Goal: Task Accomplishment & Management: Manage account settings

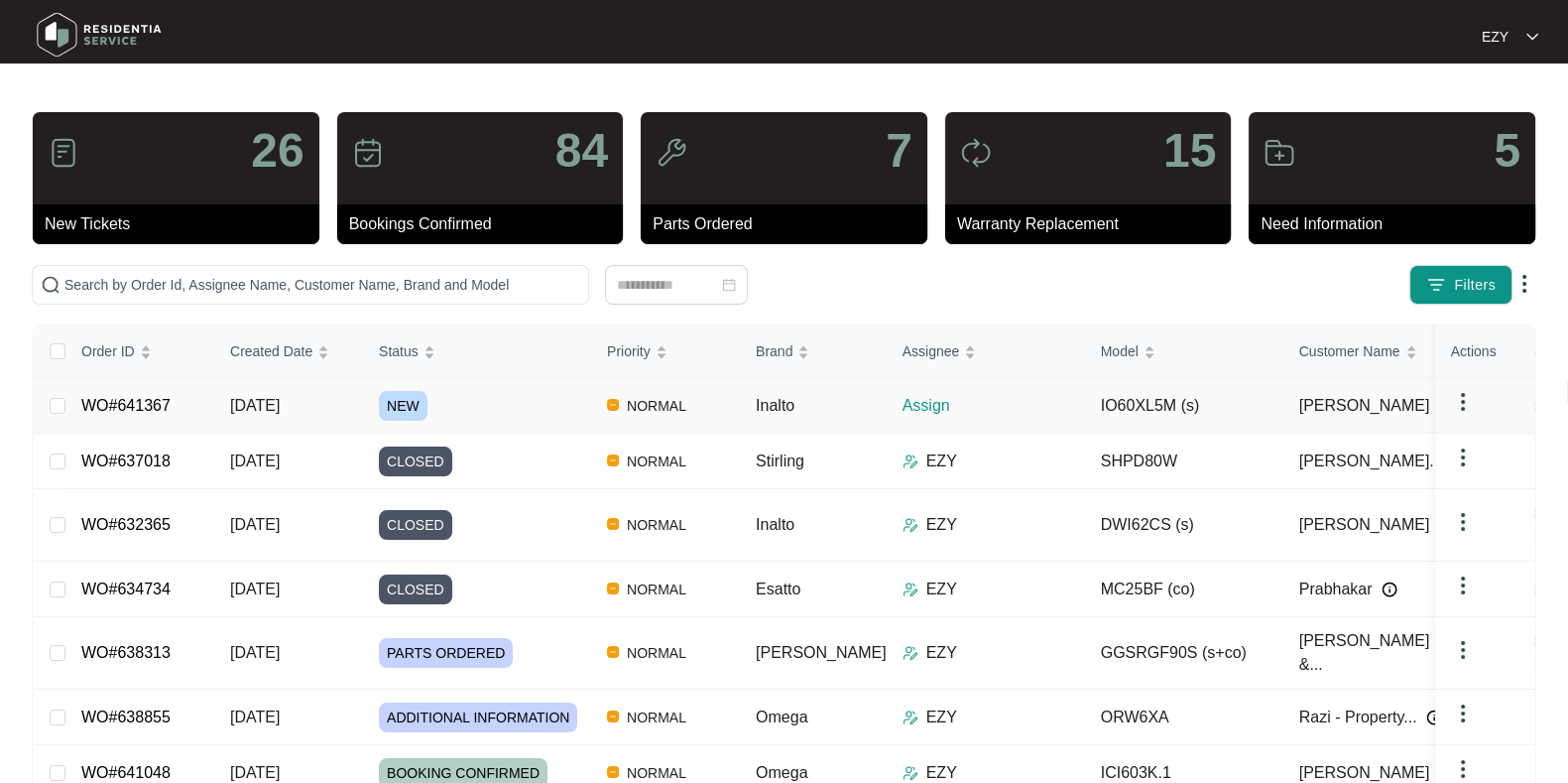
click at [516, 397] on div "NEW" at bounding box center [485, 406] width 212 height 30
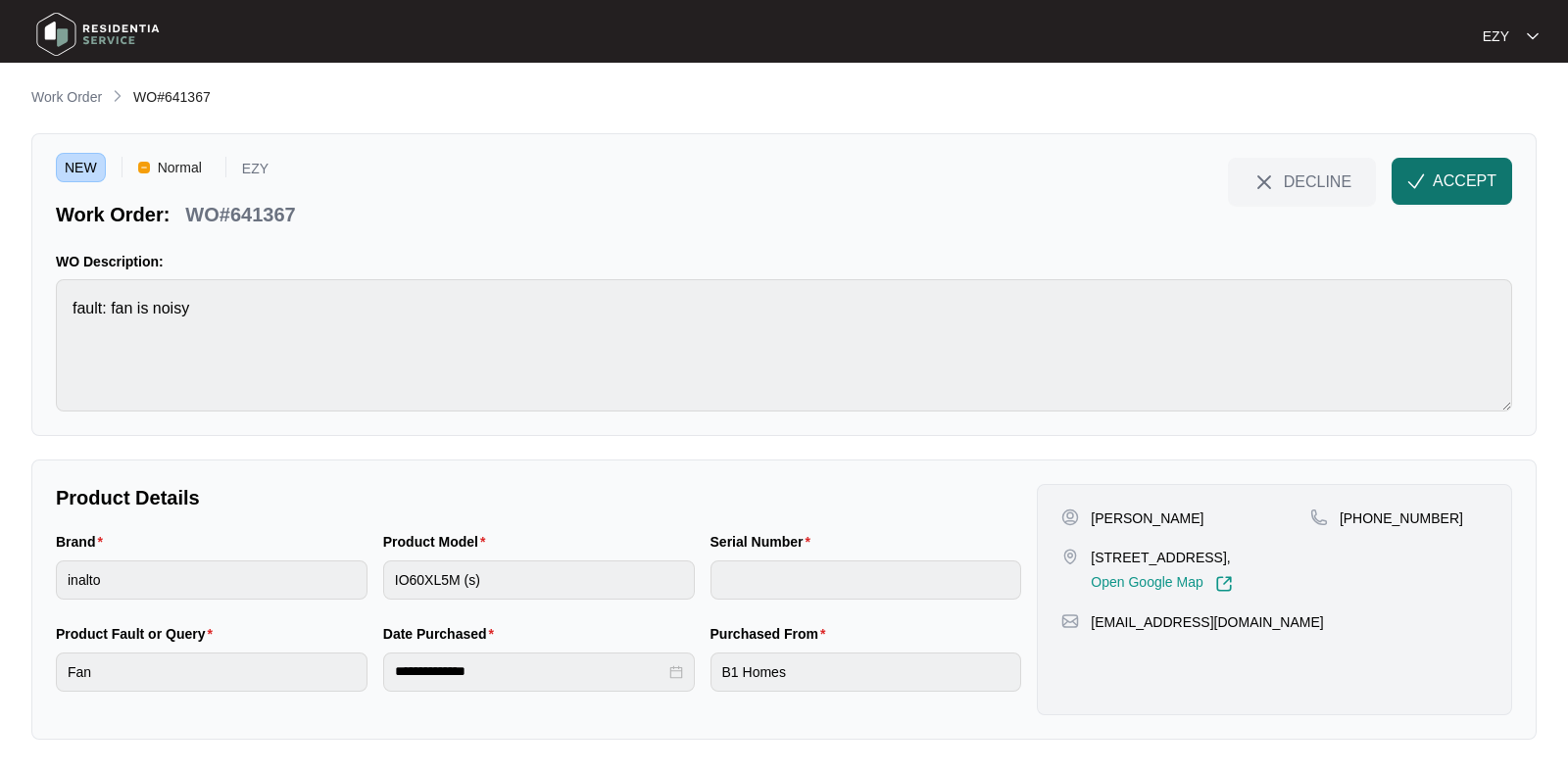
click at [1429, 197] on button "ACCEPT" at bounding box center [1451, 182] width 120 height 47
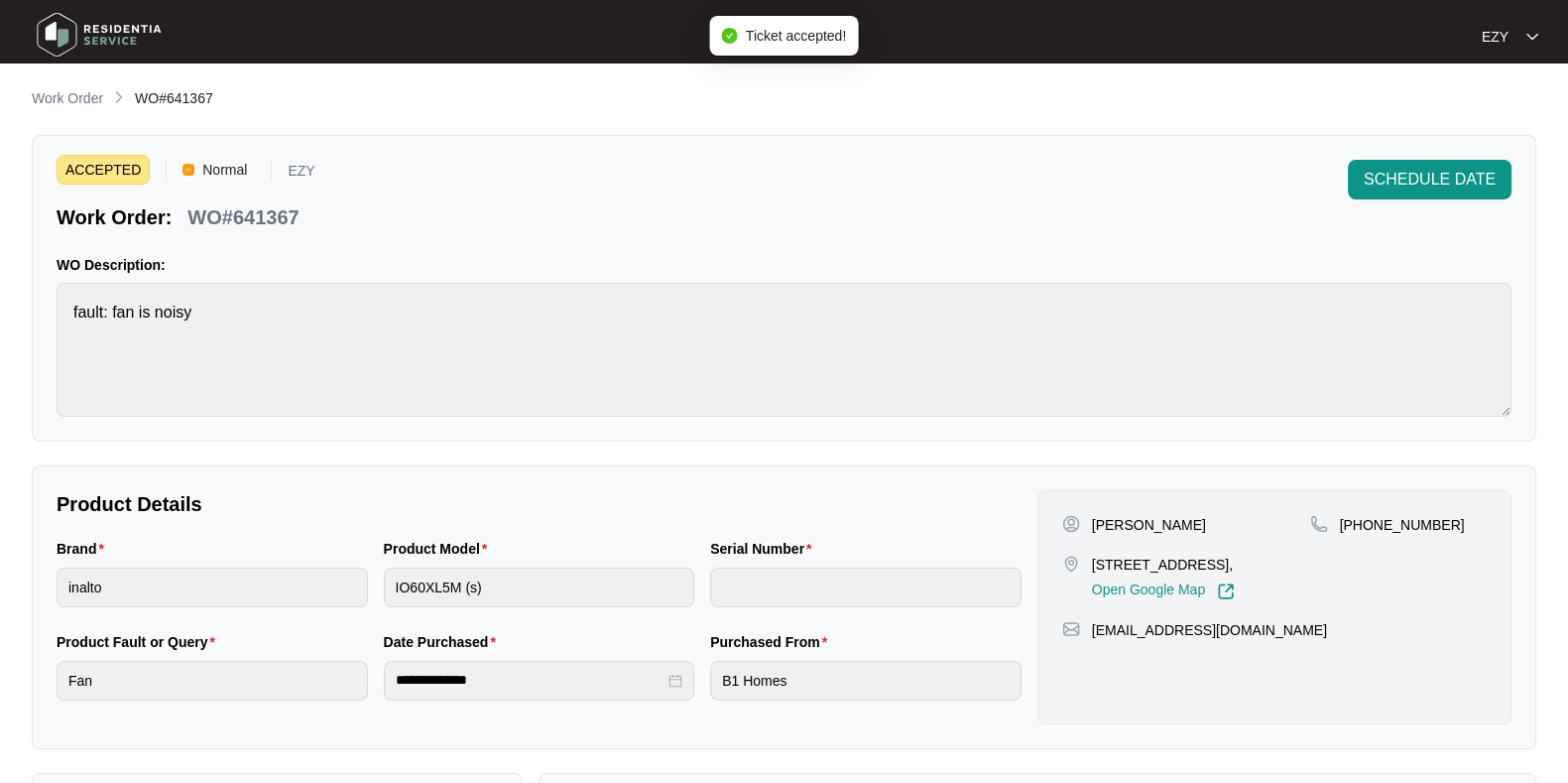
click at [229, 205] on p "WO#641367" at bounding box center [243, 217] width 111 height 28
copy div "WO#641367 SCHEDULE DATE"
click at [503, 559] on div "Product Model" at bounding box center [540, 553] width 312 height 30
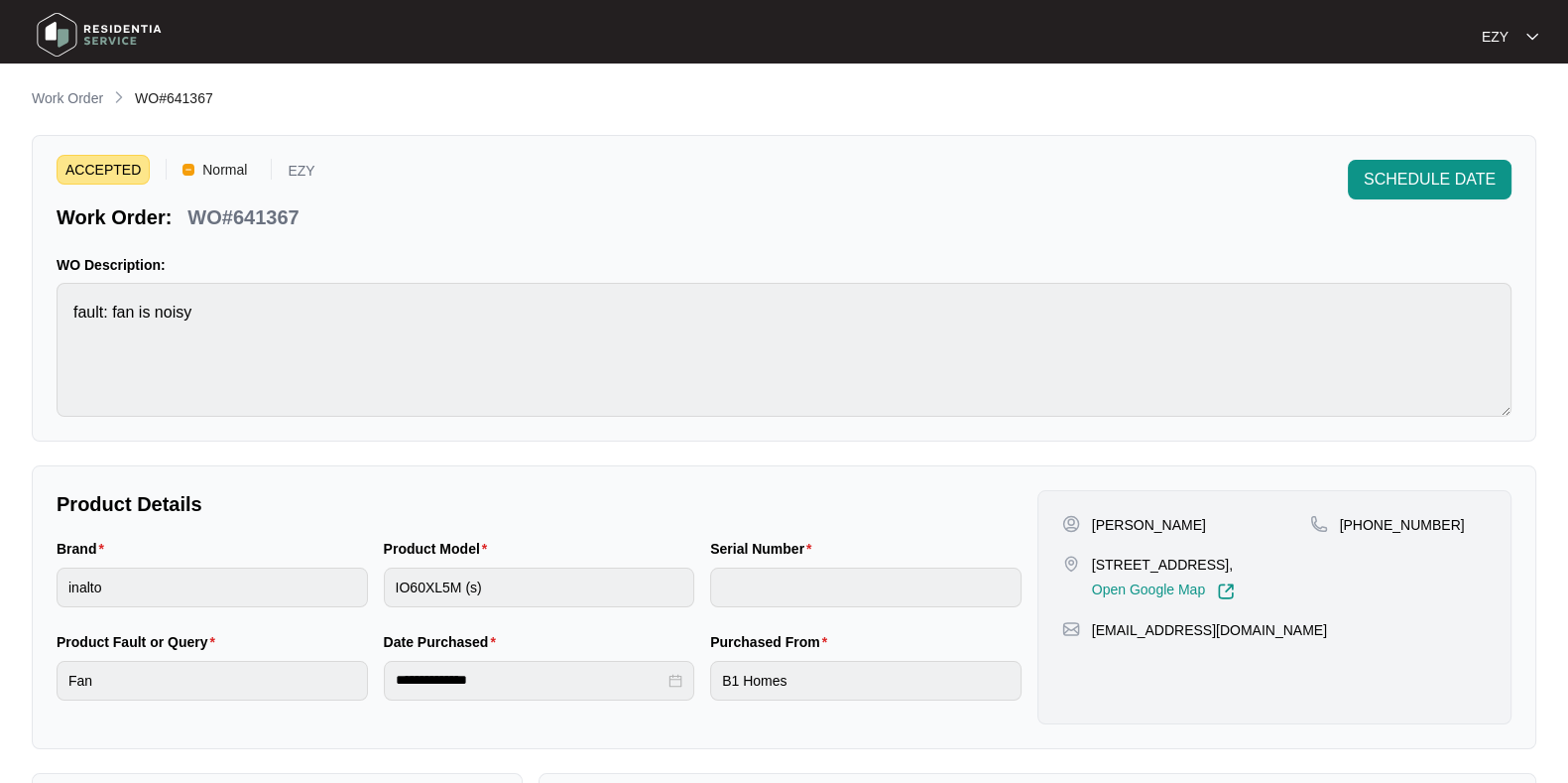
click at [503, 559] on div "Product Model" at bounding box center [540, 553] width 312 height 30
click at [1093, 523] on p "Kelvin Malcolm" at bounding box center [1149, 525] width 114 height 20
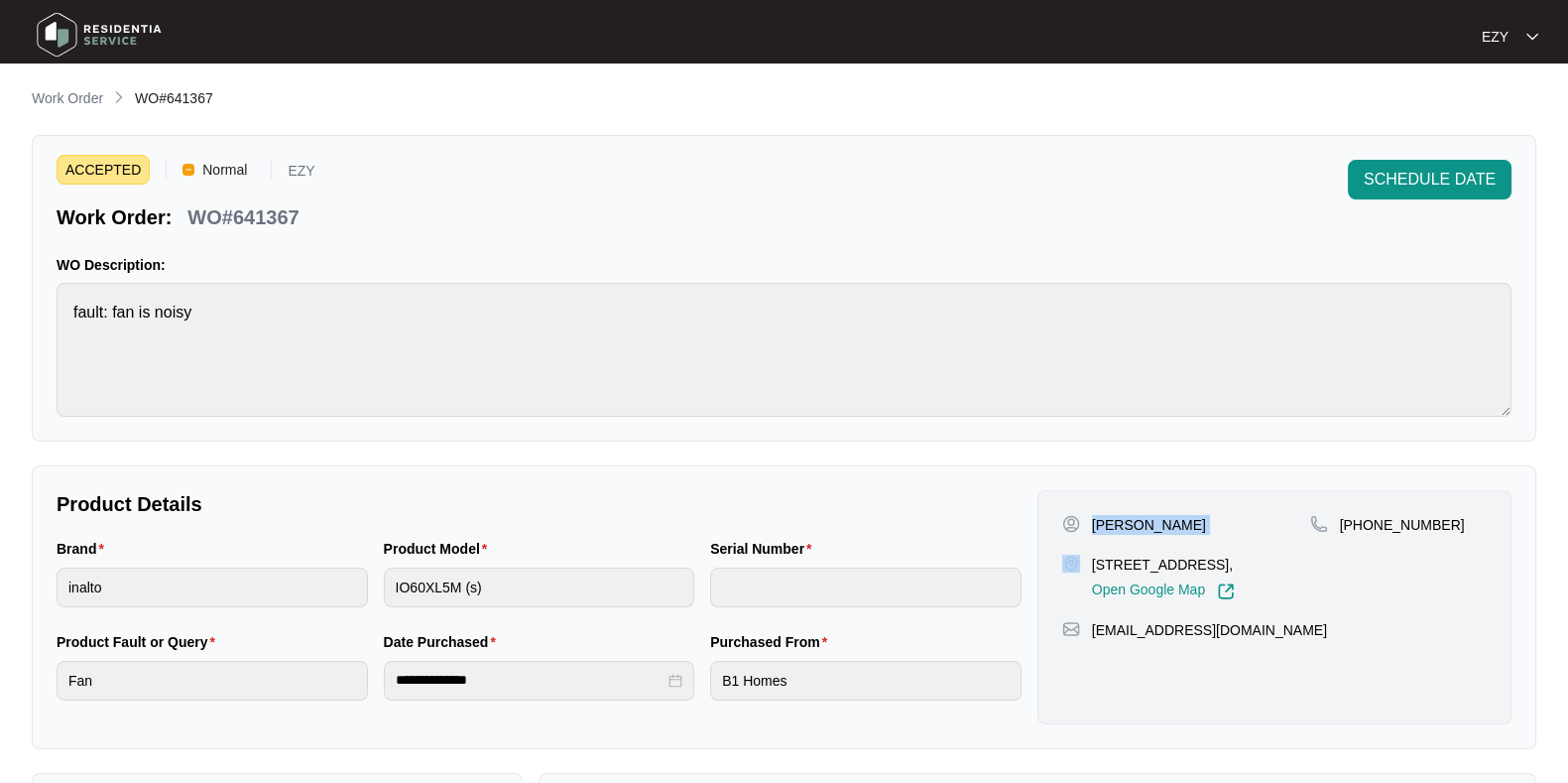
copy p "Kelvin Malcolm"
click at [1161, 568] on p "14 callanish, Street, Truganina VIC 3029," at bounding box center [1163, 565] width 143 height 20
copy p "14 callanish, Street, Truganina VIC 3029,"
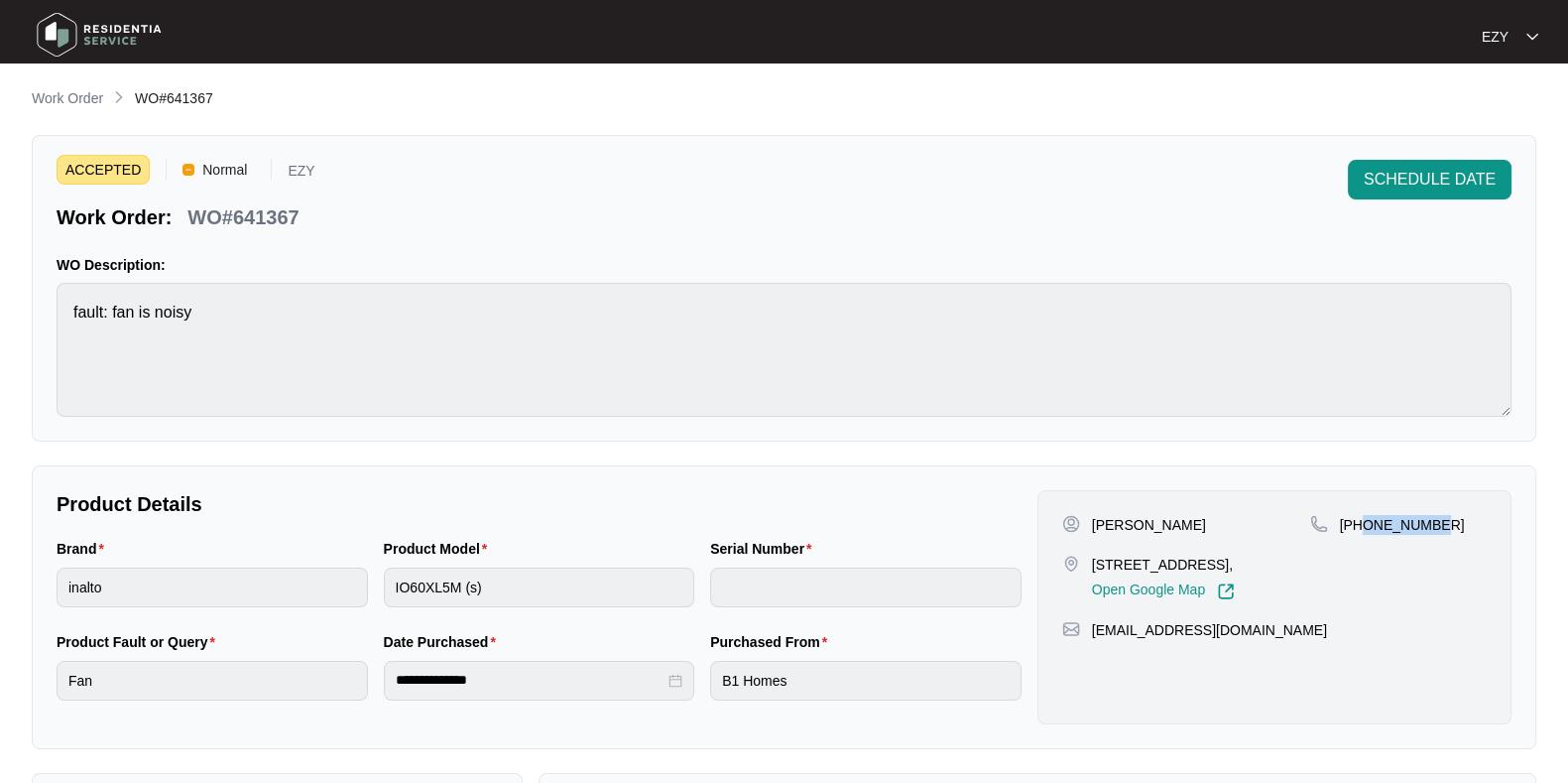
drag, startPoint x: 1481, startPoint y: 523, endPoint x: 1360, endPoint y: 543, distance: 122.6
click at [1360, 543] on div "+61407283712" at bounding box center [1398, 557] width 177 height 85
copy p "407283712"
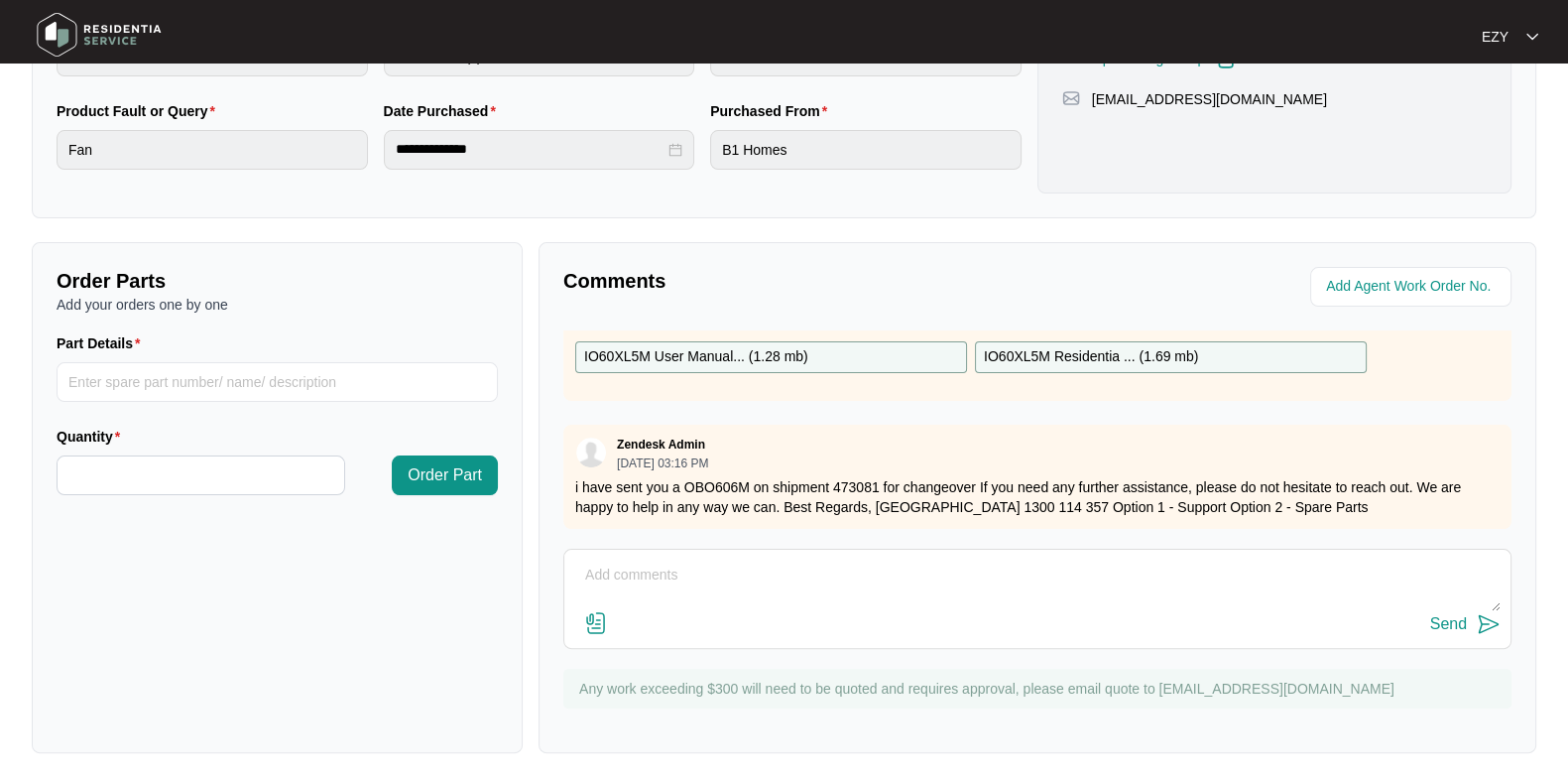
scroll to position [116, 0]
drag, startPoint x: 685, startPoint y: 468, endPoint x: 975, endPoint y: 466, distance: 290.0
click at [975, 477] on p "i have sent you a OBO606M on shipment 473081 for changeover If you need any fur…" at bounding box center [1037, 497] width 924 height 40
copy p "OBO606M on shipment 473081 for changeover"
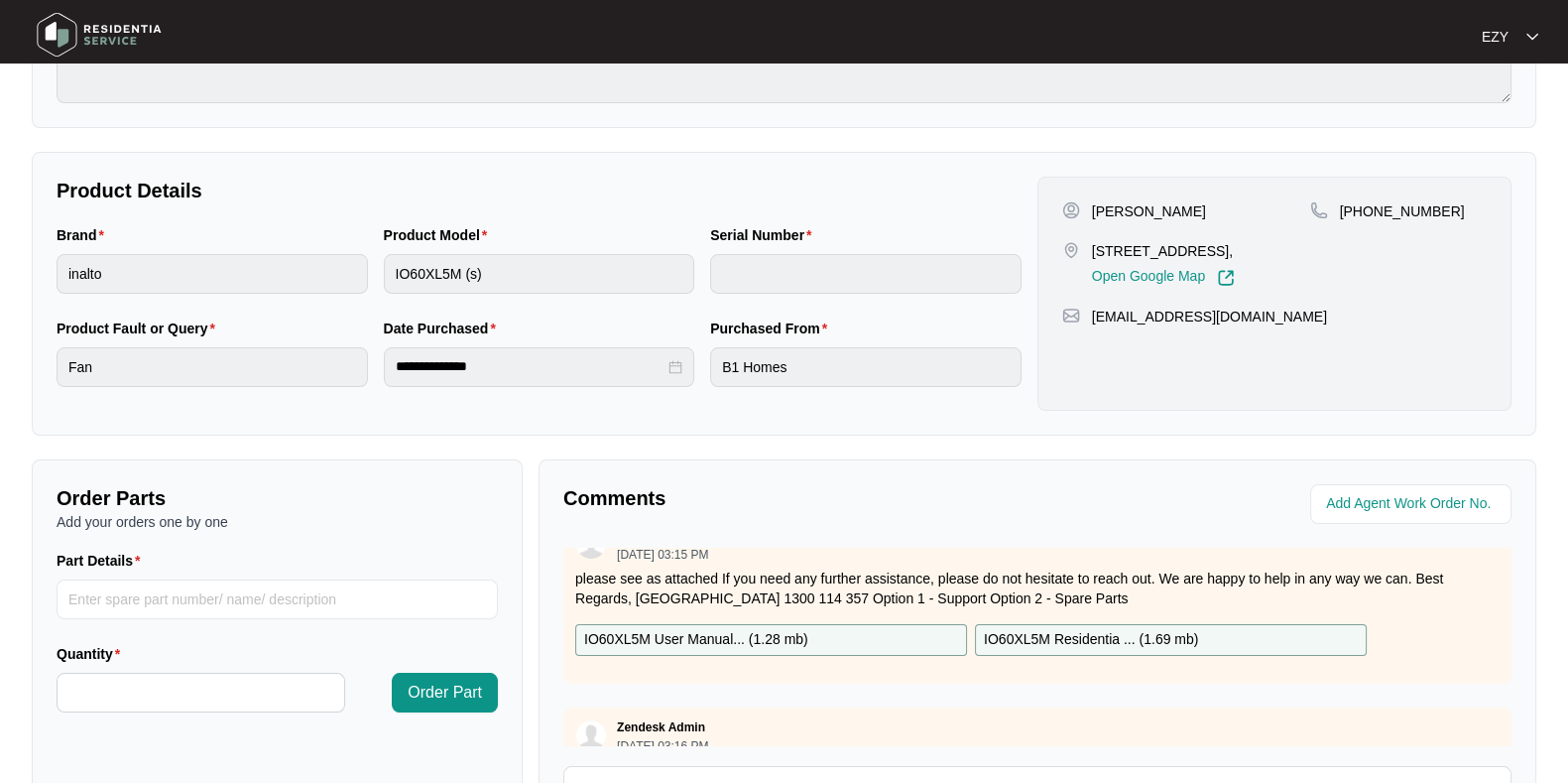
scroll to position [29, 0]
click at [790, 633] on p "IO60XL5M User Manual... ( 1.28 mb )" at bounding box center [697, 643] width 224 height 22
click at [1032, 636] on p "IO60XL5M Residentia ... ( 1.69 mb )" at bounding box center [1090, 643] width 214 height 22
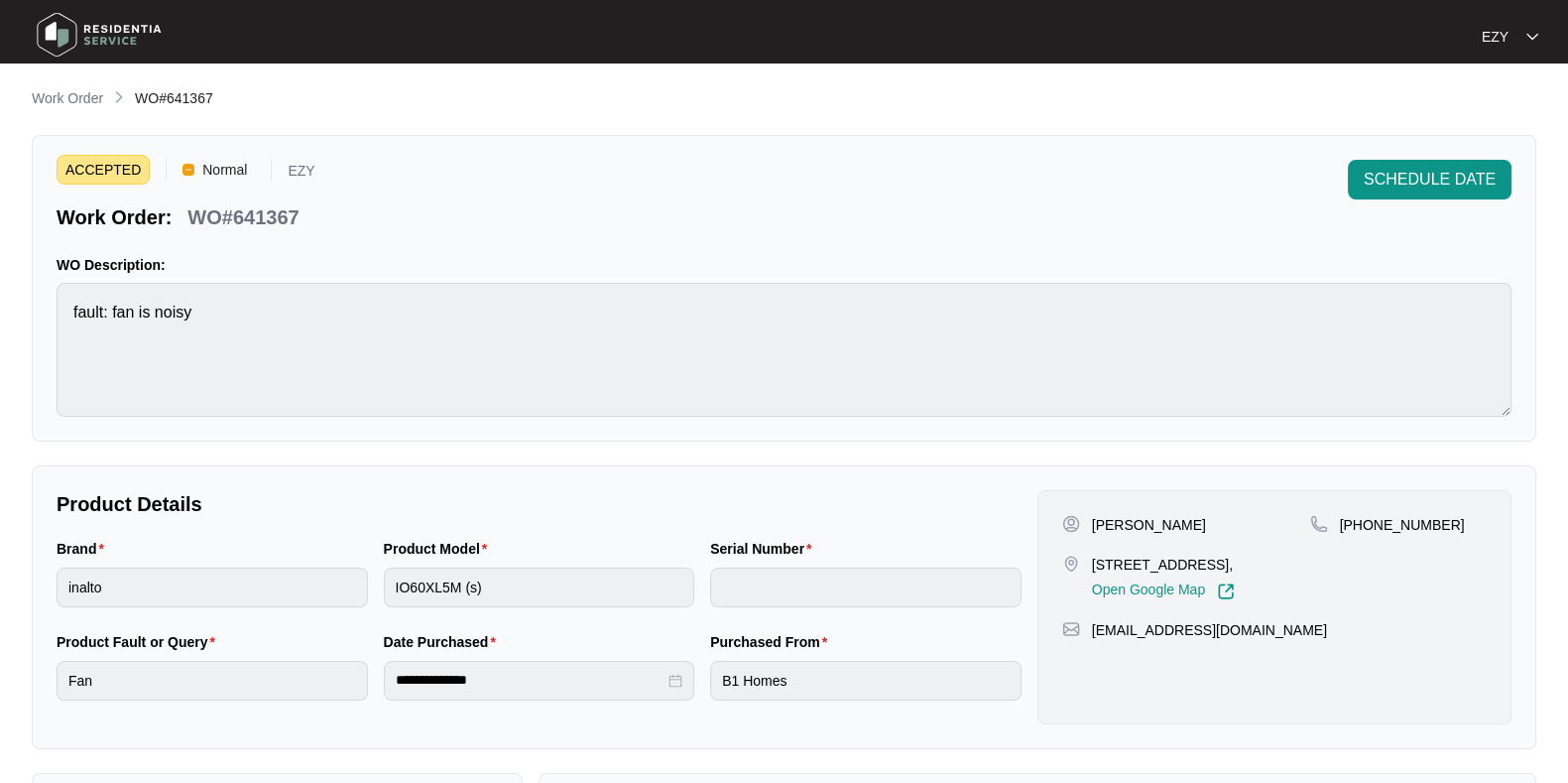
click at [273, 214] on p "WO#641367" at bounding box center [243, 217] width 111 height 28
copy p "641367"
click at [33, 87] on li "Work Order" at bounding box center [67, 99] width 71 height 24
click at [45, 99] on p "Work Order" at bounding box center [67, 98] width 71 height 20
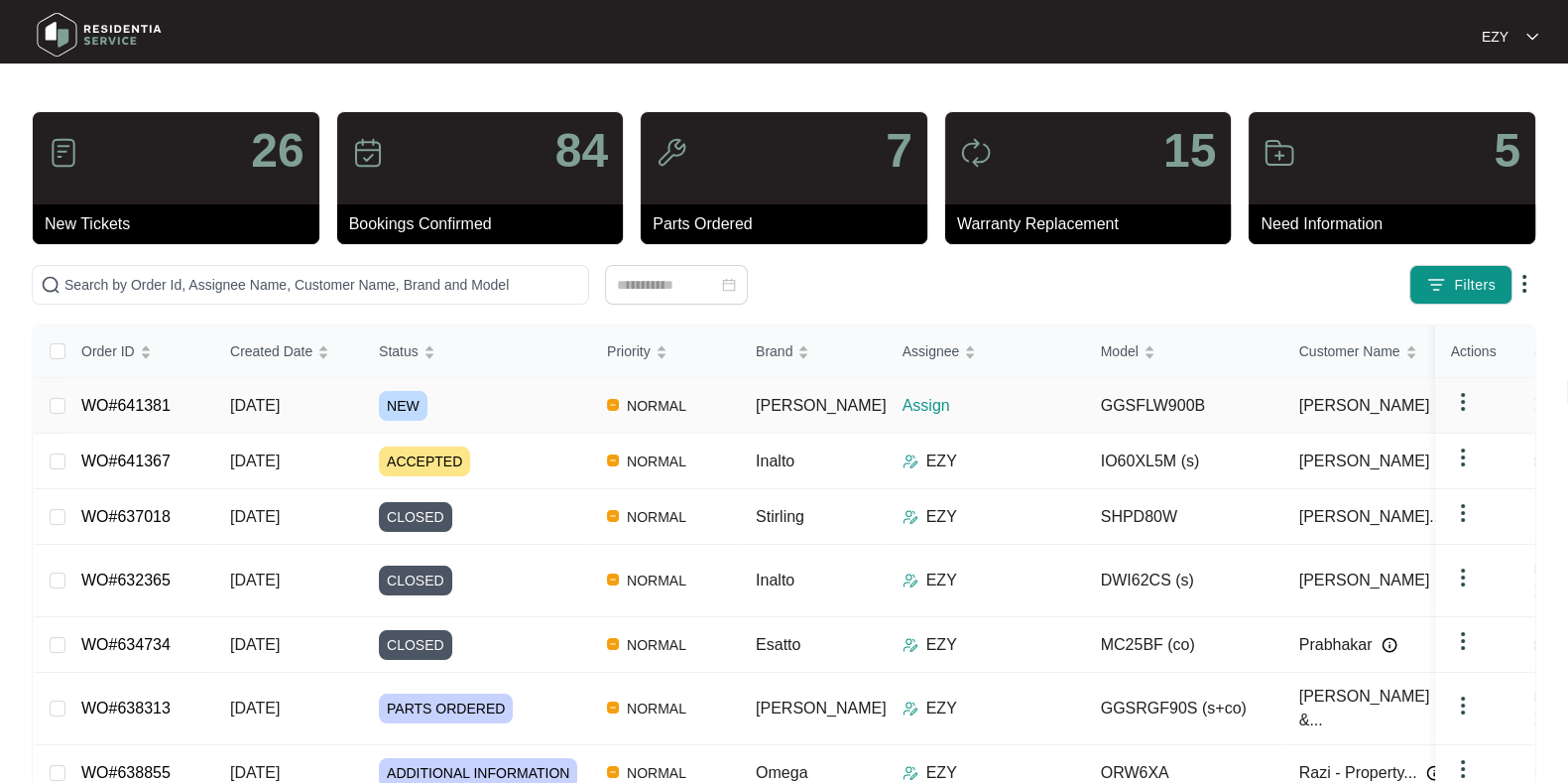
click at [501, 399] on div "NEW" at bounding box center [485, 406] width 212 height 30
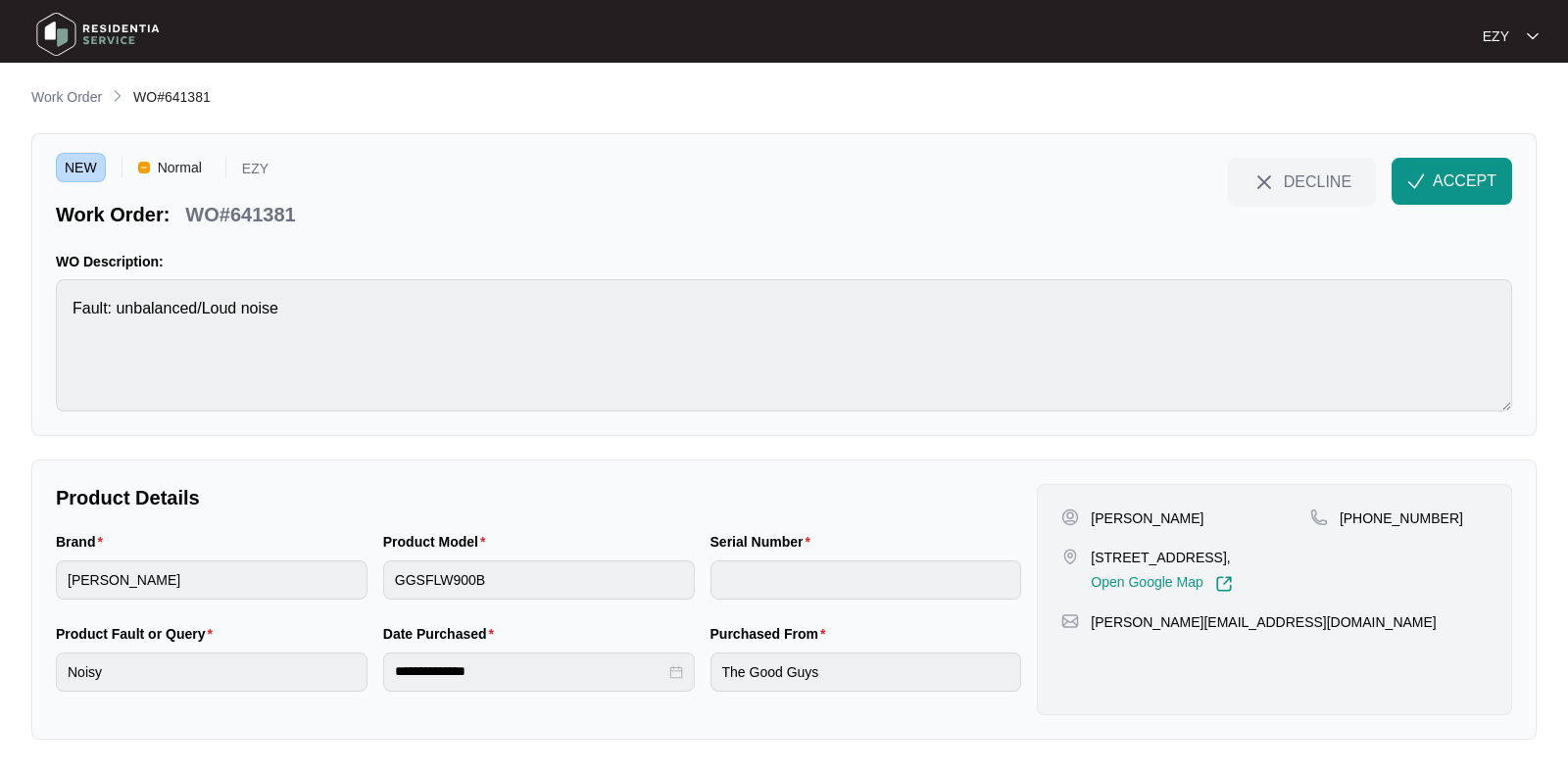
click at [209, 209] on p "WO#641381" at bounding box center [240, 214] width 110 height 28
copy div "WO#641381 DECLINE ACCEPT"
click at [1145, 543] on div "Nora Solak 25 Dongala Dr, 3030 Werribee VIC, Open Google Map" at bounding box center [1186, 550] width 249 height 84
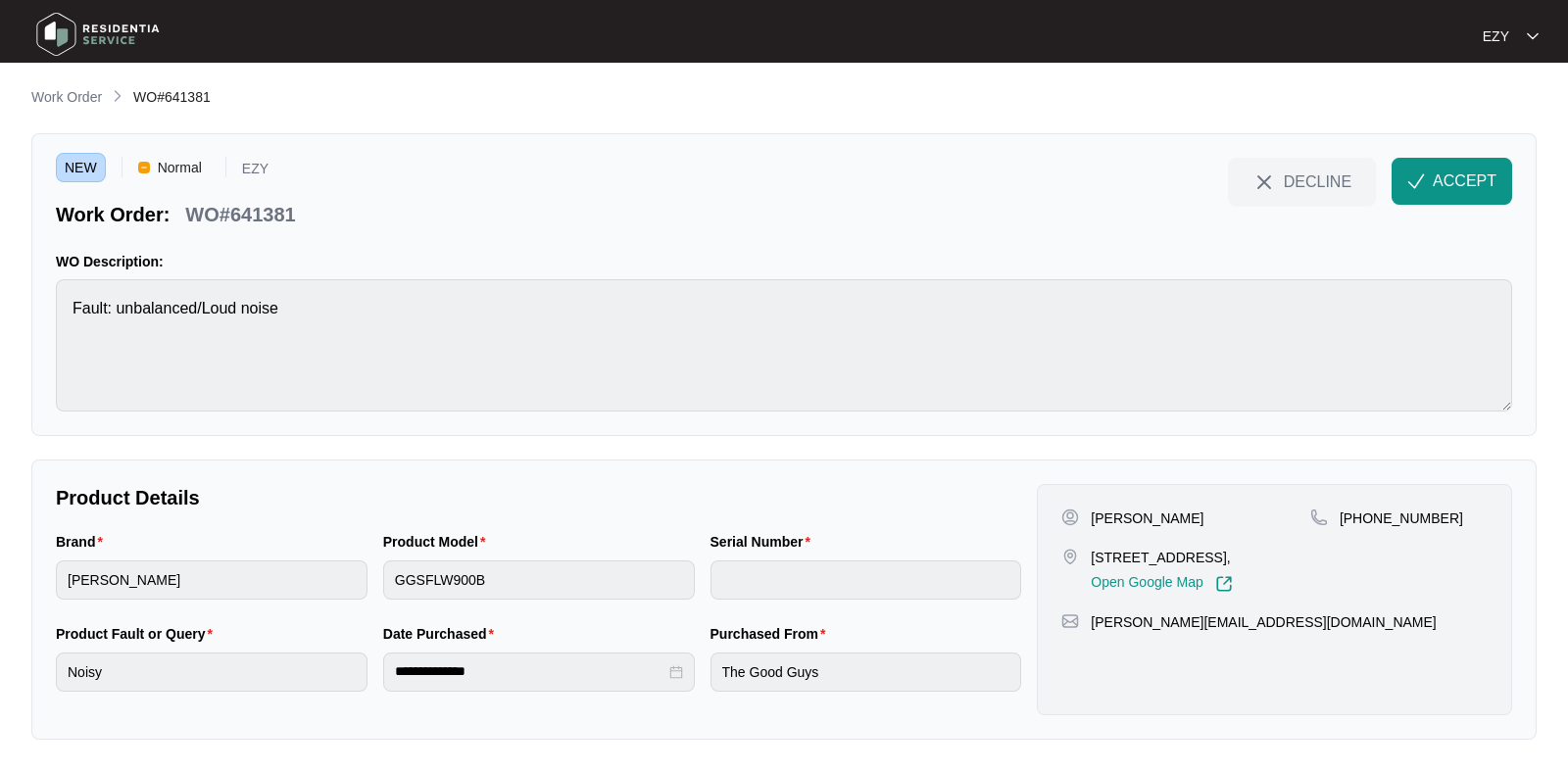
click at [1145, 543] on div "Nora Solak 25 Dongala Dr, 3030 Werribee VIC, Open Google Map" at bounding box center [1186, 550] width 249 height 84
copy p "25 Dongala Dr, 3030 Werribee VIC,"
click at [254, 207] on p "WO#641381" at bounding box center [240, 214] width 110 height 28
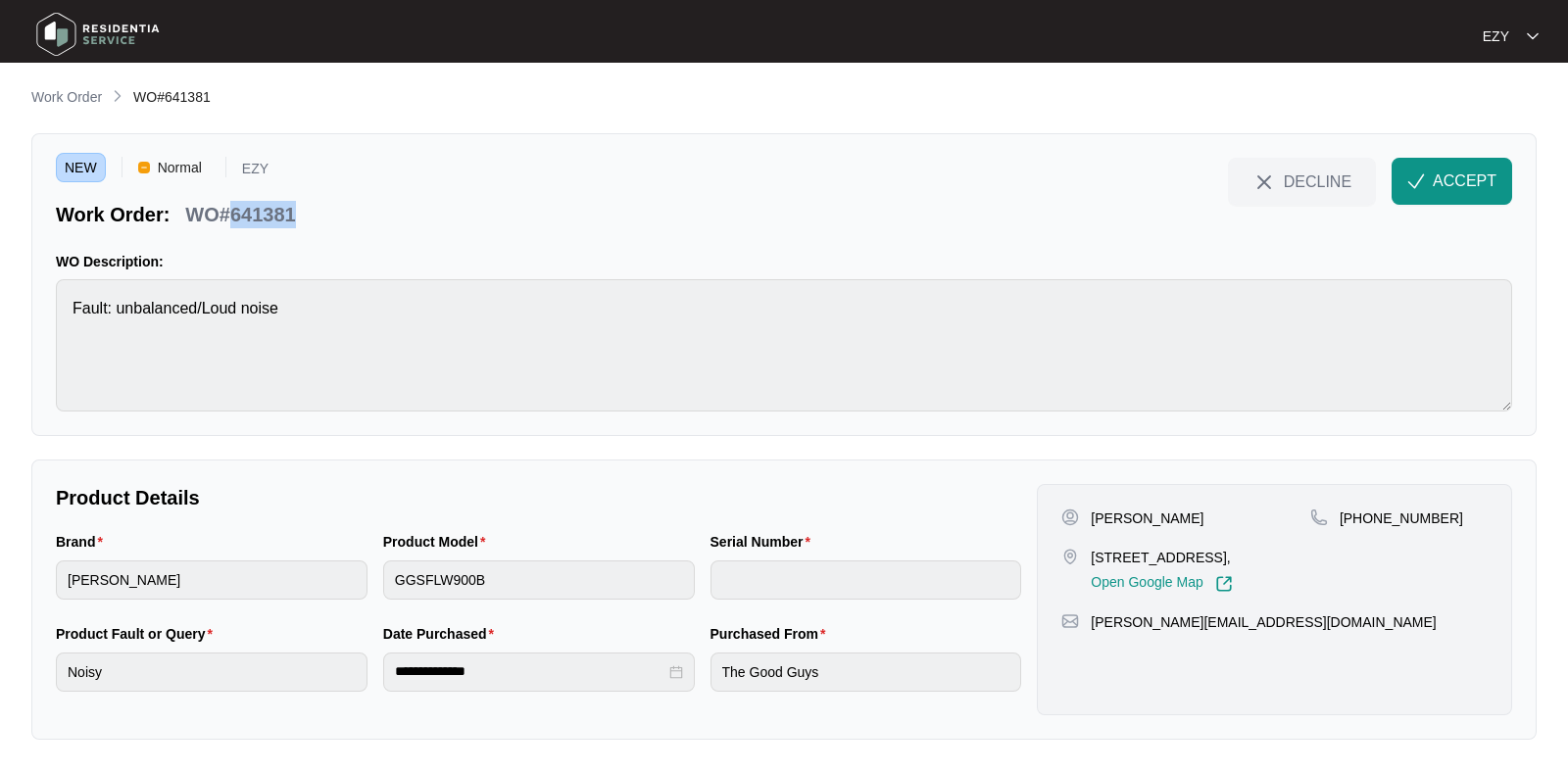
click at [254, 207] on p "WO#641381" at bounding box center [240, 214] width 110 height 28
copy div "WO#641381 DECLINE ACCEPT"
click at [1094, 509] on p "Nora Solak" at bounding box center [1147, 518] width 113 height 20
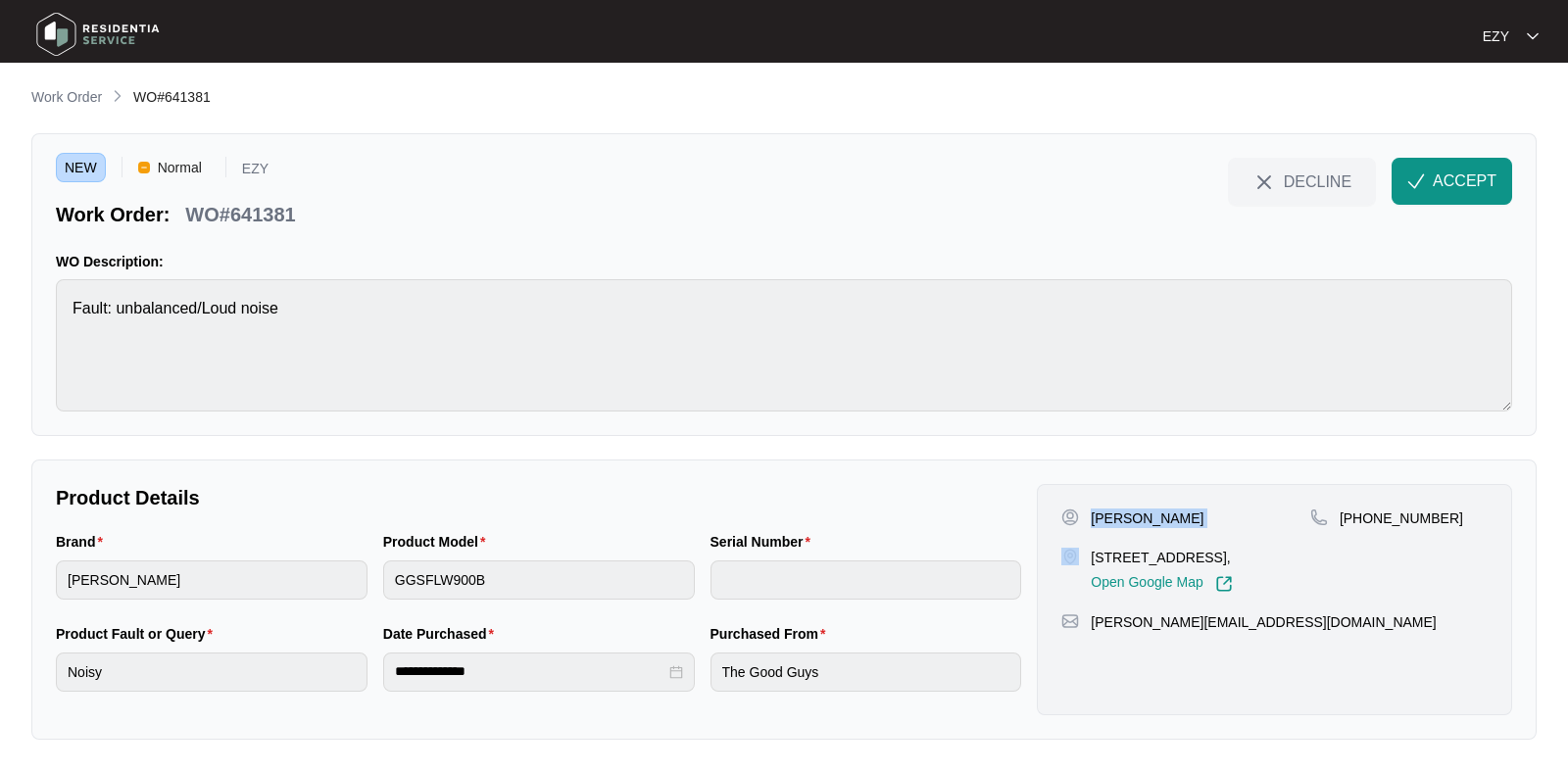
click at [1094, 509] on p "Nora Solak" at bounding box center [1147, 518] width 113 height 20
copy p "Nora Solak"
click at [1113, 558] on p "25 Dongala Dr, 3030 Werribee VIC," at bounding box center [1161, 558] width 141 height 20
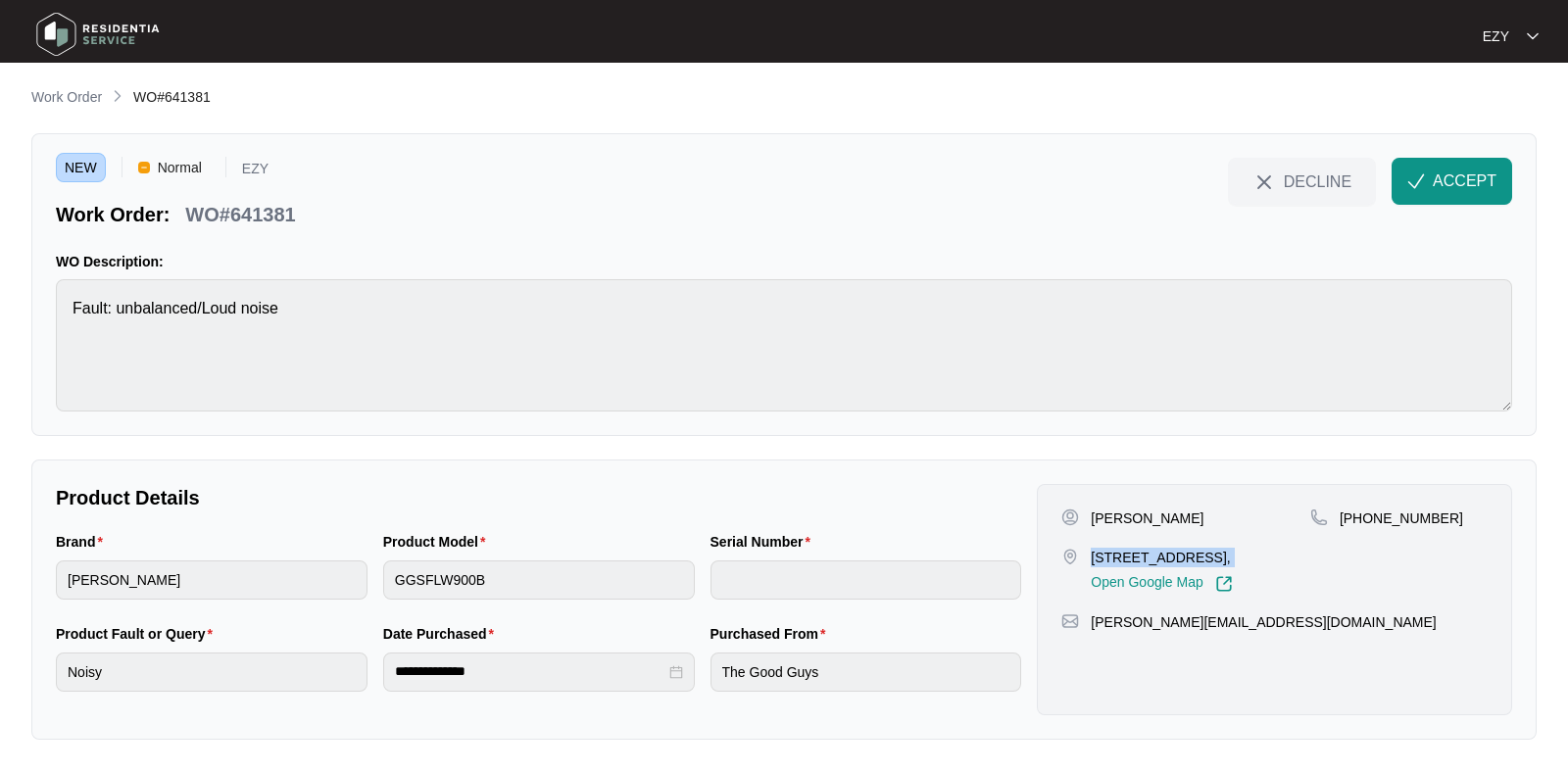
click at [1113, 558] on p "25 Dongala Dr, 3030 Werribee VIC," at bounding box center [1161, 558] width 141 height 20
drag, startPoint x: 1494, startPoint y: 533, endPoint x: 1363, endPoint y: 526, distance: 131.2
click at [1363, 526] on div "Nora Solak 25 Dongala Dr, 3030 Werribee VIC, Open Google Map +61434803718 nora.…" at bounding box center [1274, 599] width 475 height 231
click at [1463, 180] on span "ACCEPT" at bounding box center [1464, 182] width 64 height 24
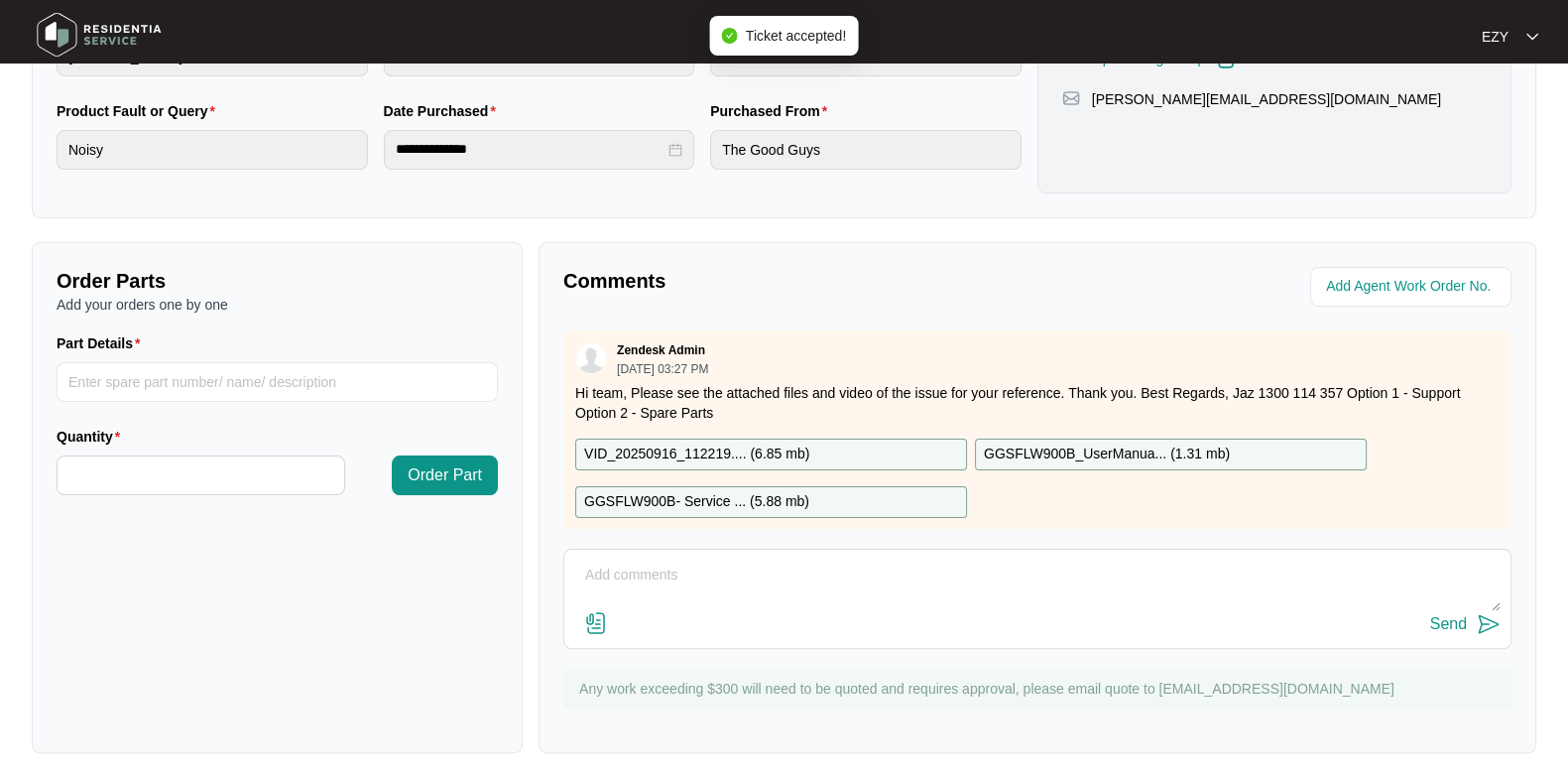
scroll to position [35, 0]
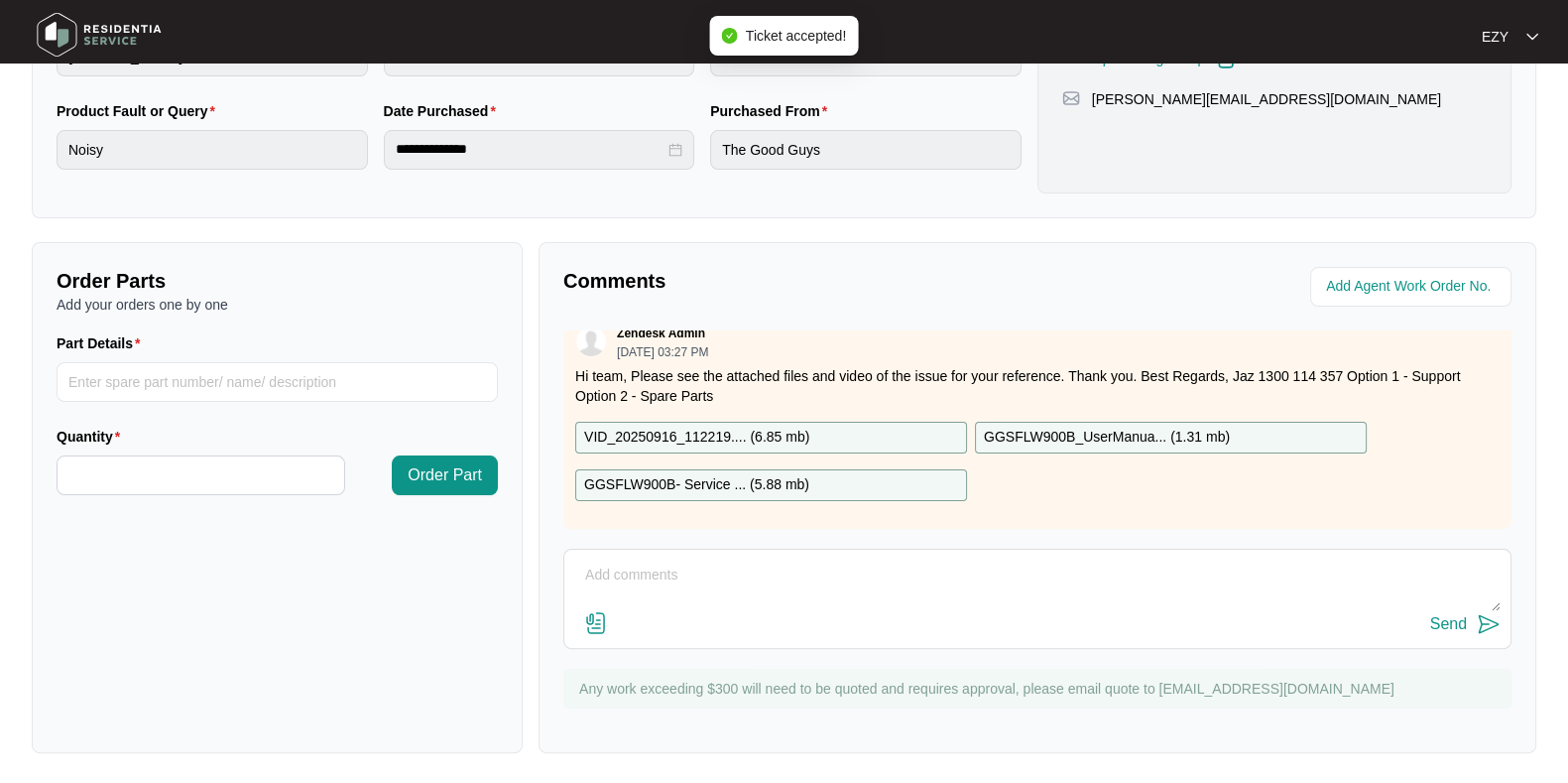
click at [809, 422] on div "VID_20250916_112219.... ( 6.85 mb )" at bounding box center [772, 438] width 392 height 32
click at [809, 469] on div "GGSFLW900B- Service ... ( 5.88 mb )" at bounding box center [772, 485] width 392 height 32
click at [1063, 427] on p "GGSFLW900B_UserManua... ( 1.31 mb )" at bounding box center [1106, 438] width 246 height 22
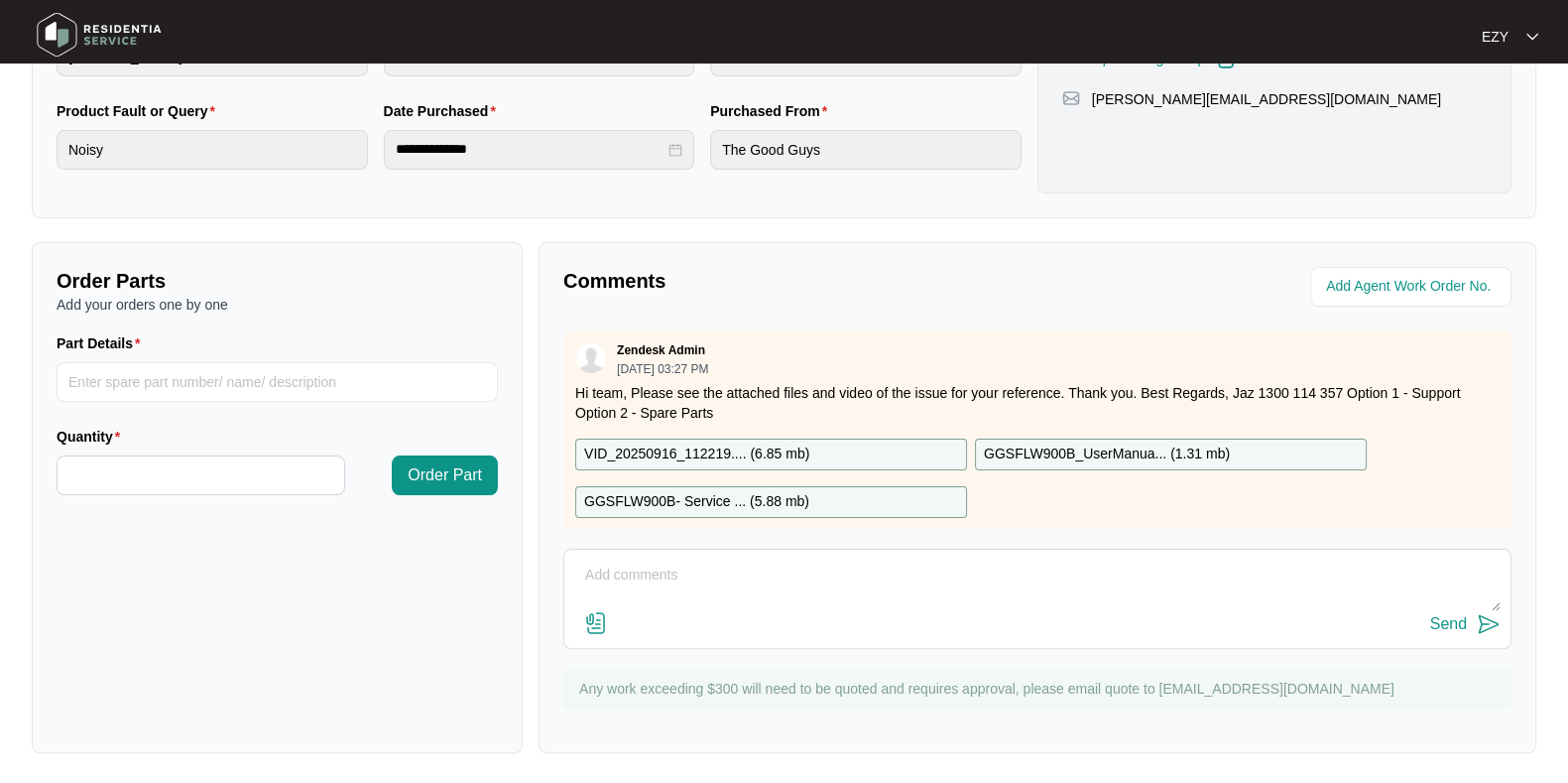
scroll to position [0, 0]
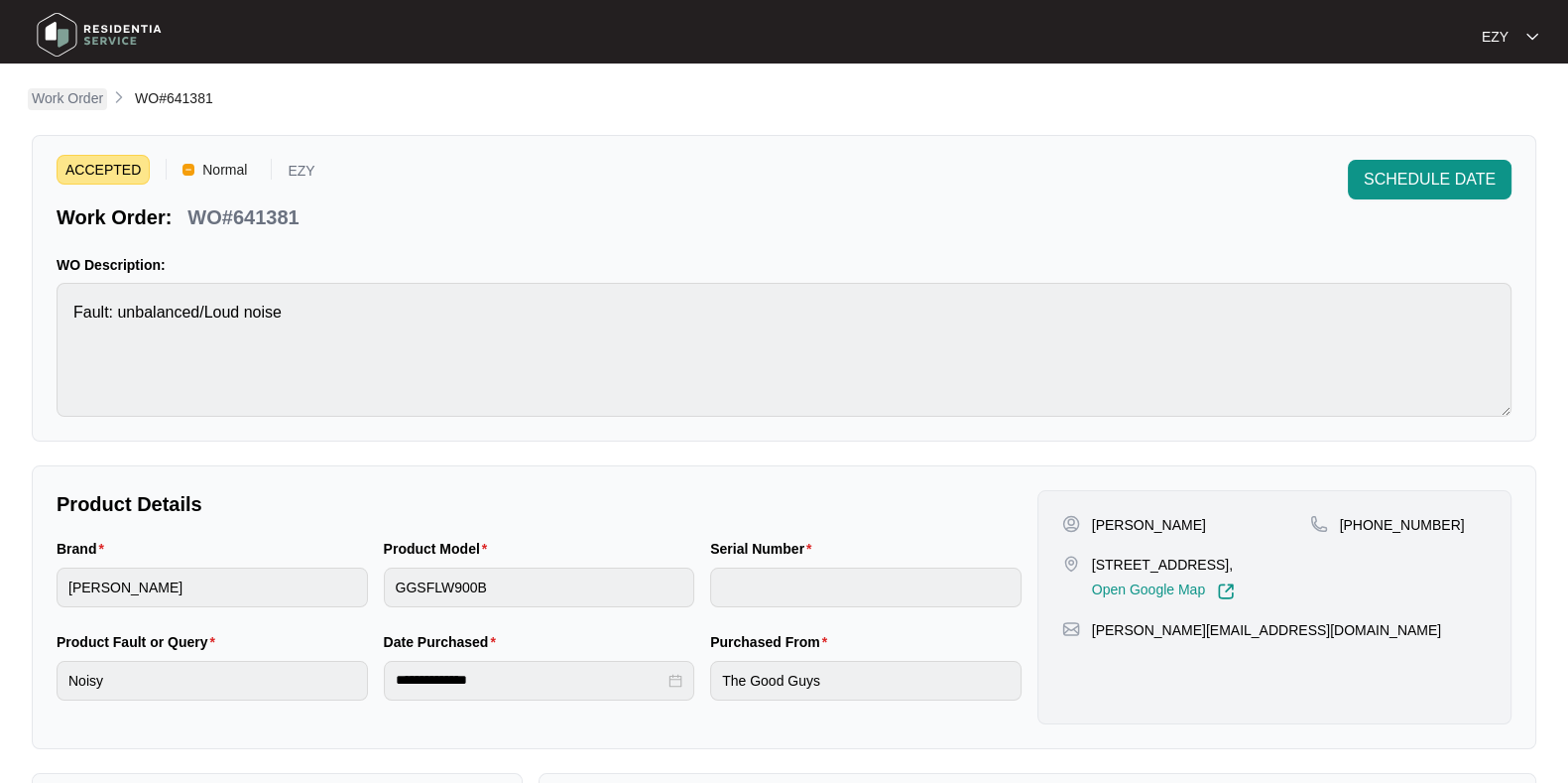
click at [55, 96] on p "Work Order" at bounding box center [67, 98] width 71 height 20
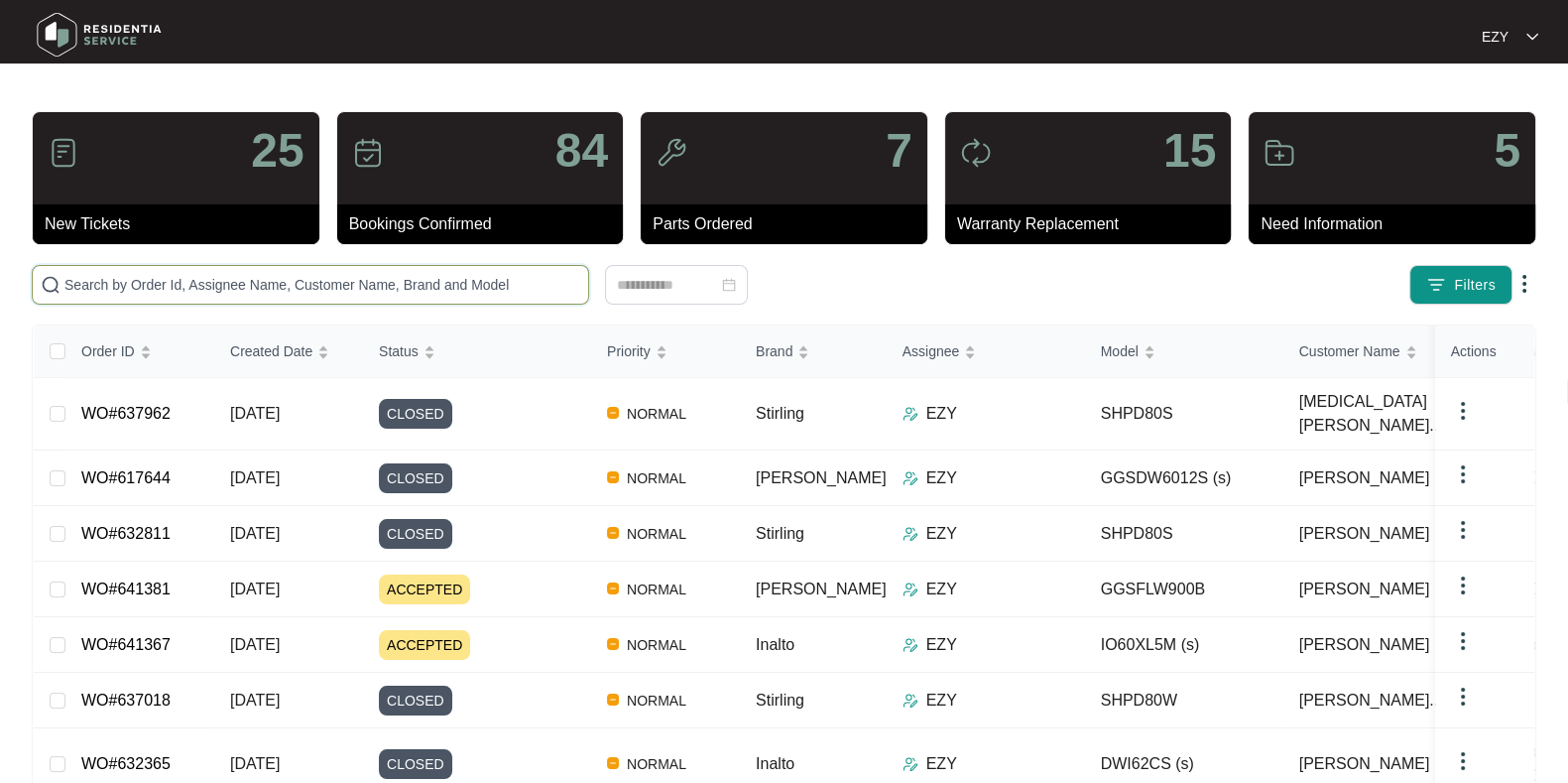
click at [150, 290] on input "text" at bounding box center [323, 285] width 516 height 22
paste input "639860"
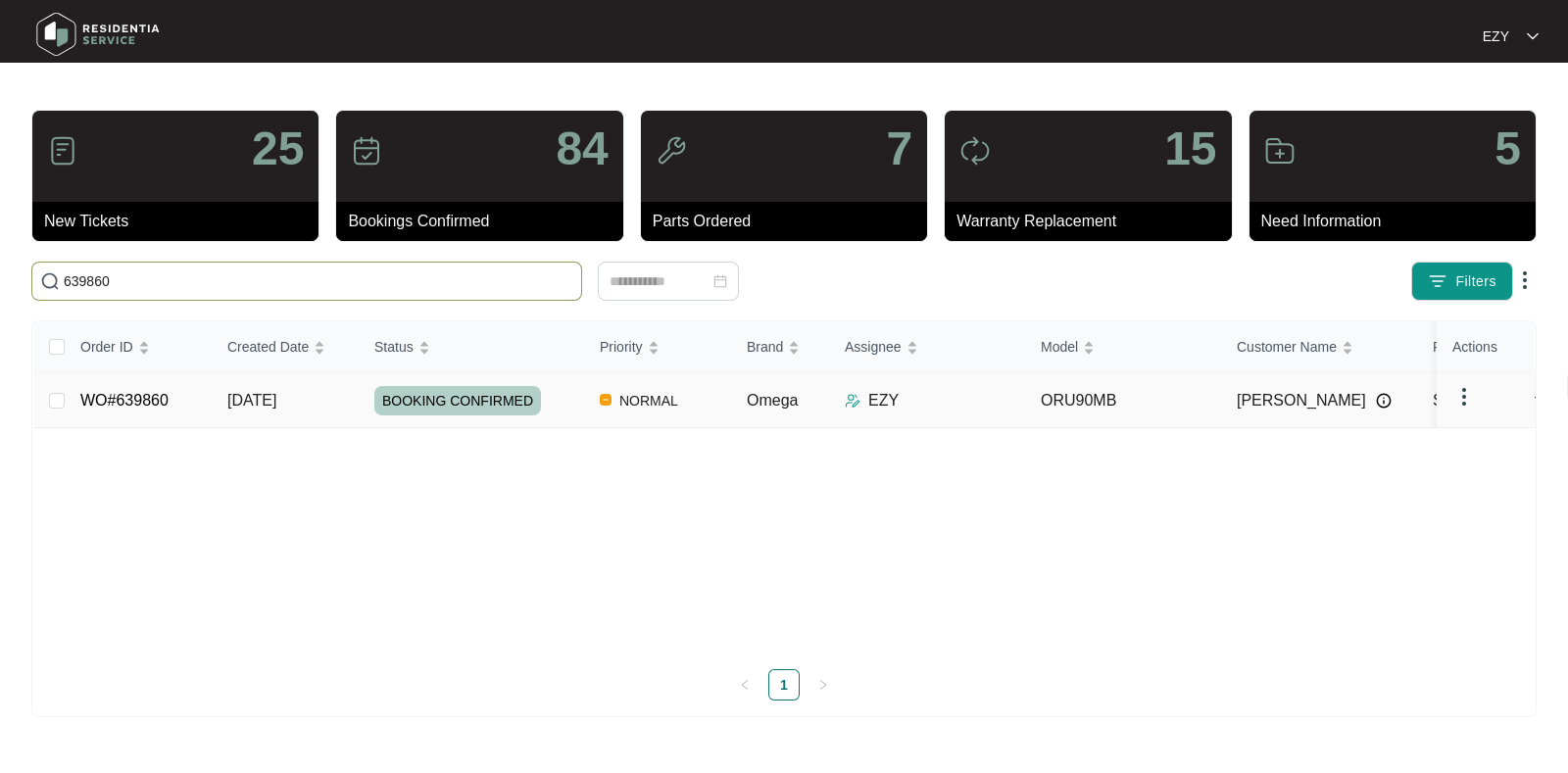
type input "639860"
click at [330, 401] on td "[DATE]" at bounding box center [284, 401] width 147 height 55
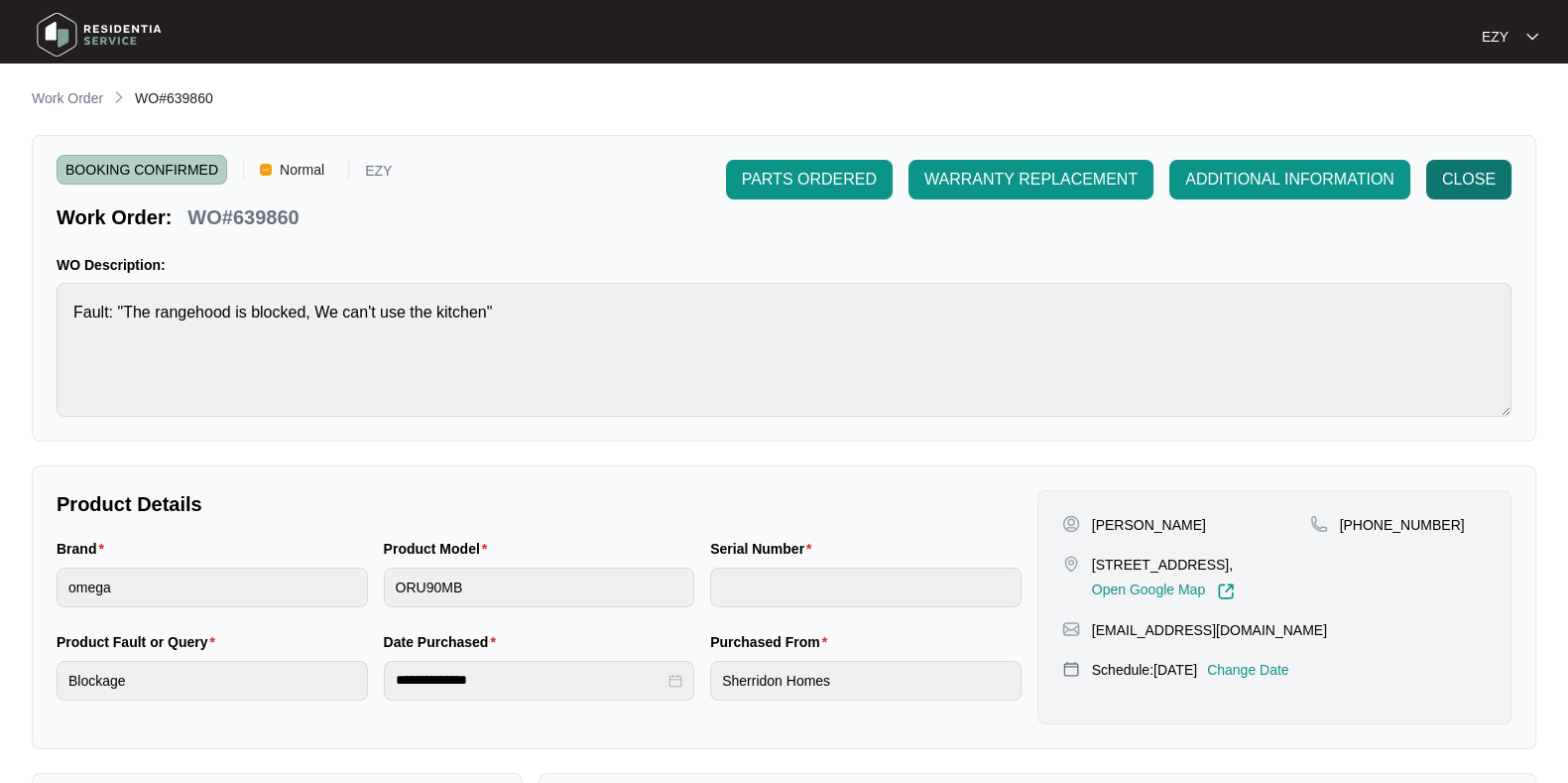
click at [1463, 191] on span "CLOSE" at bounding box center [1469, 180] width 54 height 24
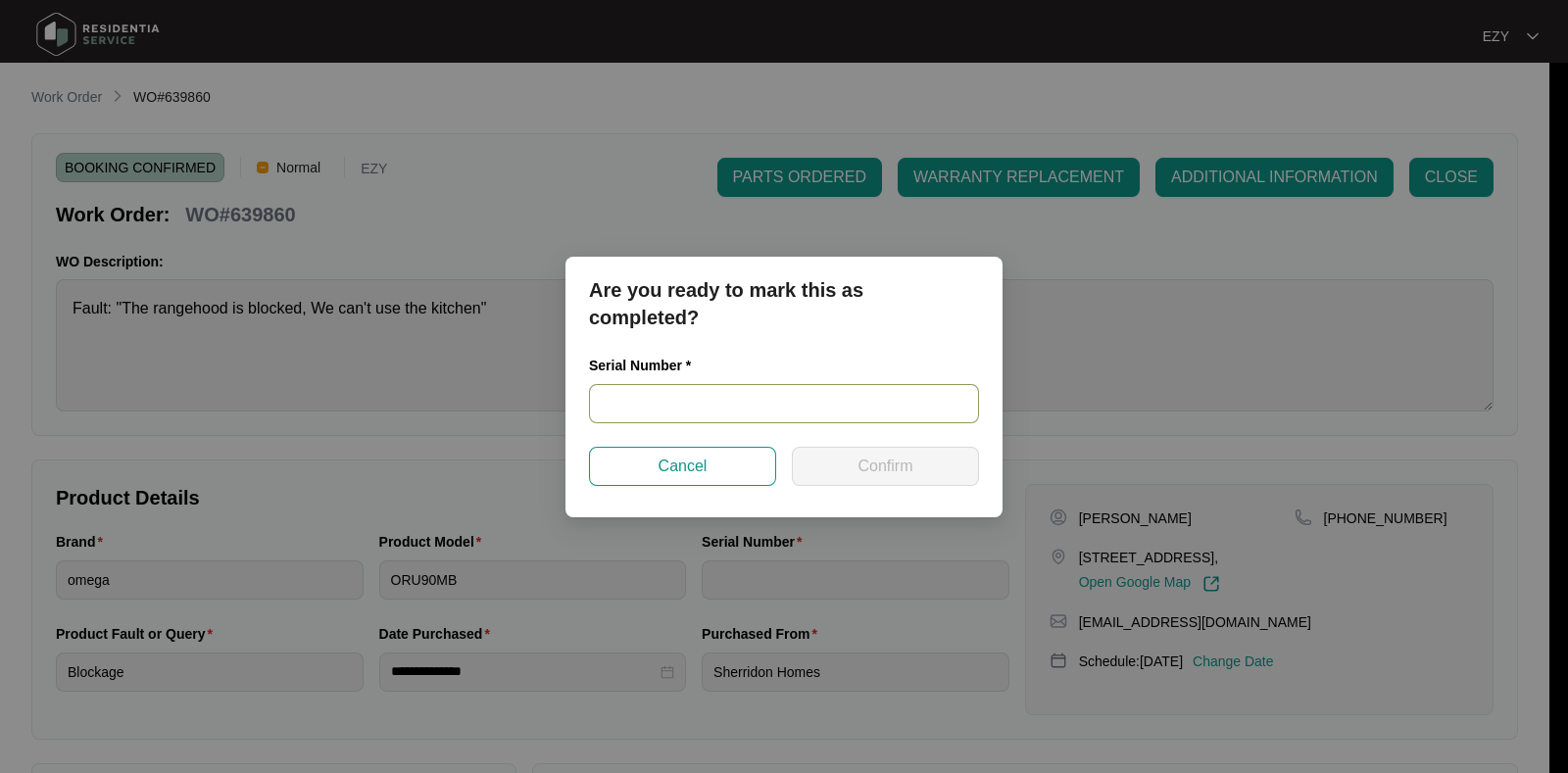
click at [673, 389] on input "text" at bounding box center [783, 404] width 390 height 39
paste input "ORU90MBAT250500123"
type input "ORU90MBAT250500123"
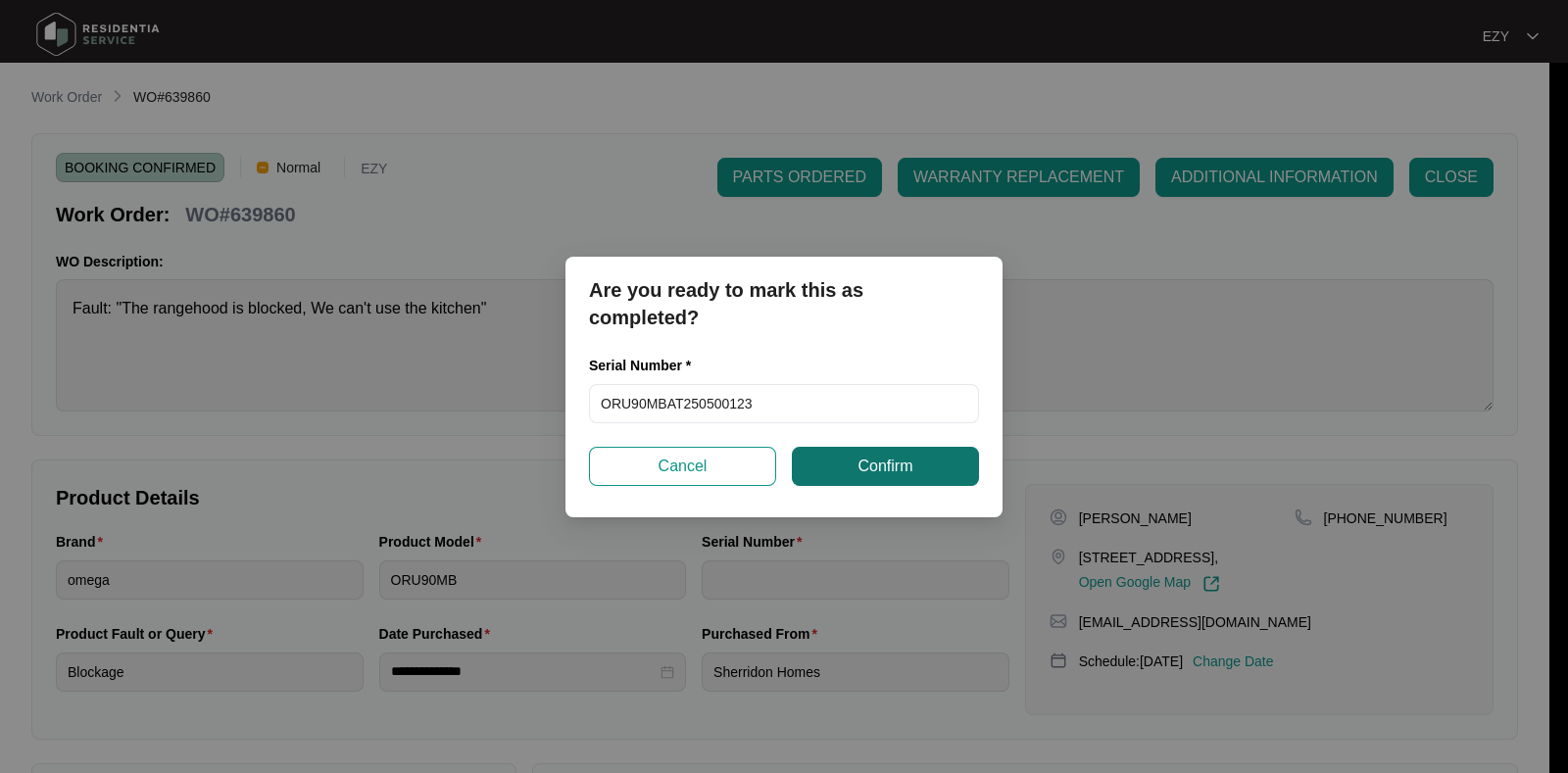
click at [855, 472] on button "Confirm" at bounding box center [886, 467] width 188 height 39
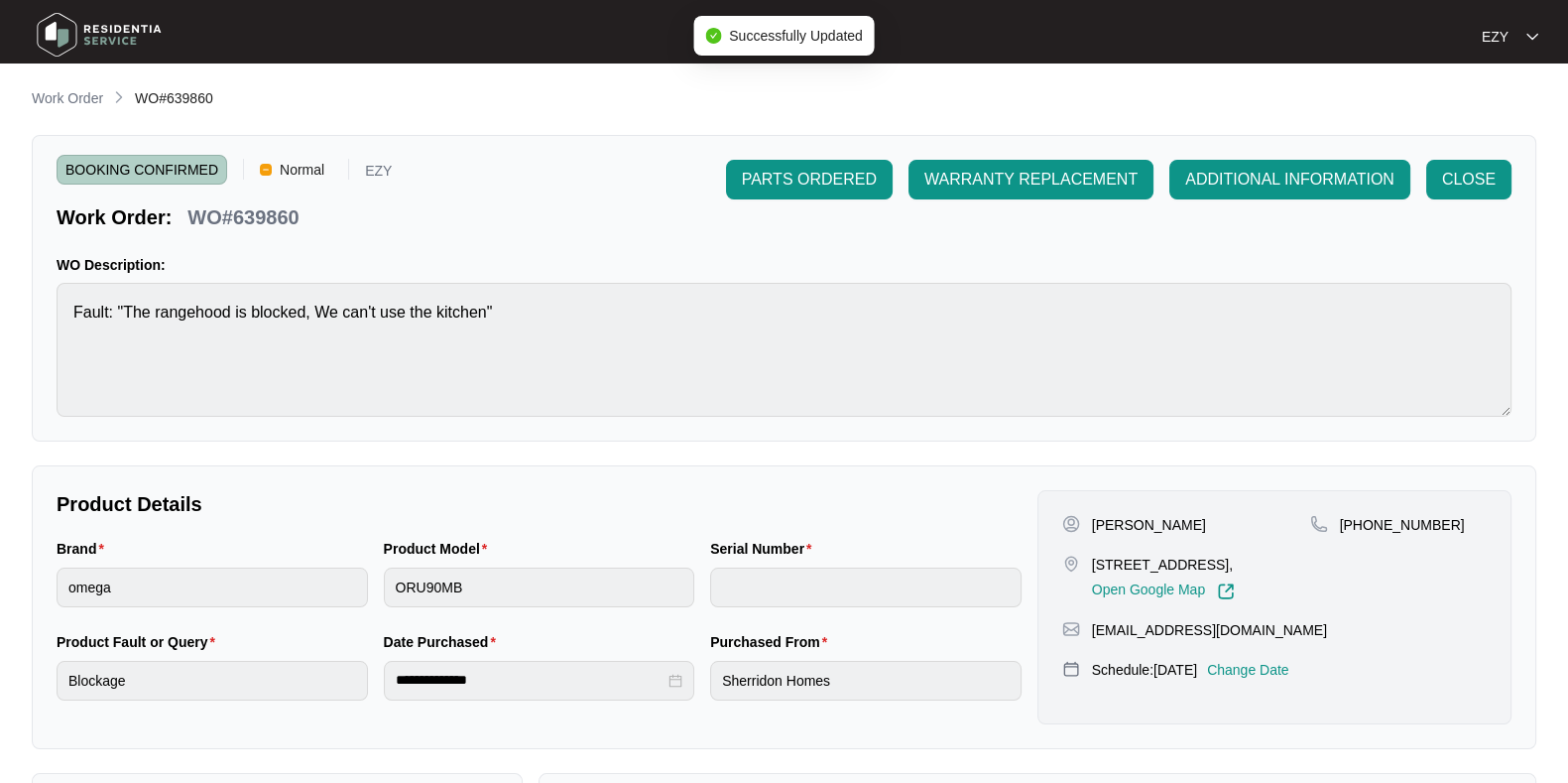
type input "ORU90MBAT250500123"
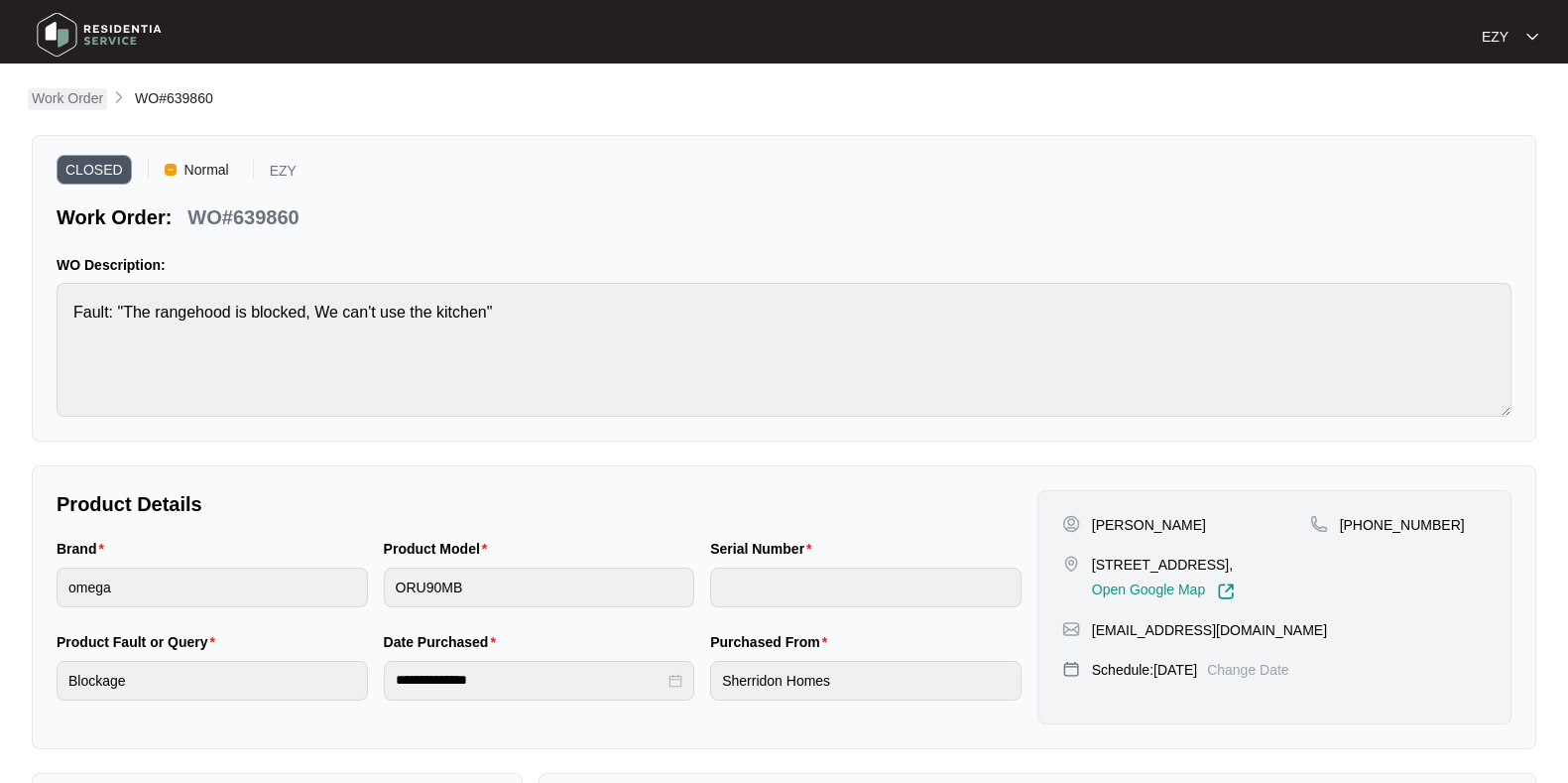
click at [92, 91] on p "Work Order" at bounding box center [67, 98] width 71 height 20
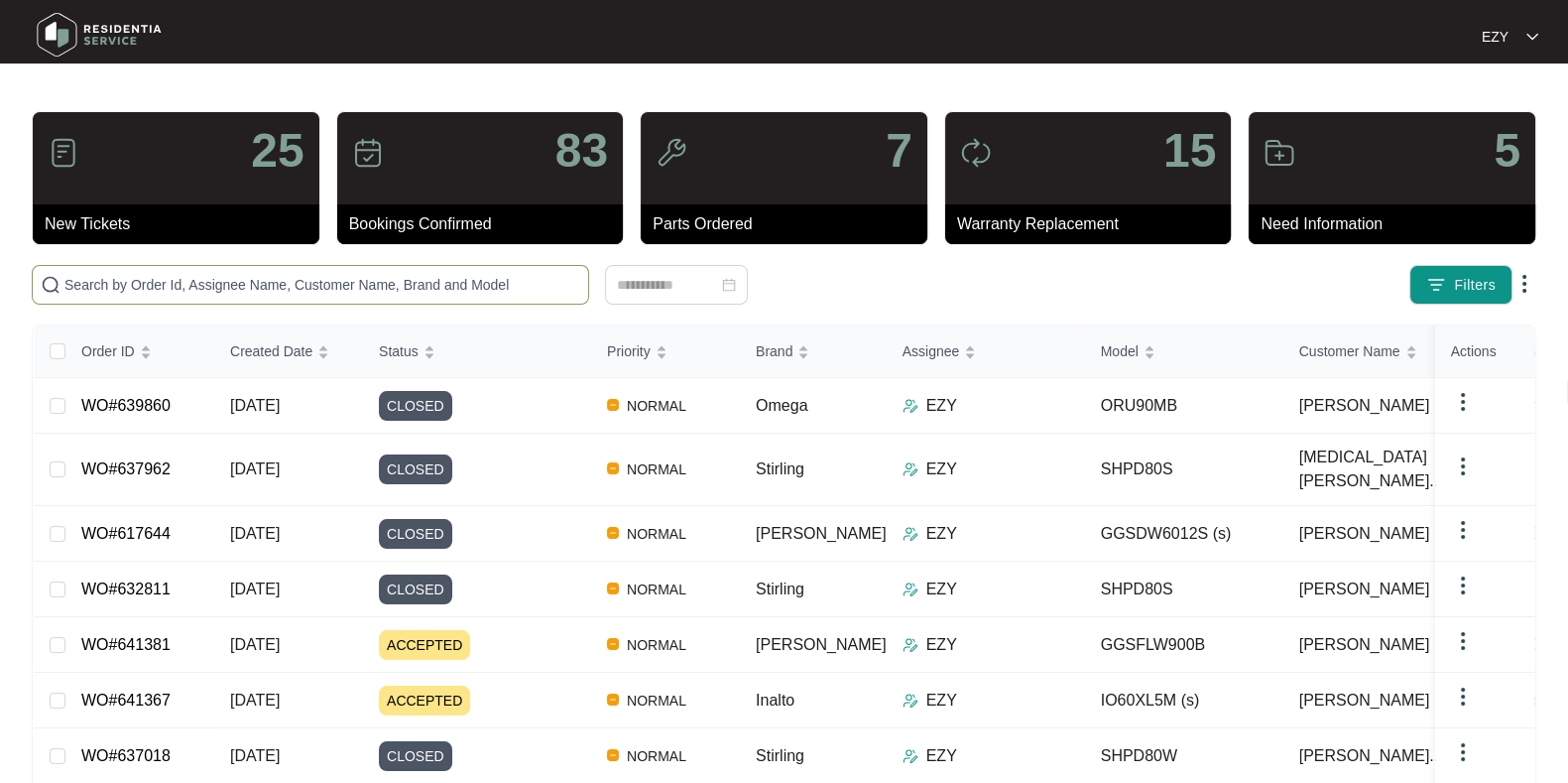
click at [374, 266] on span at bounding box center [311, 285] width 558 height 40
paste input "637716"
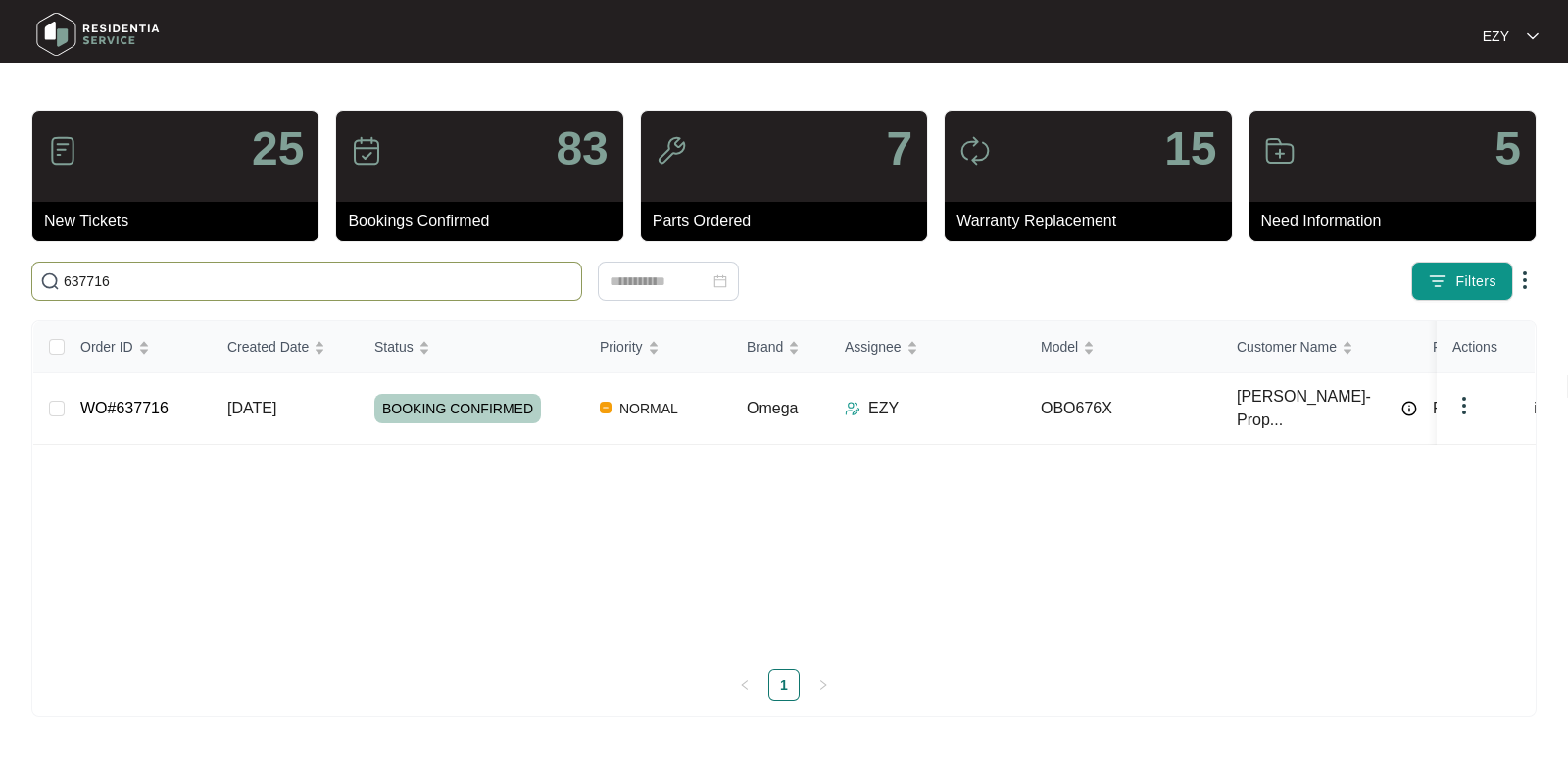
type input "637716"
click at [344, 402] on td "[DATE]" at bounding box center [284, 409] width 147 height 71
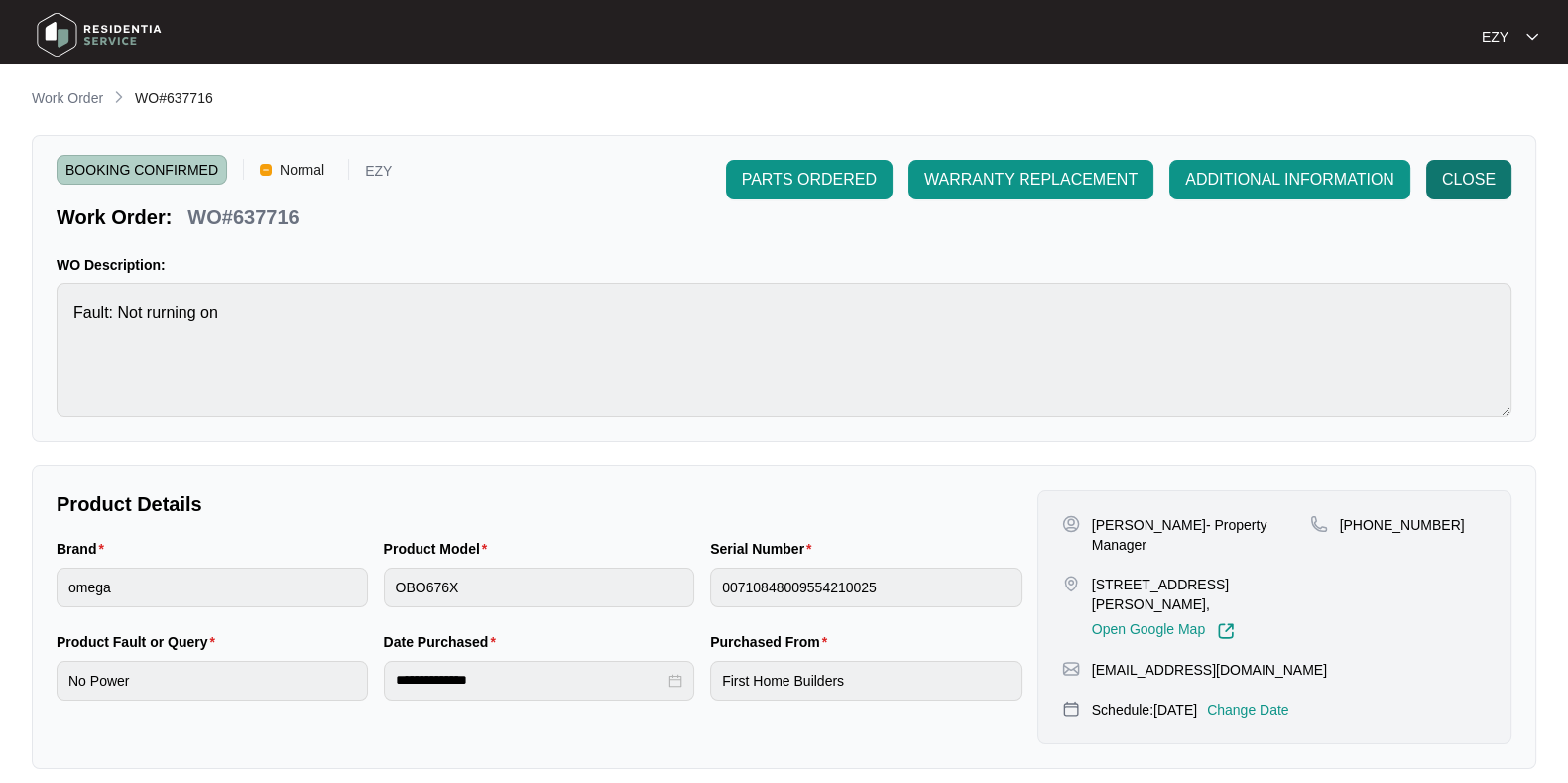
click at [1470, 184] on span "CLOSE" at bounding box center [1469, 180] width 54 height 24
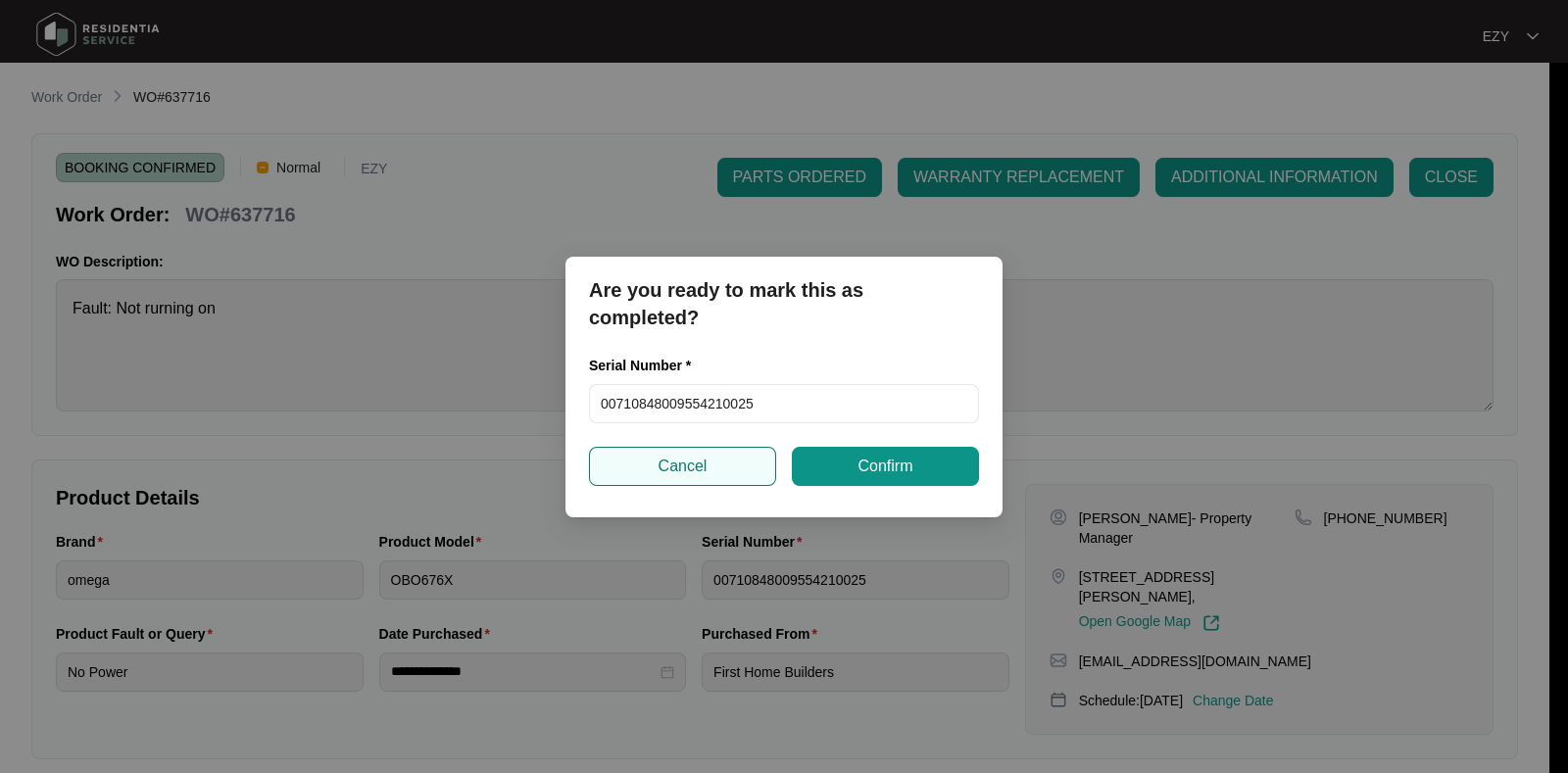
click at [640, 460] on button "Cancel" at bounding box center [682, 467] width 188 height 39
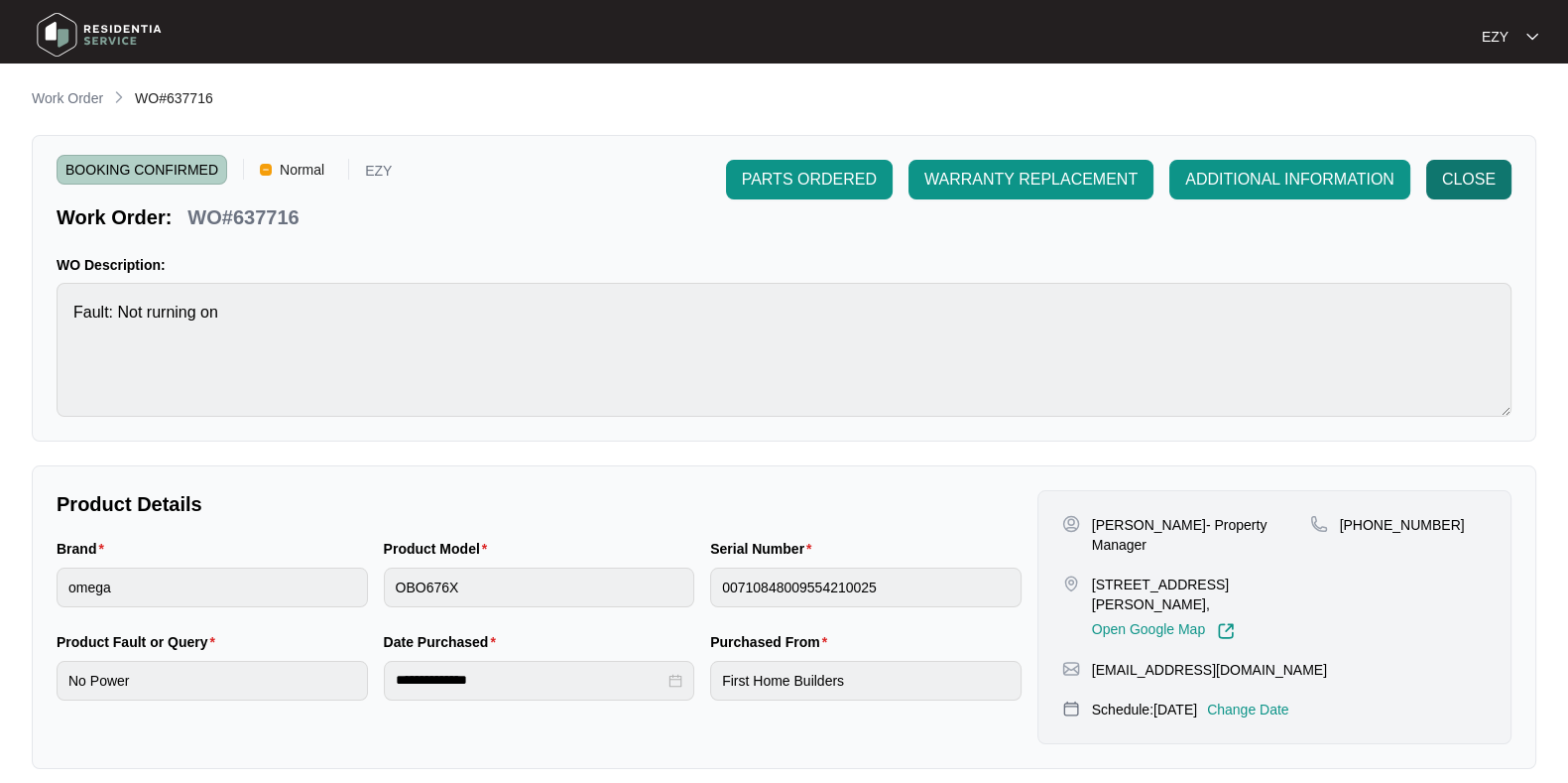
click at [1466, 177] on span "CLOSE" at bounding box center [1469, 180] width 54 height 24
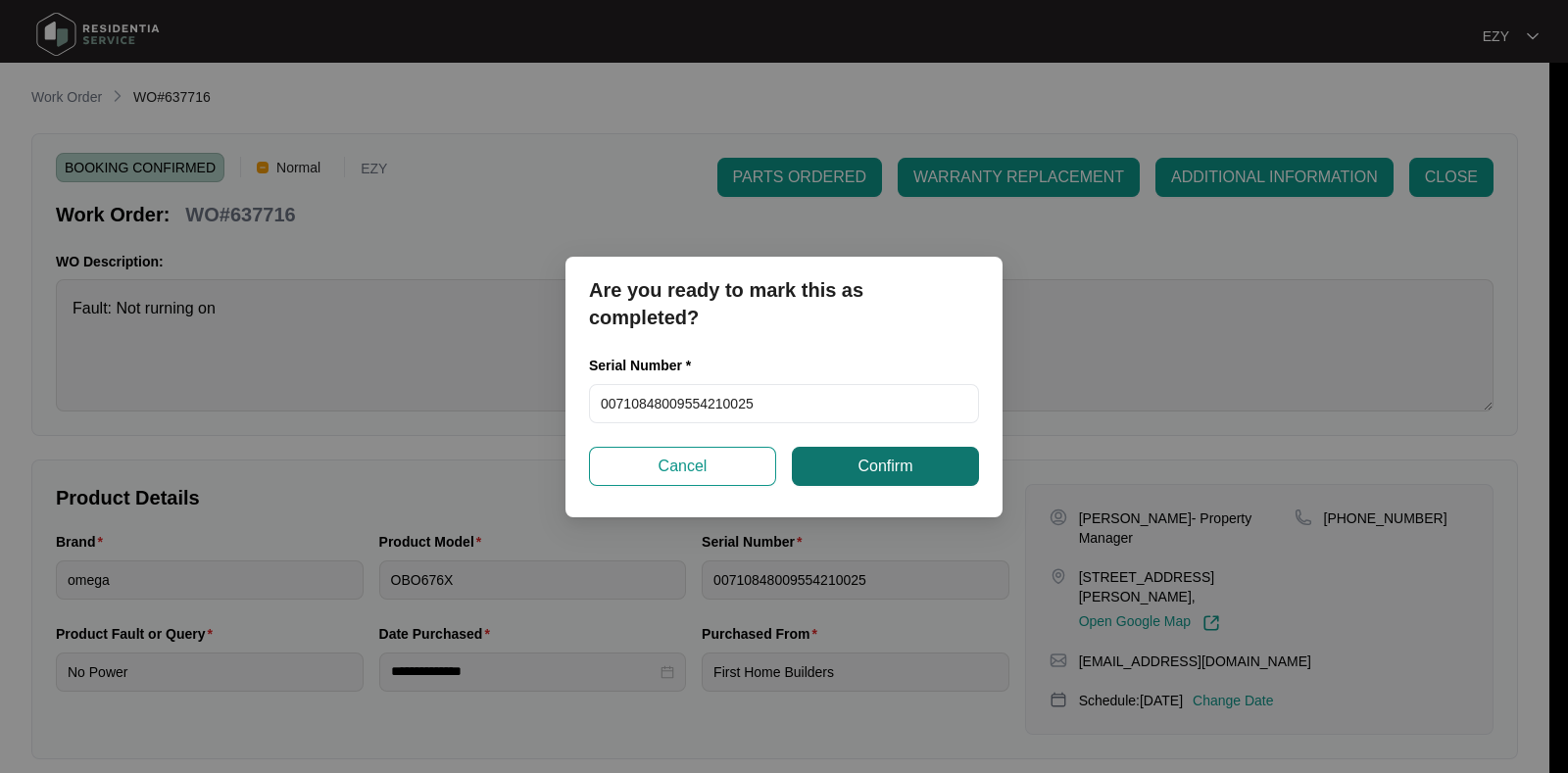
click at [904, 467] on span "Confirm" at bounding box center [885, 466] width 55 height 24
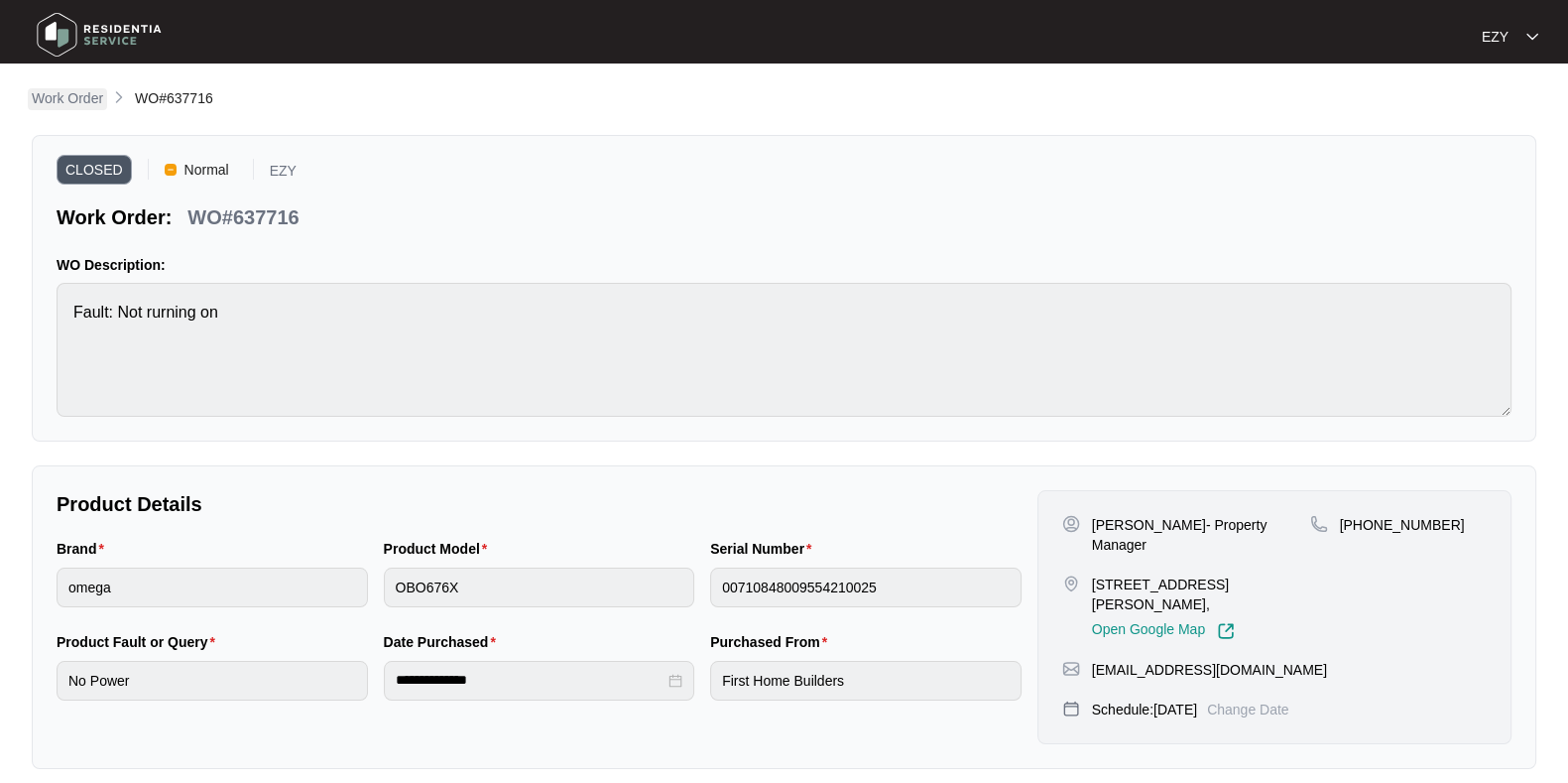
click at [38, 101] on p "Work Order" at bounding box center [67, 98] width 71 height 20
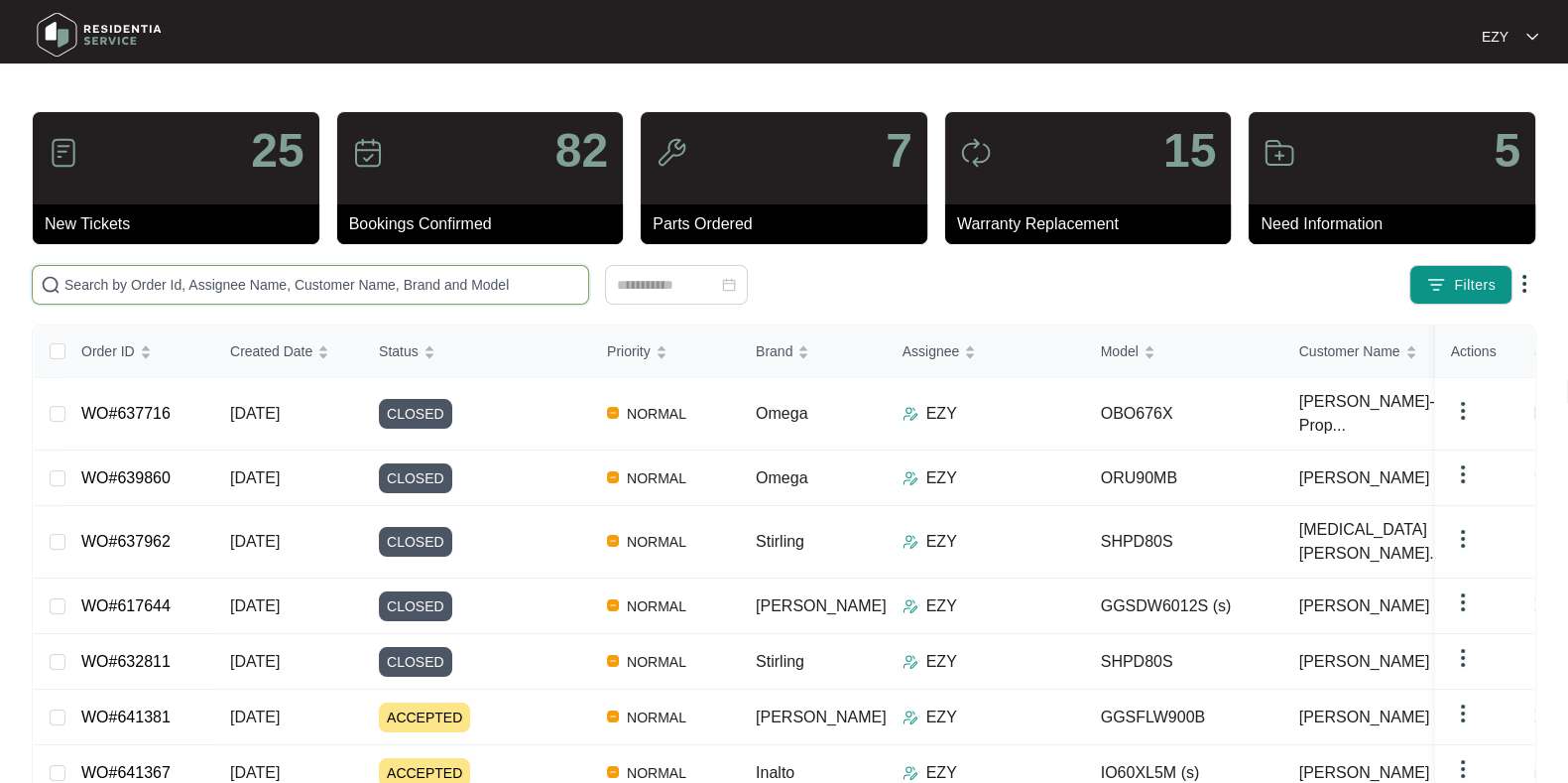
click at [483, 287] on input "text" at bounding box center [323, 285] width 516 height 22
paste input "638809"
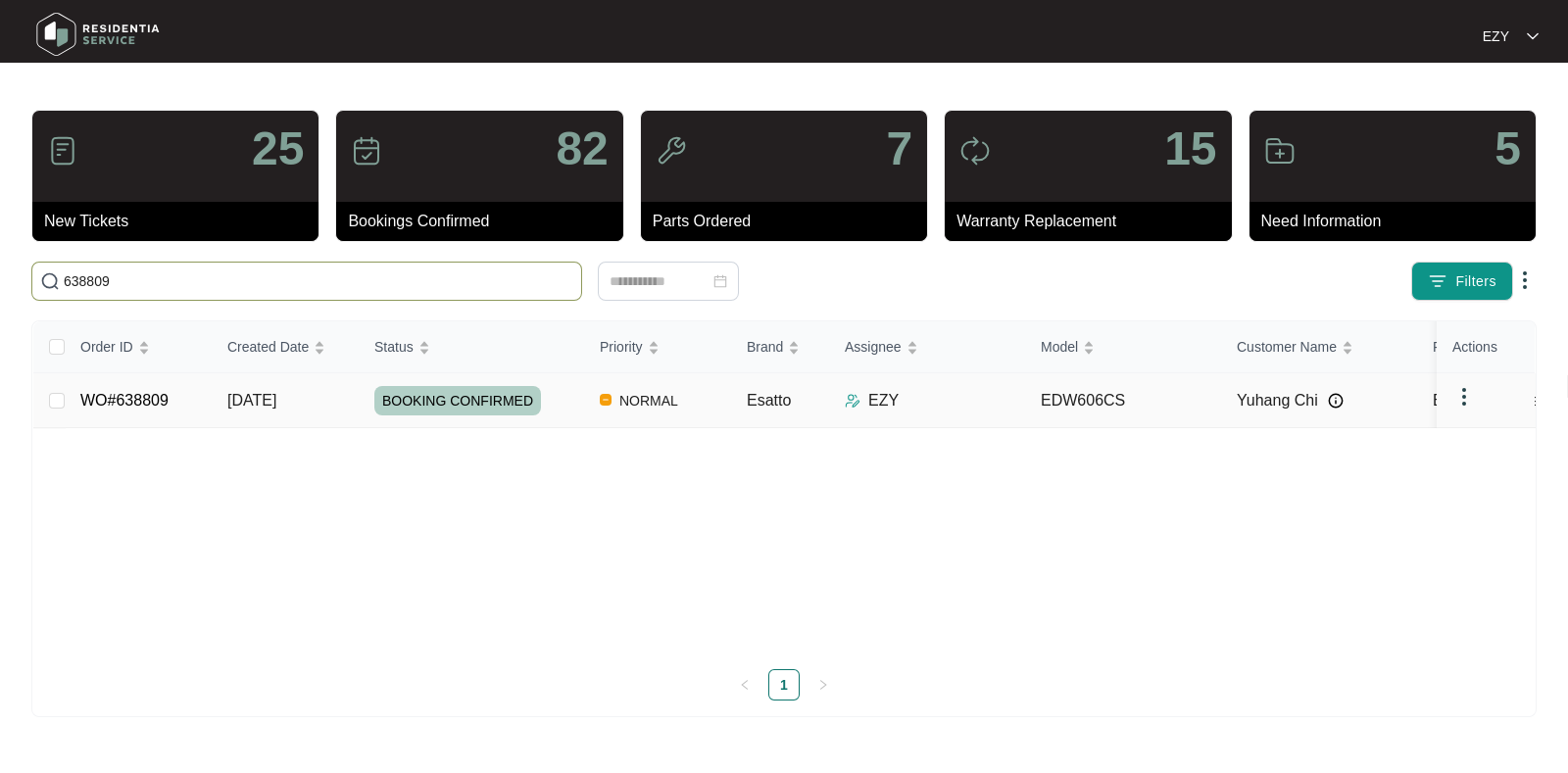
type input "638809"
click at [325, 399] on td "[DATE]" at bounding box center [284, 401] width 147 height 55
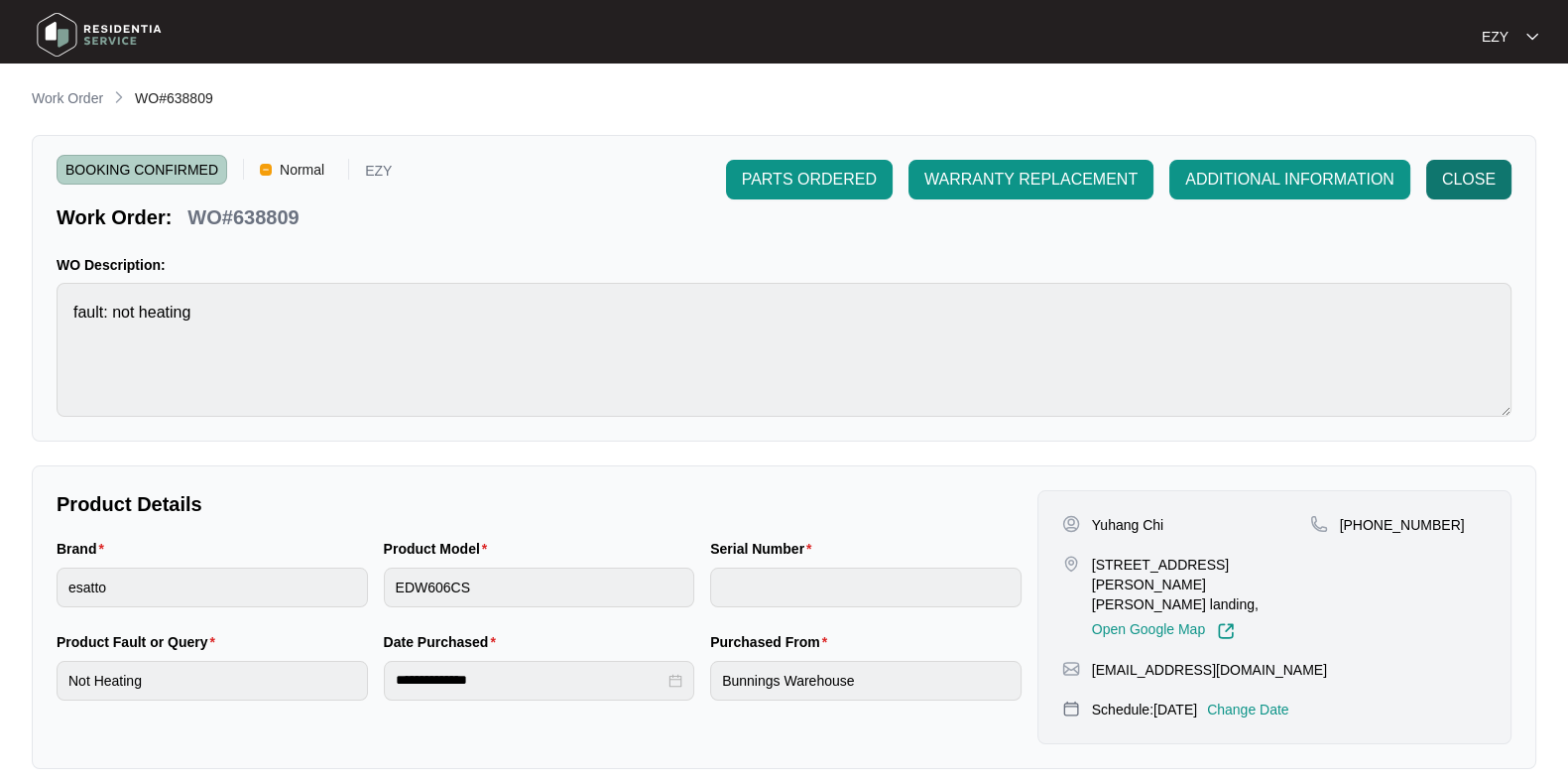
click at [1458, 182] on span "CLOSE" at bounding box center [1469, 180] width 54 height 24
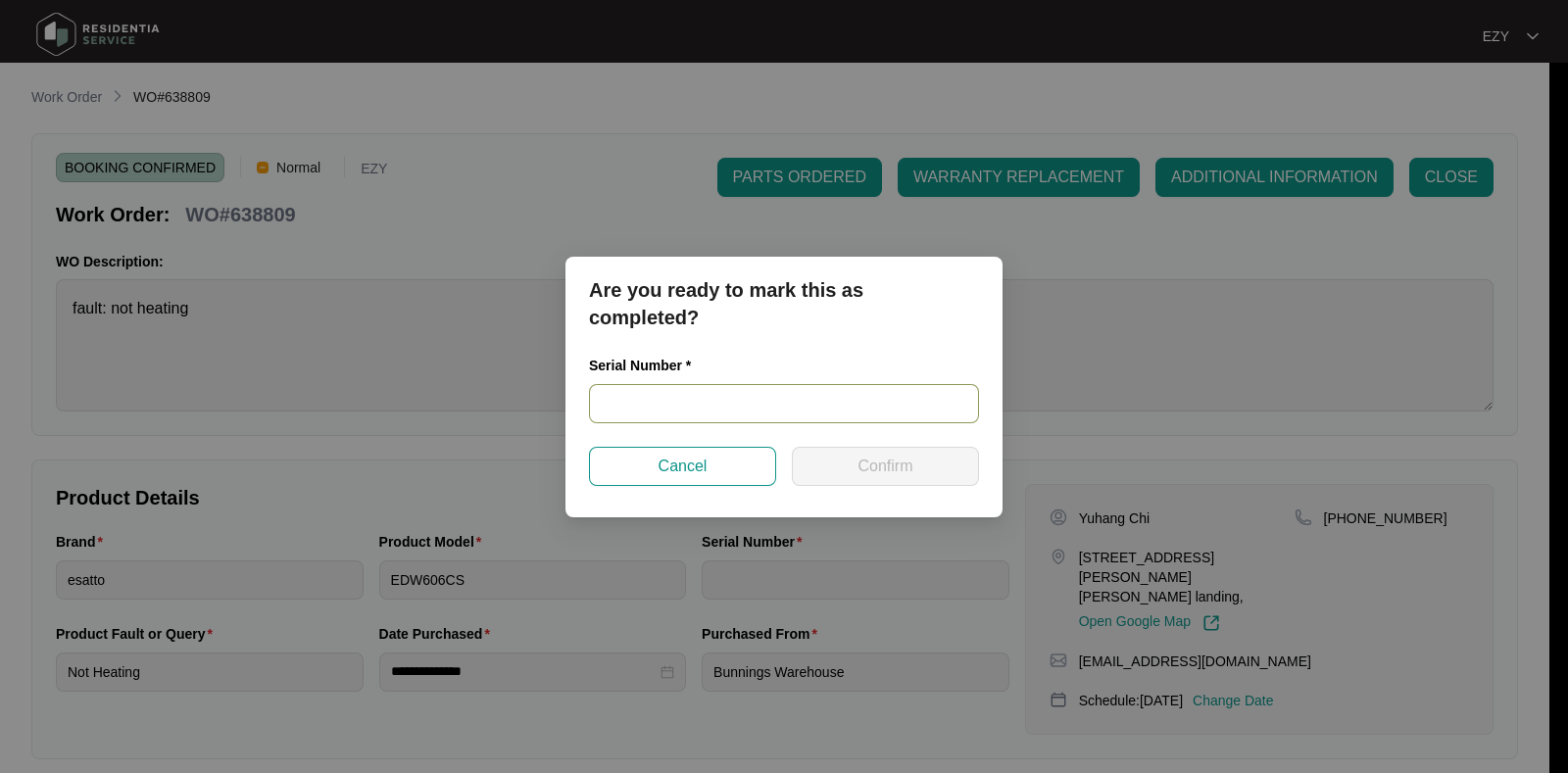
click at [654, 413] on input "text" at bounding box center [783, 404] width 390 height 39
paste input "24037604020100070"
type input "24037604020100070"
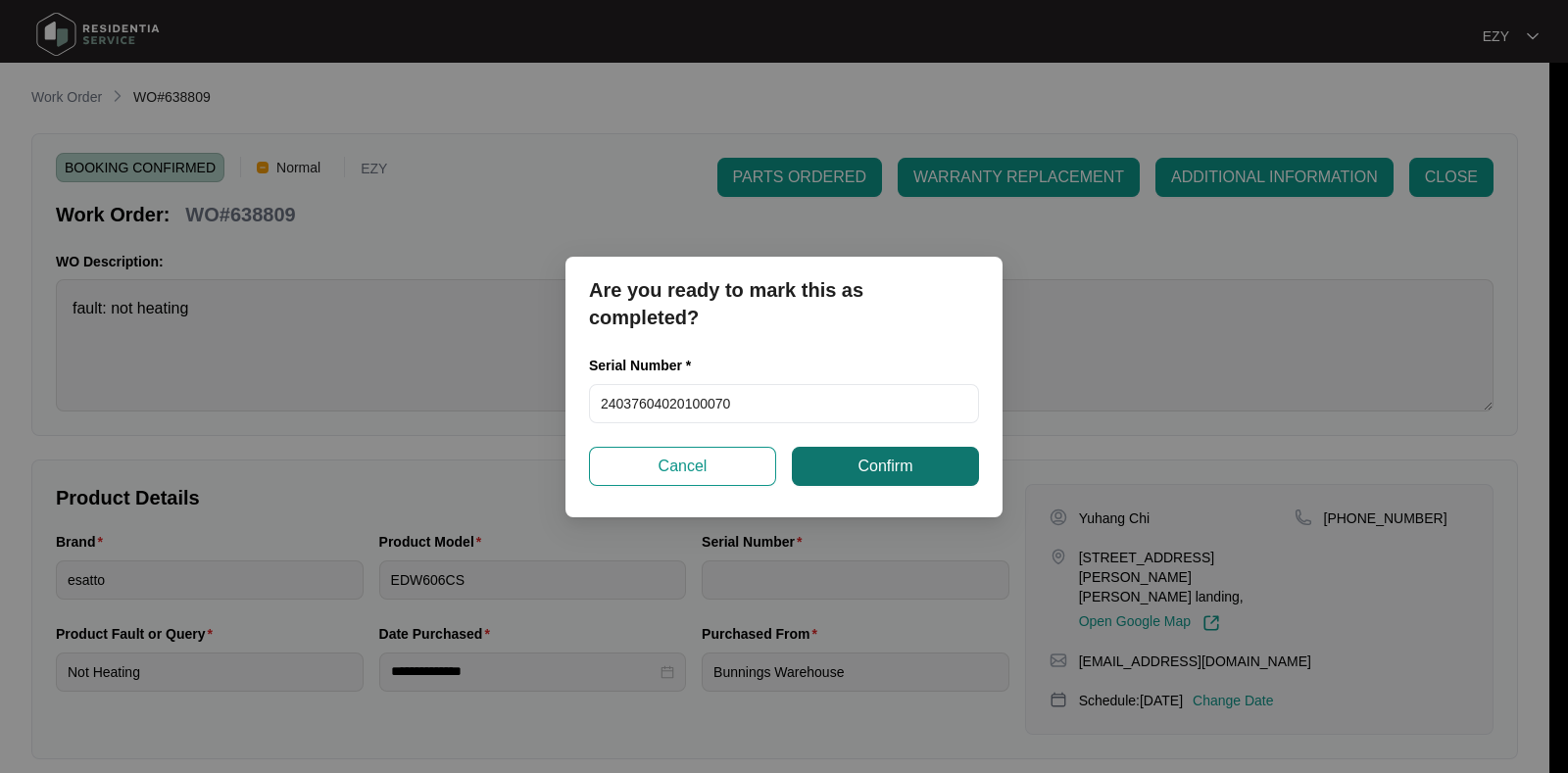
click at [911, 463] on span "Confirm" at bounding box center [885, 466] width 55 height 24
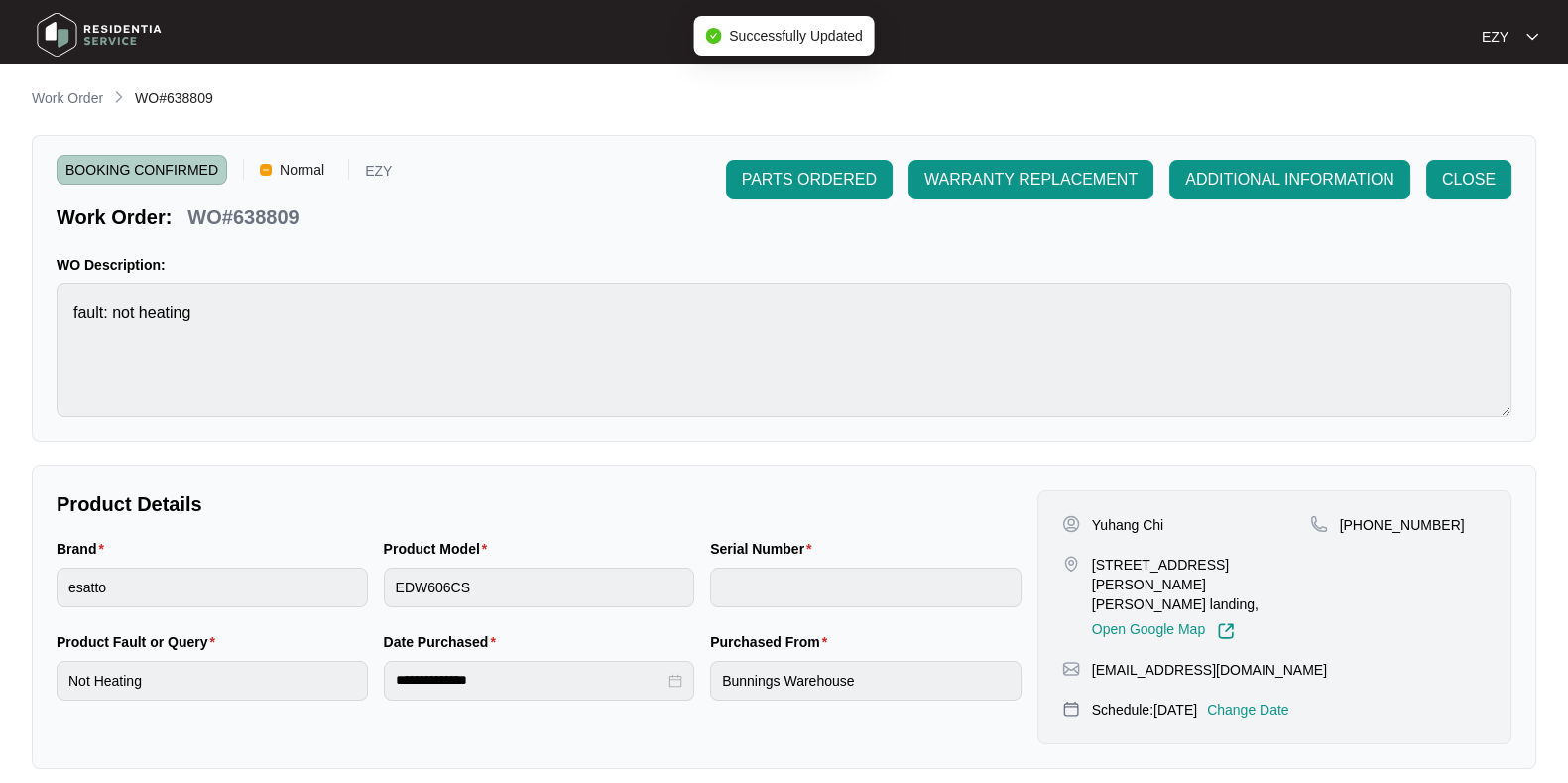
type input "24037604020100070"
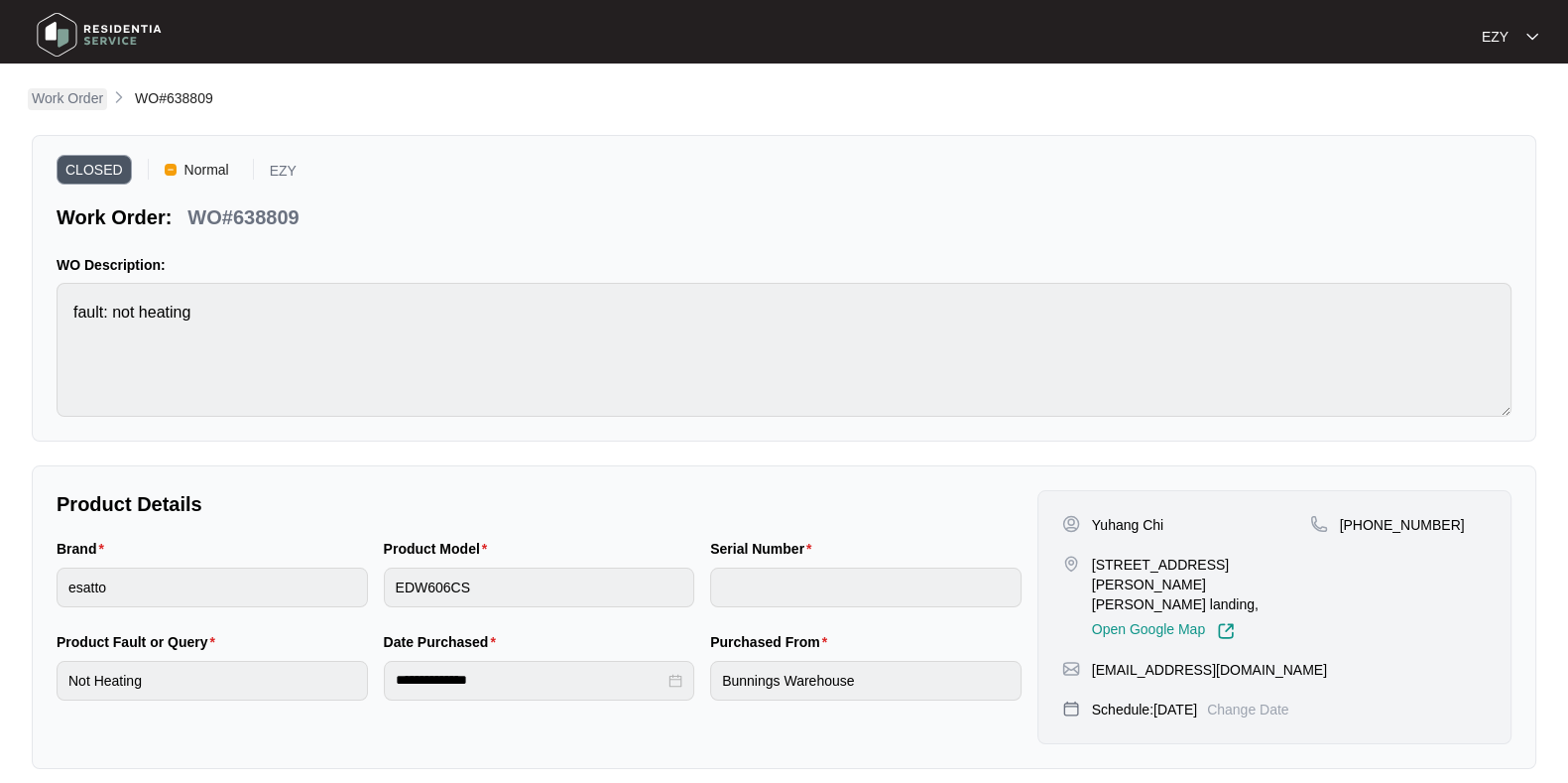
click at [84, 91] on p "Work Order" at bounding box center [67, 98] width 71 height 20
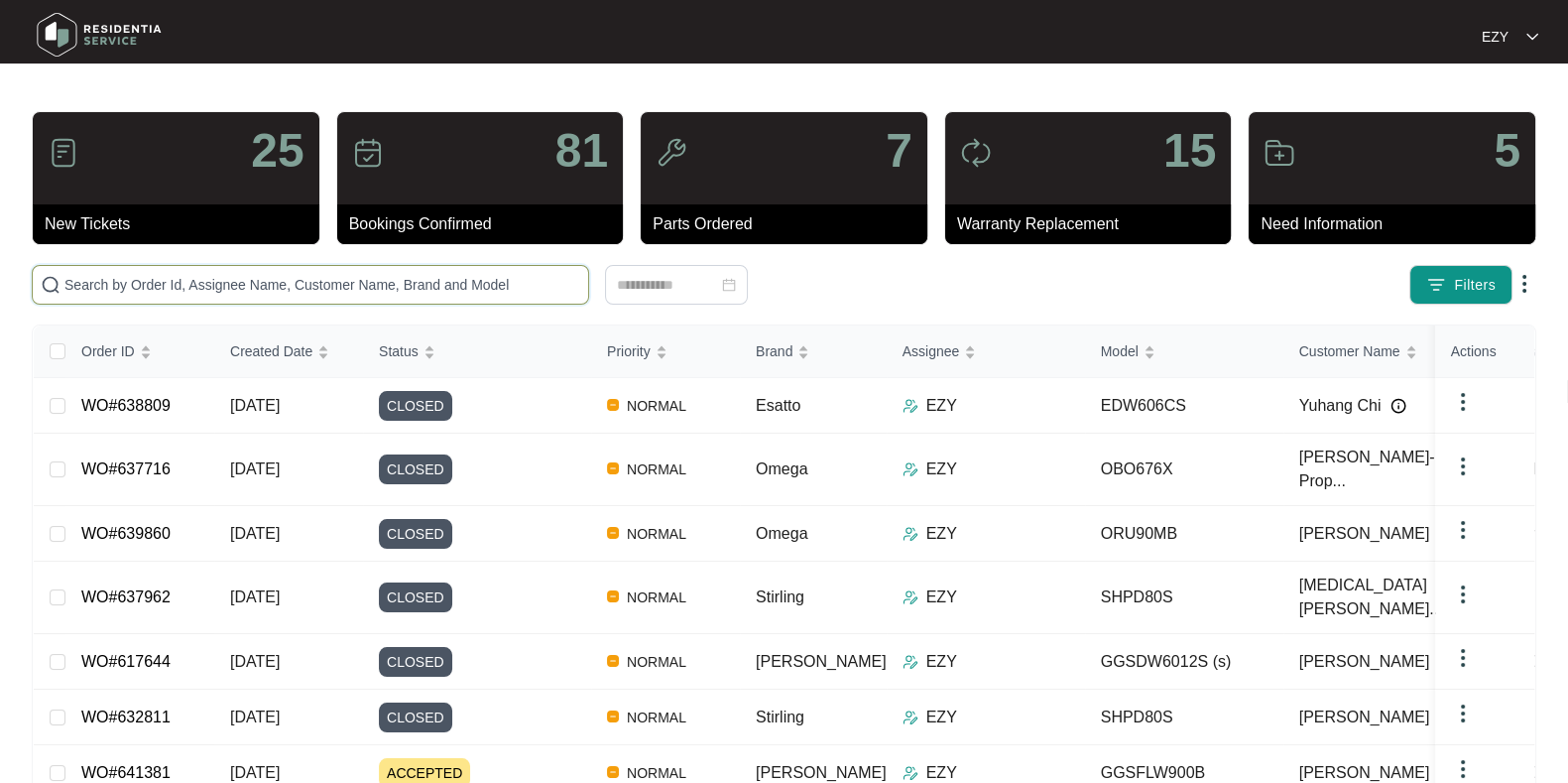
click at [462, 278] on input "text" at bounding box center [323, 285] width 516 height 22
paste input "639873"
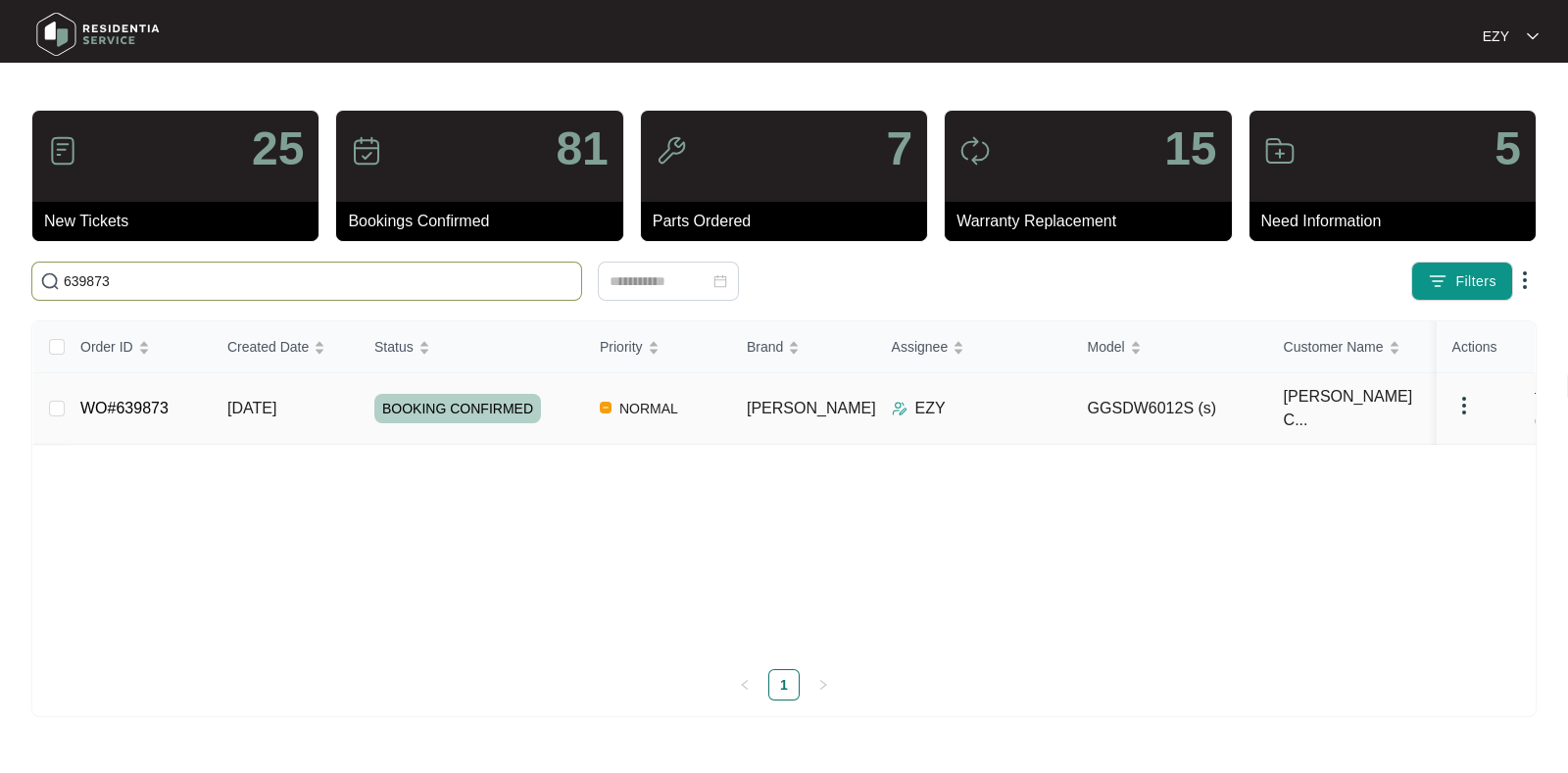
type input "639873"
click at [323, 398] on td "[DATE]" at bounding box center [284, 409] width 147 height 71
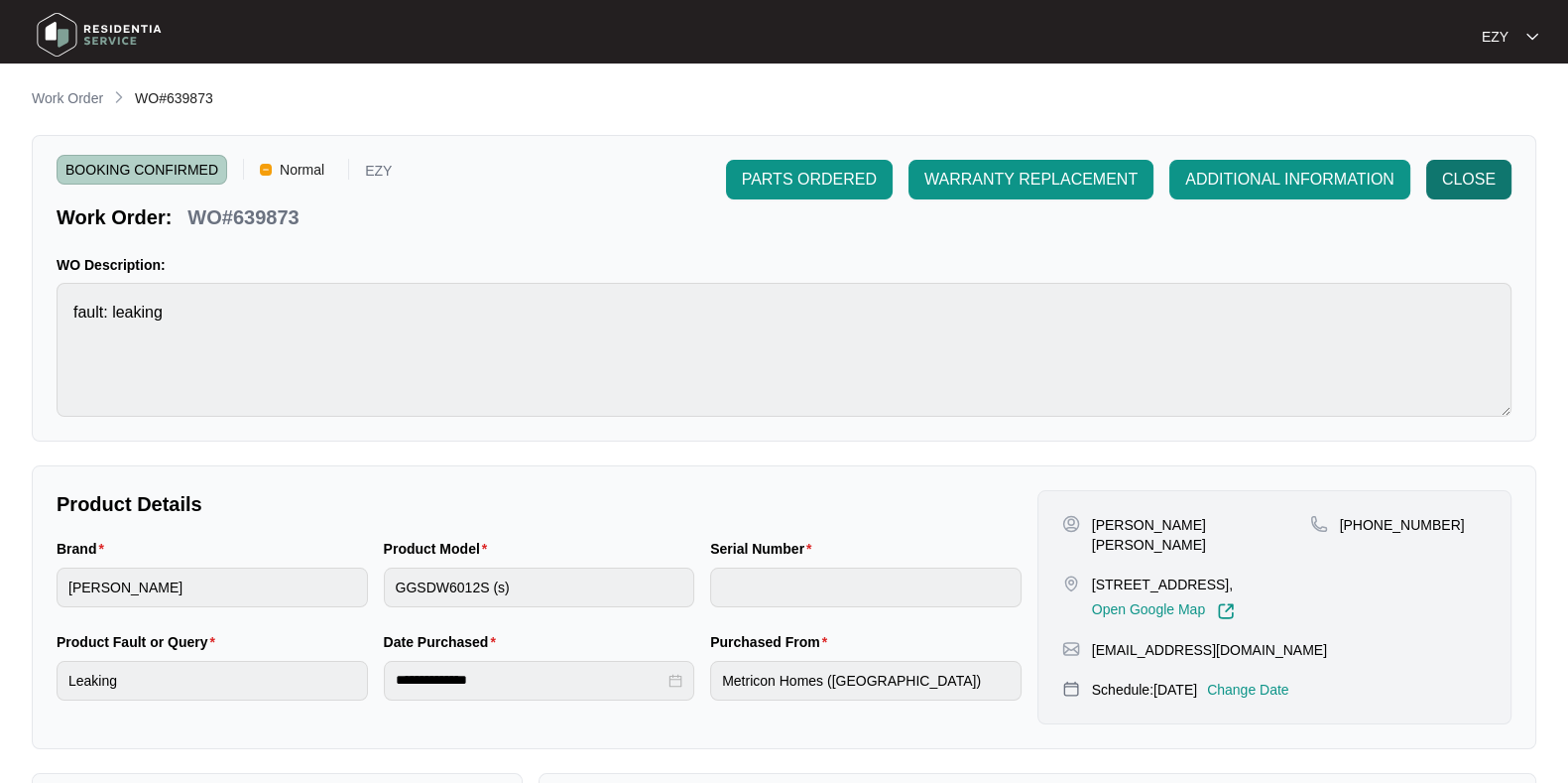
click at [1492, 192] on button "CLOSE" at bounding box center [1468, 180] width 85 height 40
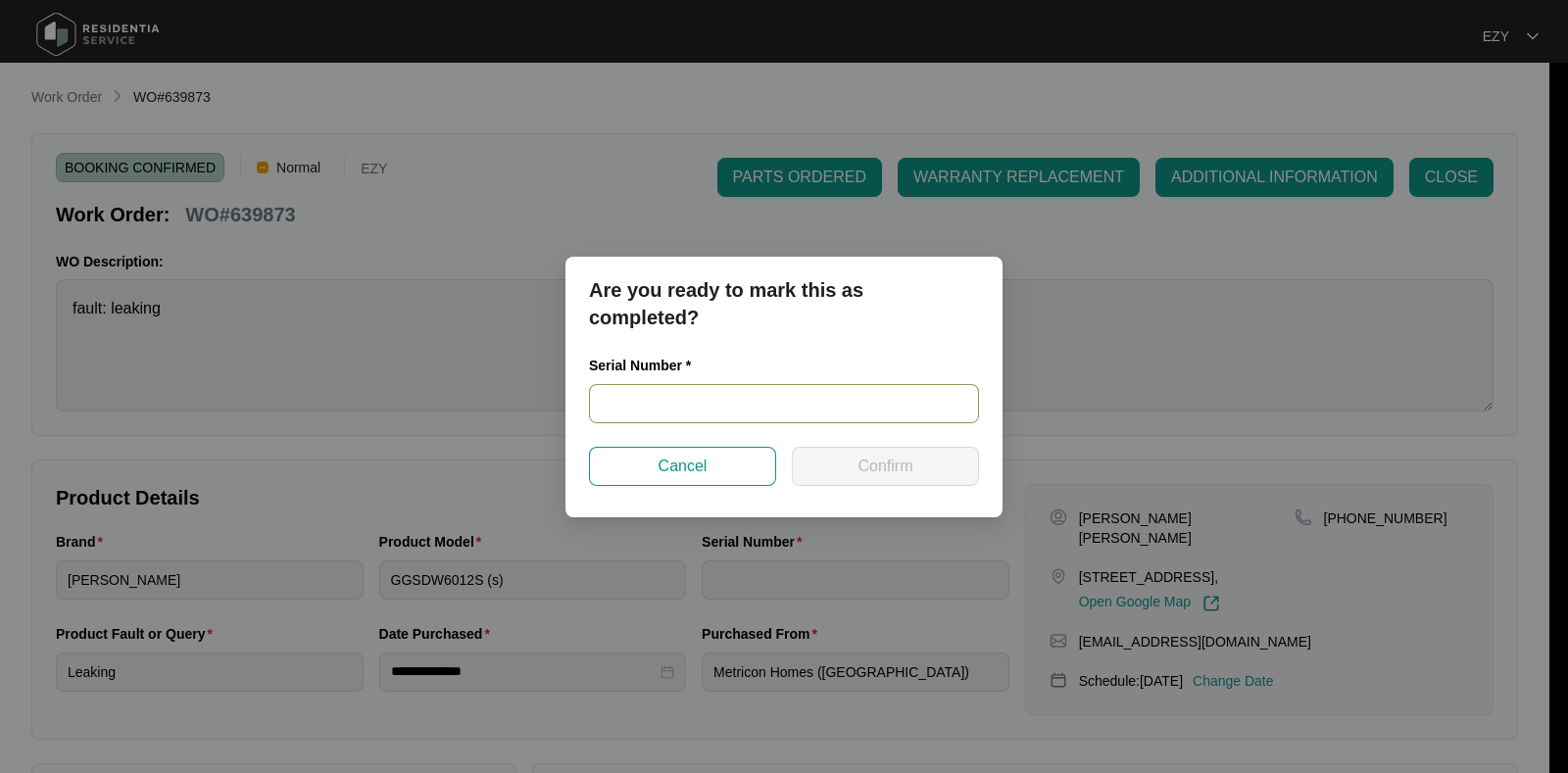
click at [783, 398] on input "text" at bounding box center [783, 404] width 390 height 39
paste input "25043910040100023"
type input "25043910040100023"
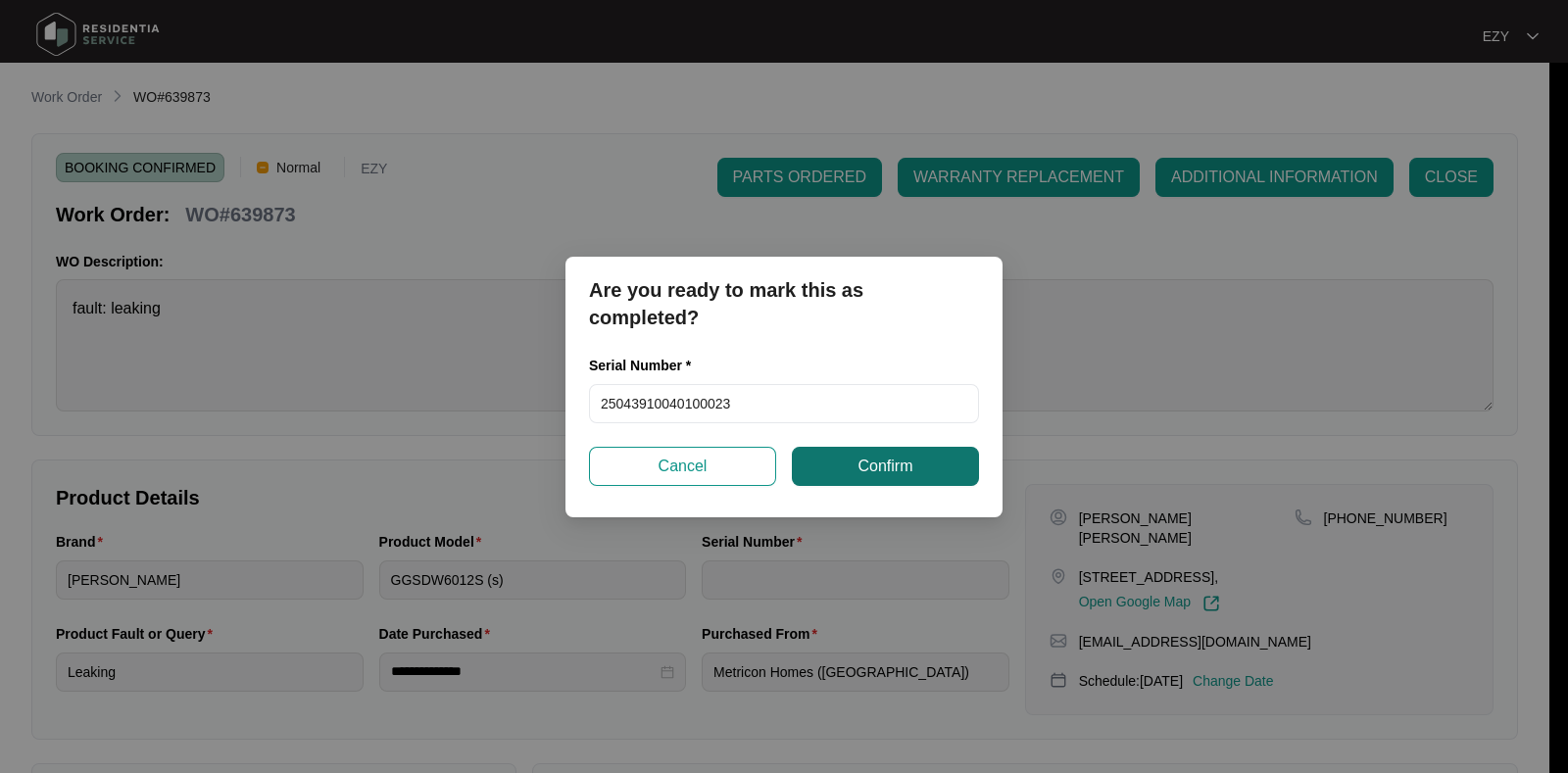
click at [858, 458] on span "Confirm" at bounding box center [885, 466] width 55 height 24
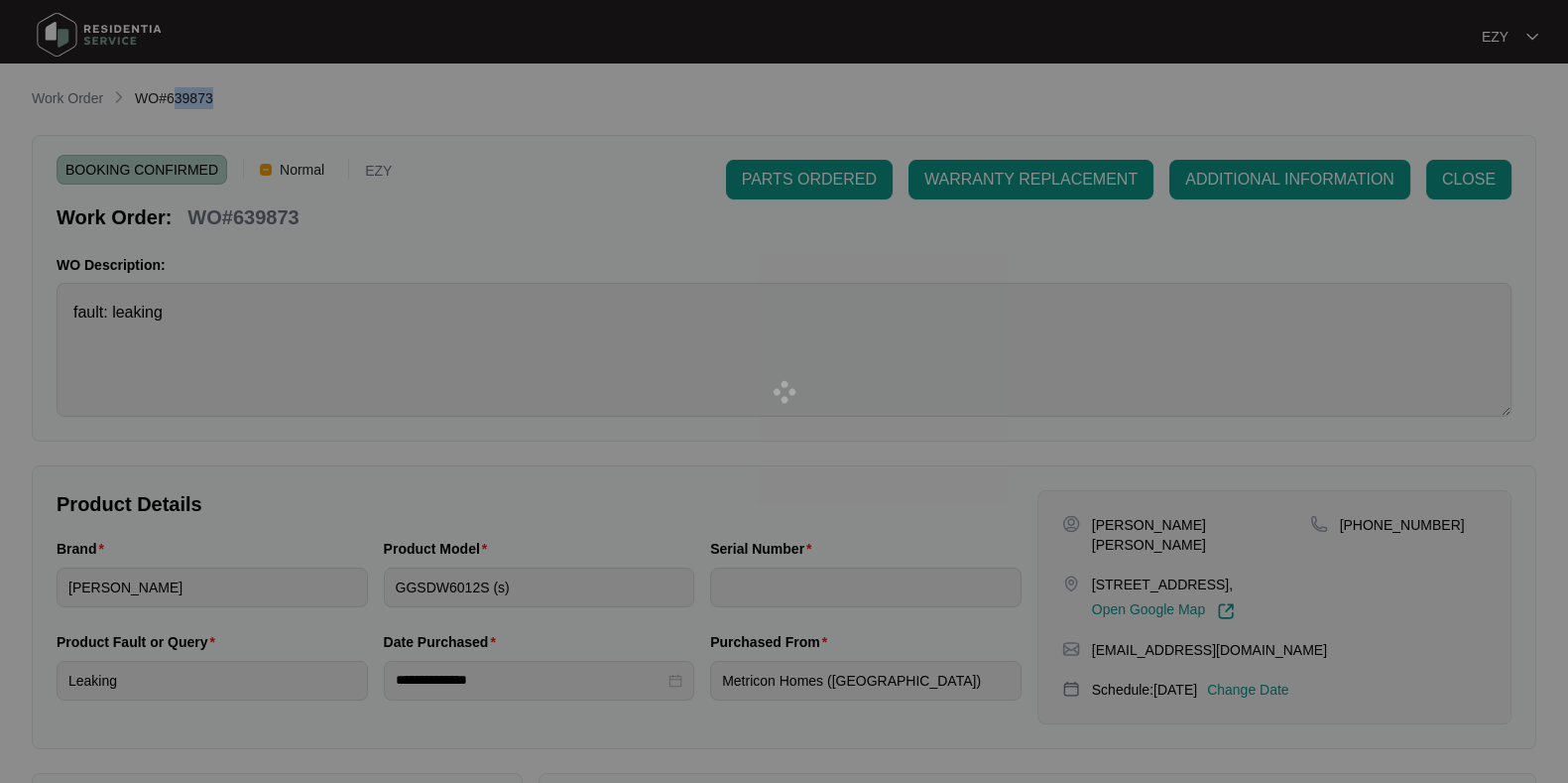
drag, startPoint x: 868, startPoint y: 464, endPoint x: 166, endPoint y: -151, distance: 933.3
click at [166, 0] on html "**********" at bounding box center [784, 658] width 1568 height 1316
type input "25043910040100023"
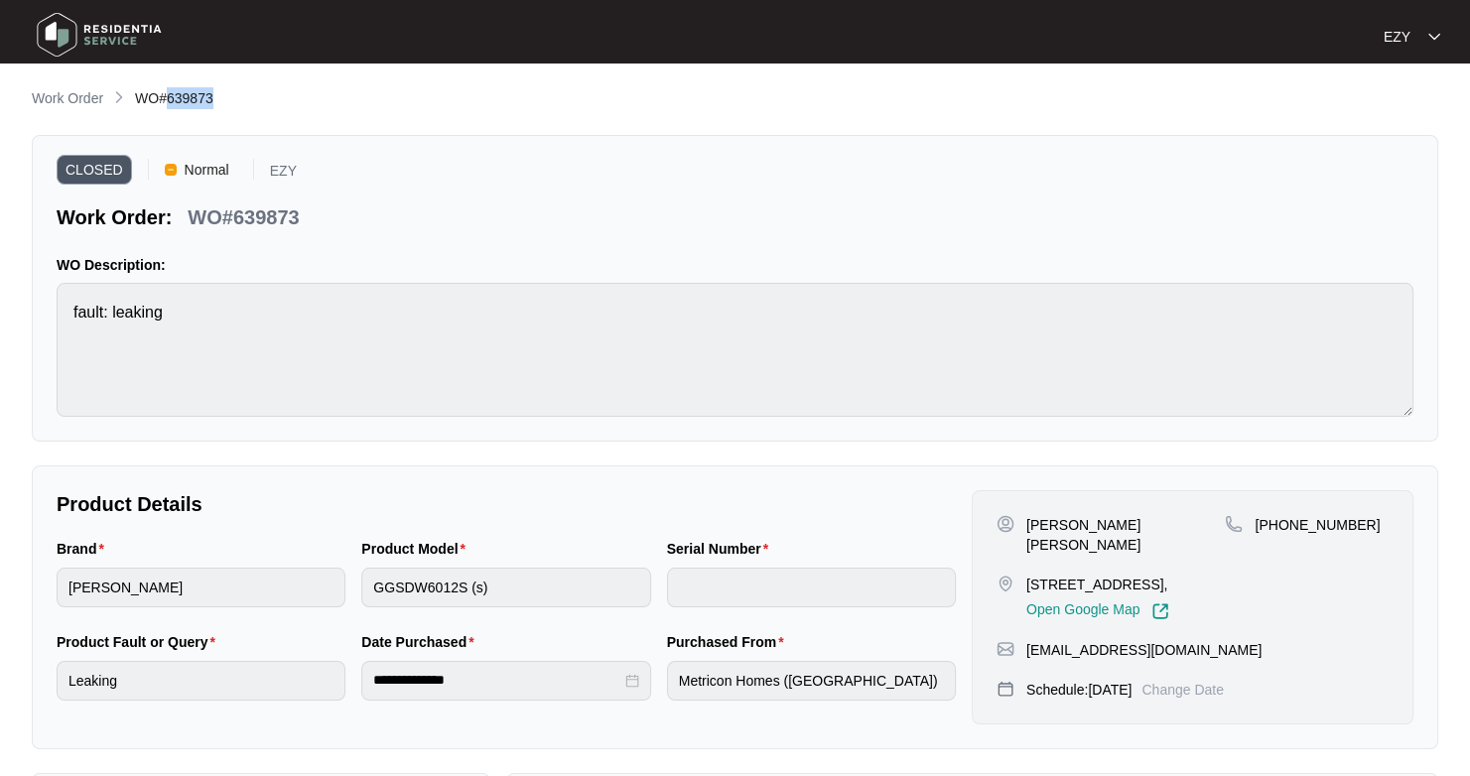
drag, startPoint x: 83, startPoint y: 102, endPoint x: 297, endPoint y: 17, distance: 229.8
click at [83, 102] on p "Work Order" at bounding box center [67, 98] width 71 height 20
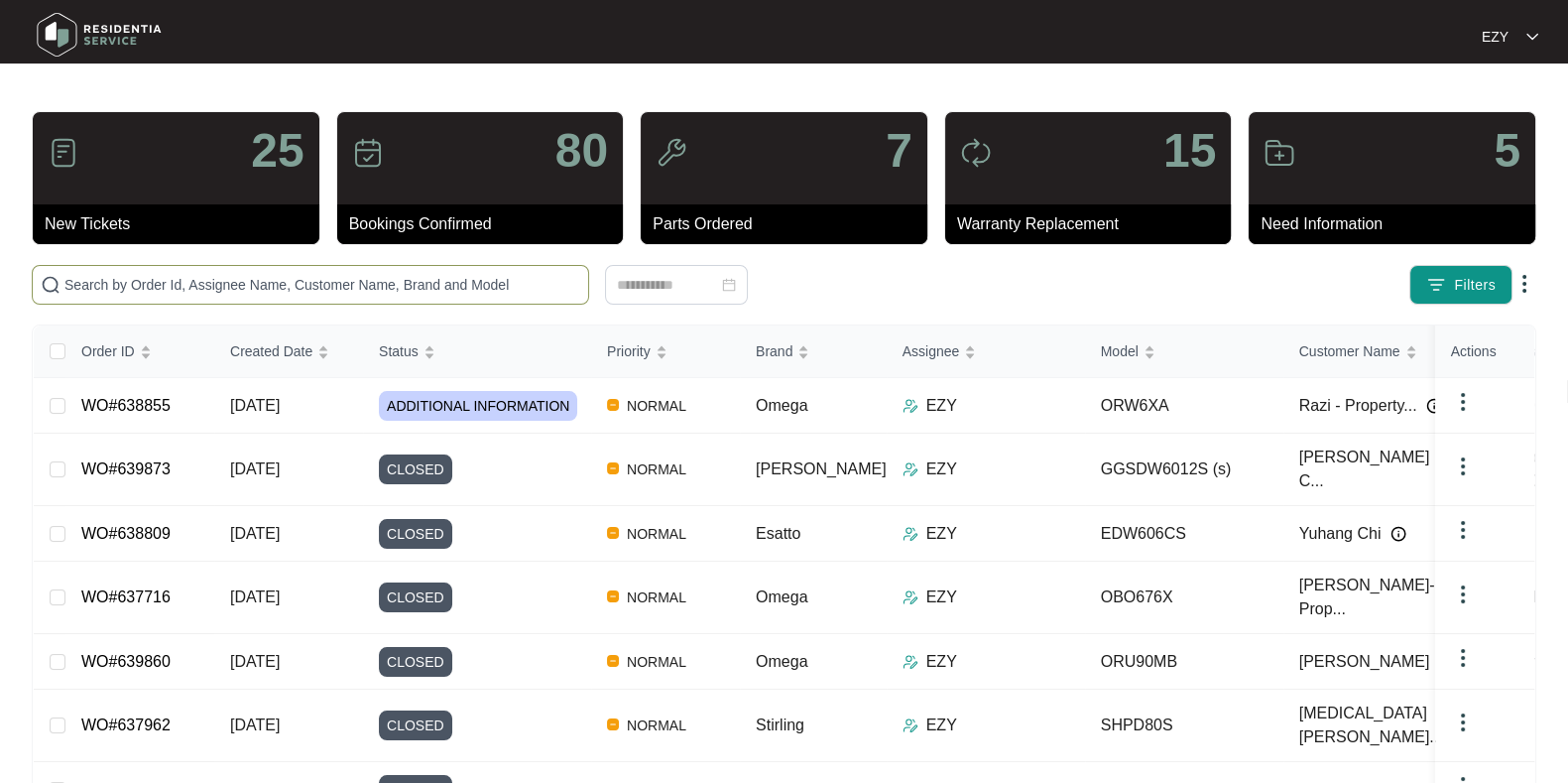
click at [417, 281] on input "text" at bounding box center [323, 285] width 516 height 22
paste input "639702"
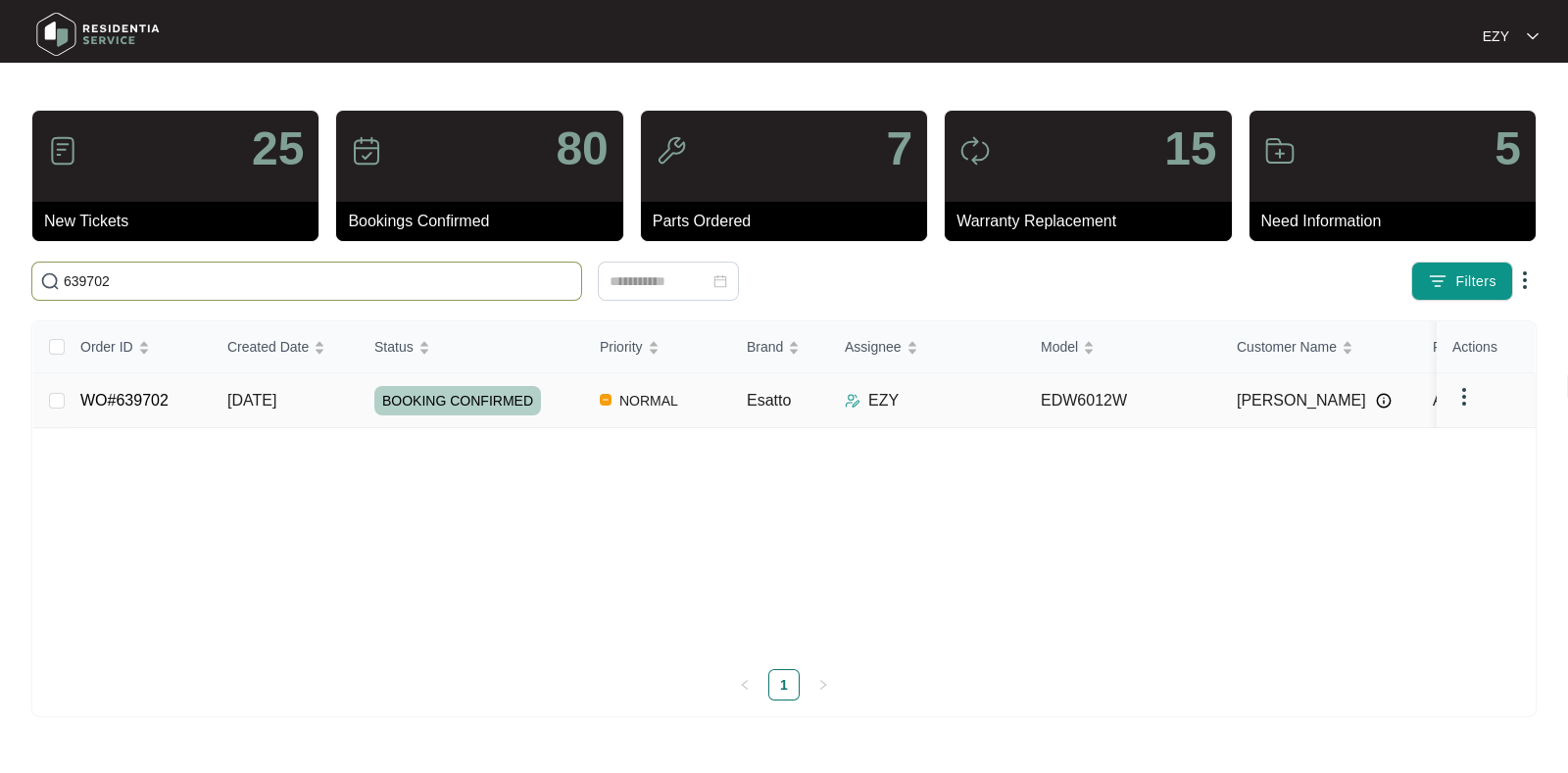
type input "639702"
click at [321, 399] on td "[DATE]" at bounding box center [284, 401] width 147 height 55
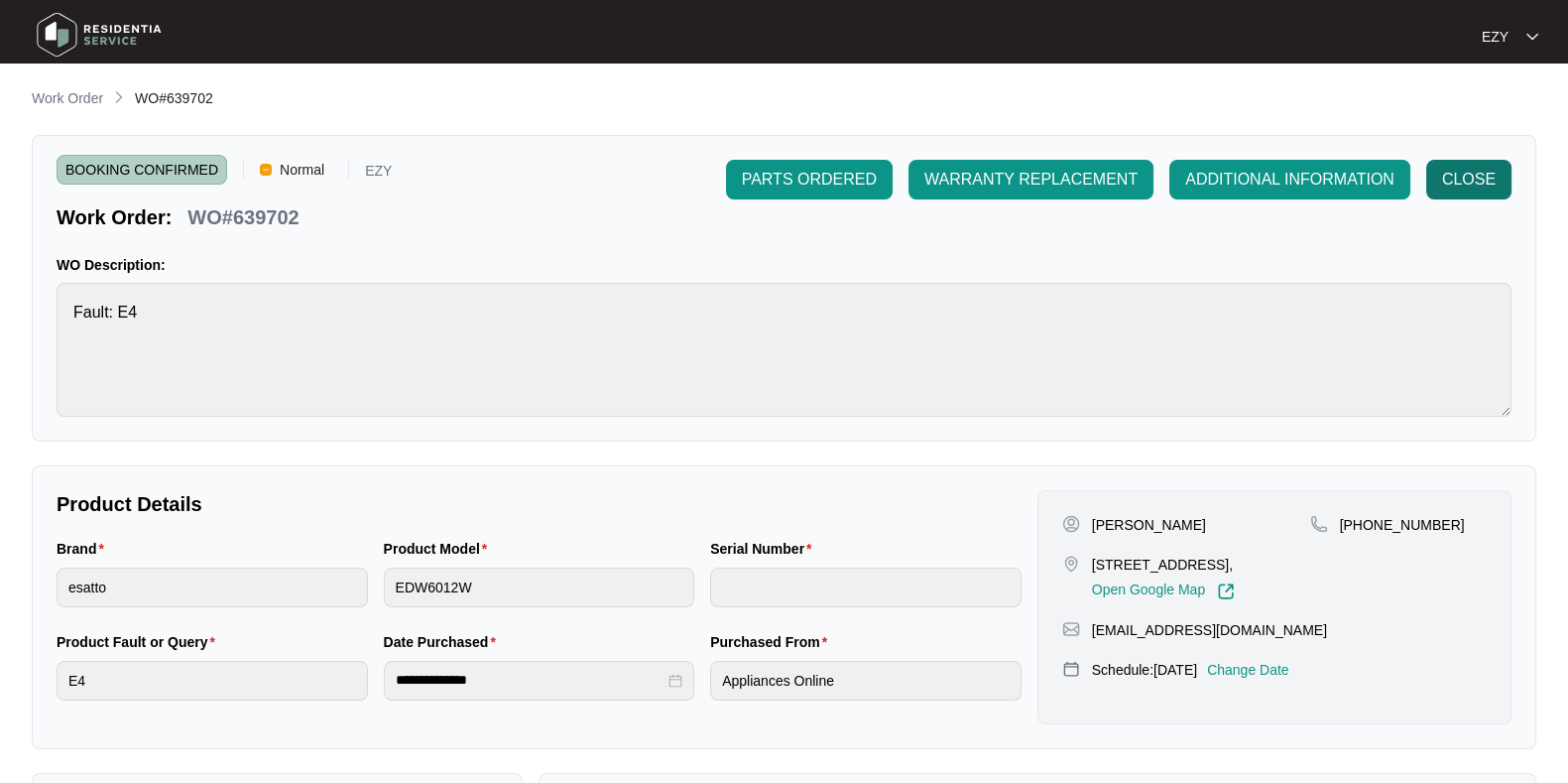
click at [1453, 181] on span "CLOSE" at bounding box center [1469, 180] width 54 height 24
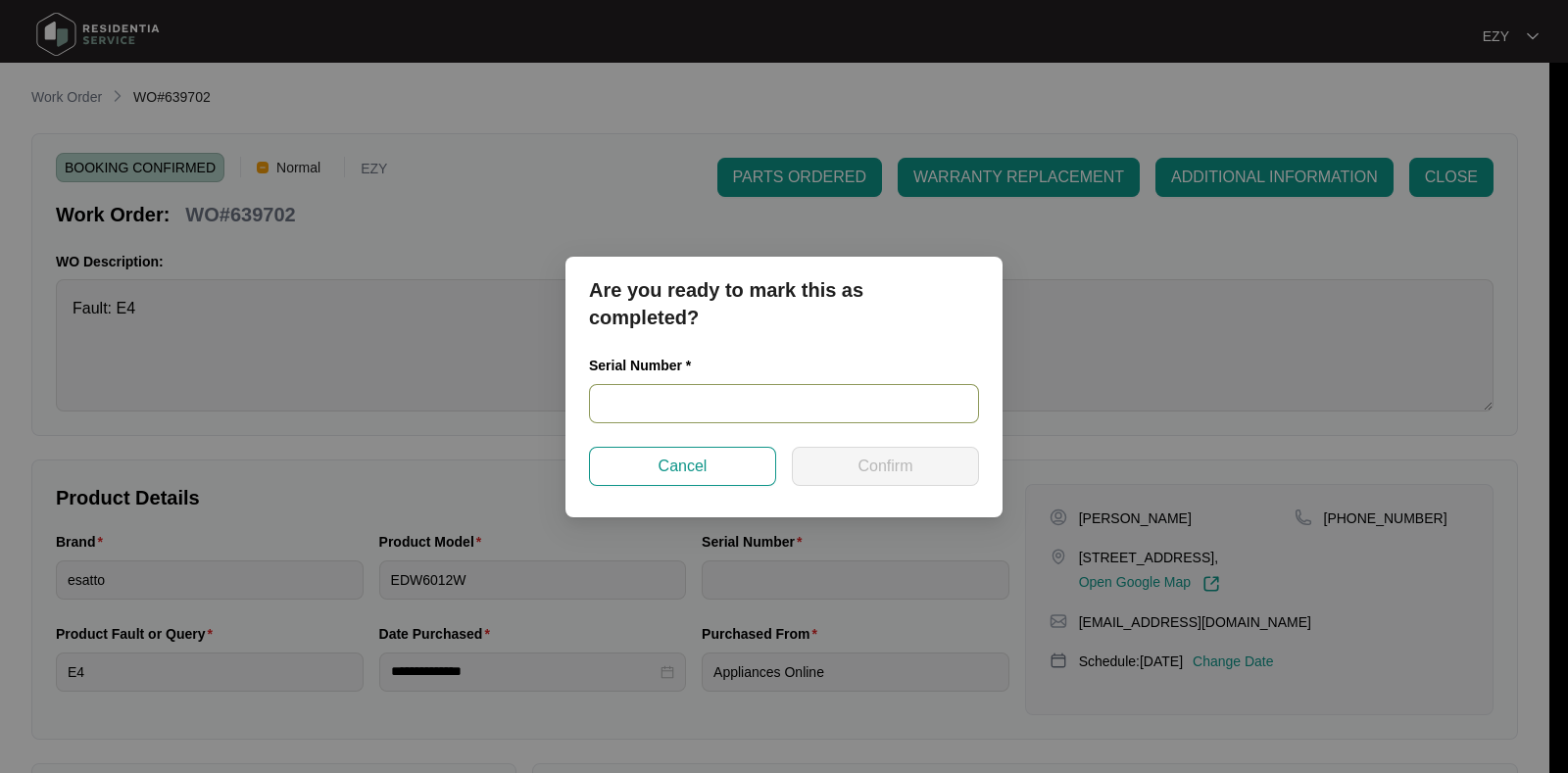
click at [667, 404] on input "text" at bounding box center [783, 404] width 390 height 39
paste input "23062675040100097"
type input "23062675040100097"
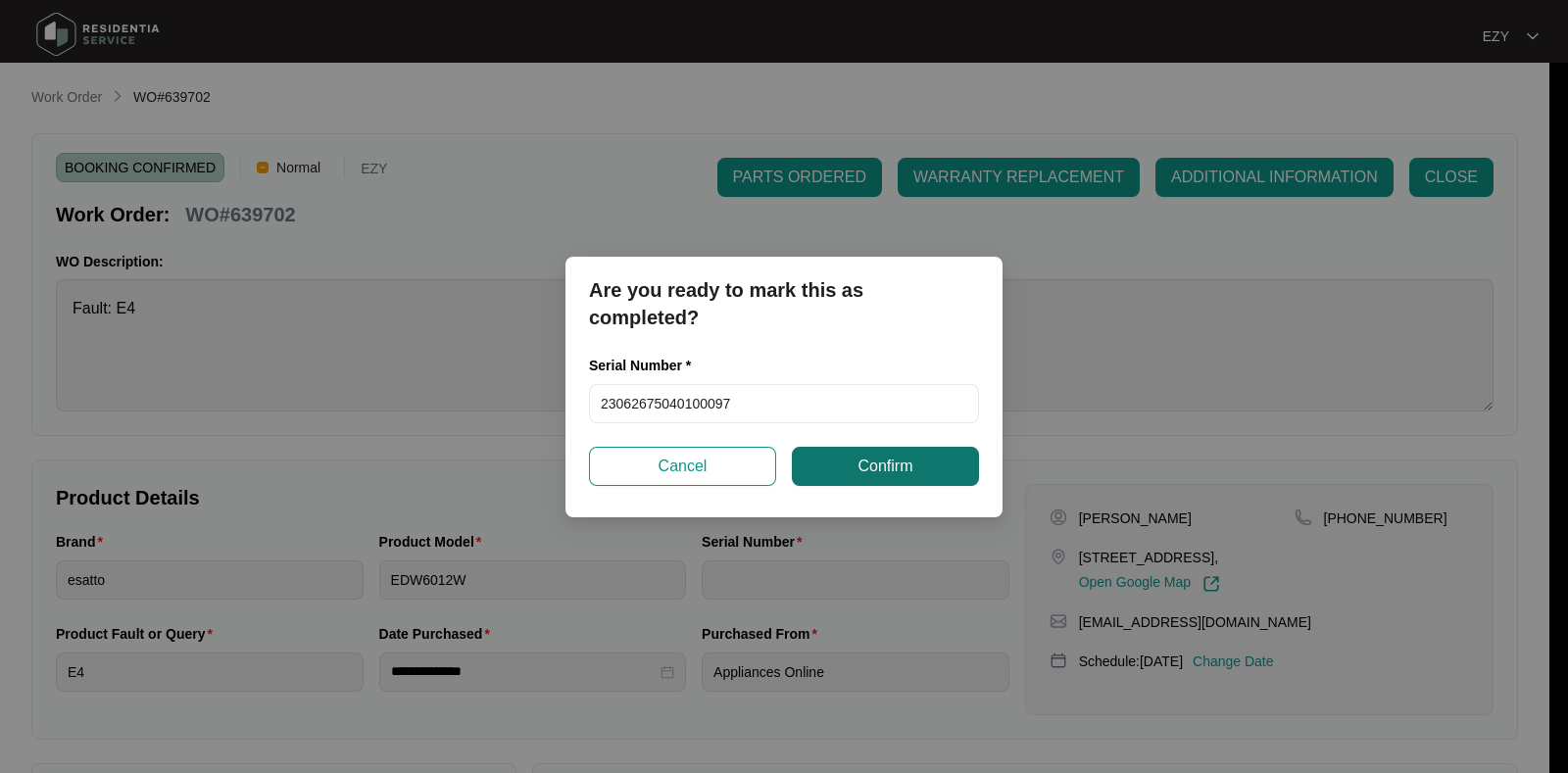
click at [879, 464] on span "Confirm" at bounding box center [885, 466] width 55 height 24
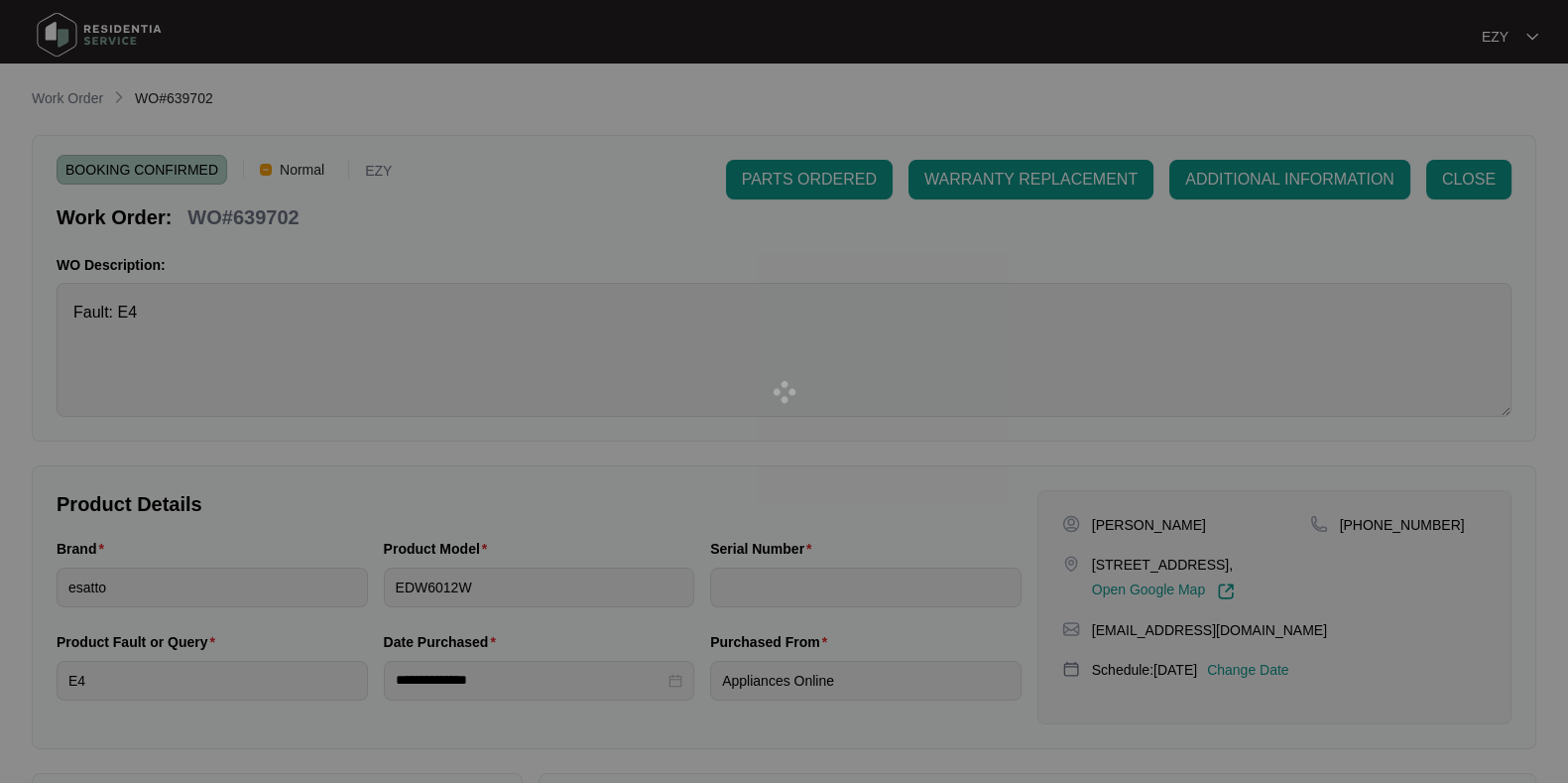
type input "23062675040100097"
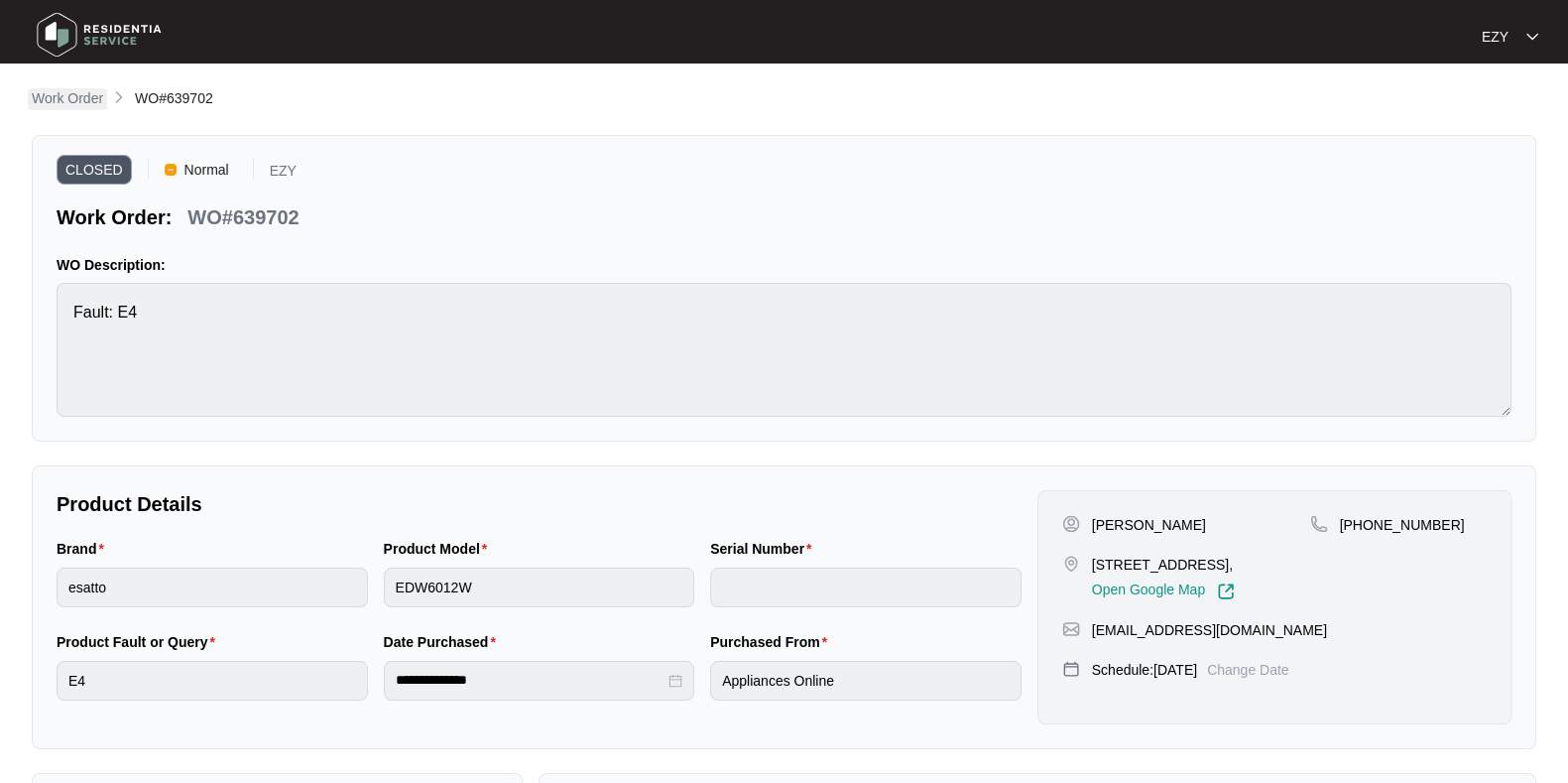
click at [89, 104] on p "Work Order" at bounding box center [67, 98] width 71 height 20
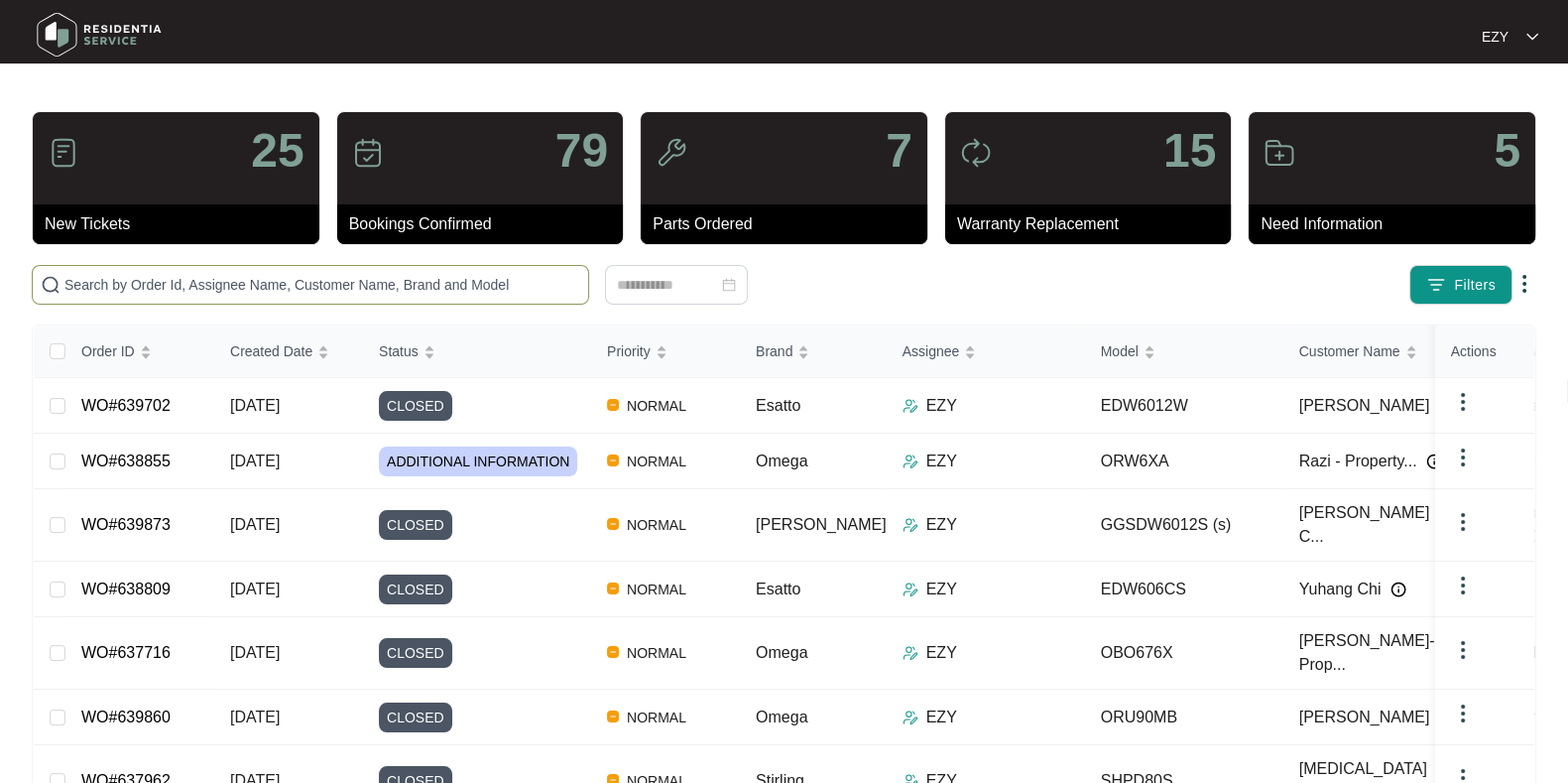
click at [477, 274] on input "text" at bounding box center [323, 285] width 516 height 22
paste input "639255"
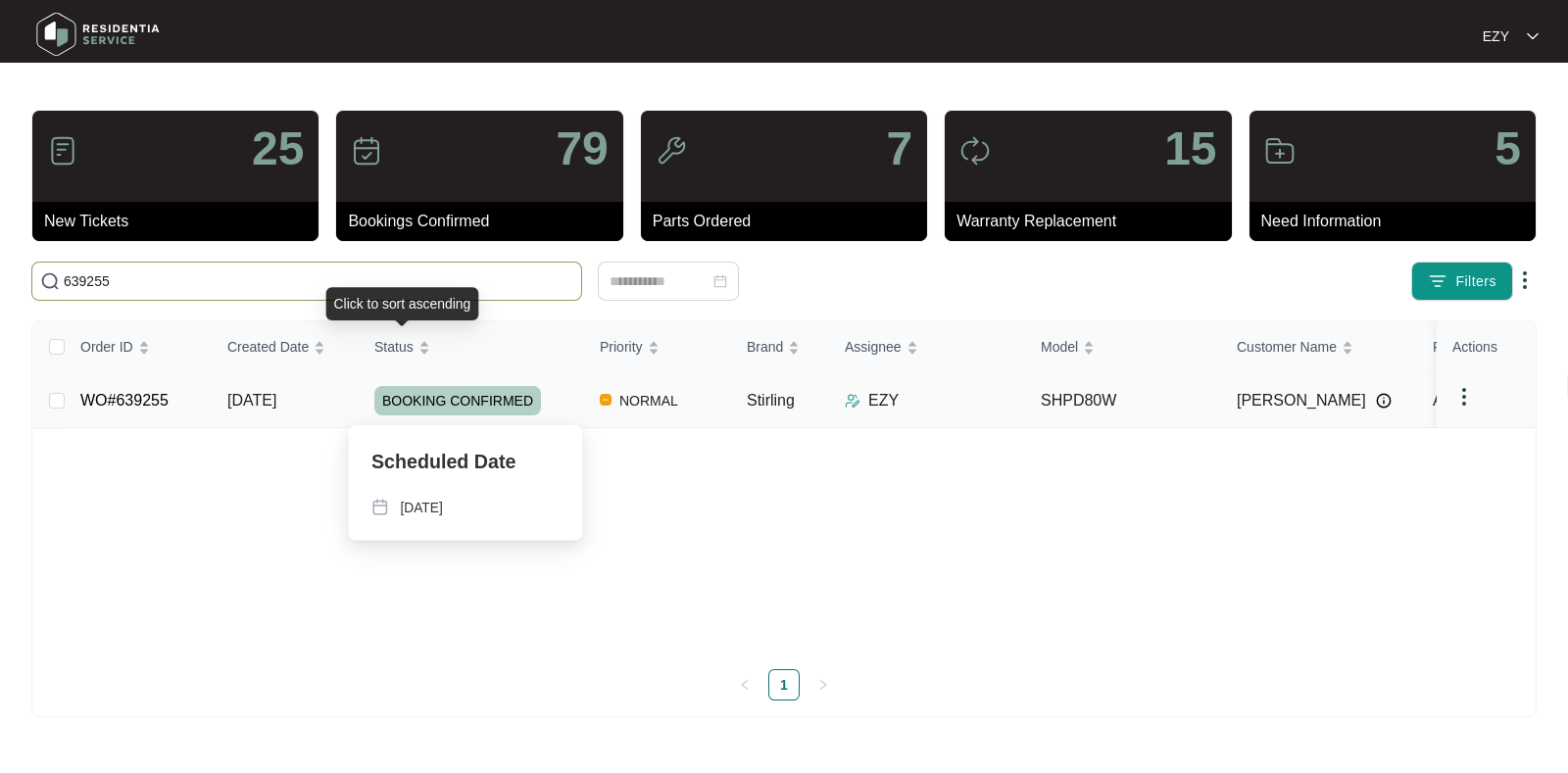
type input "639255"
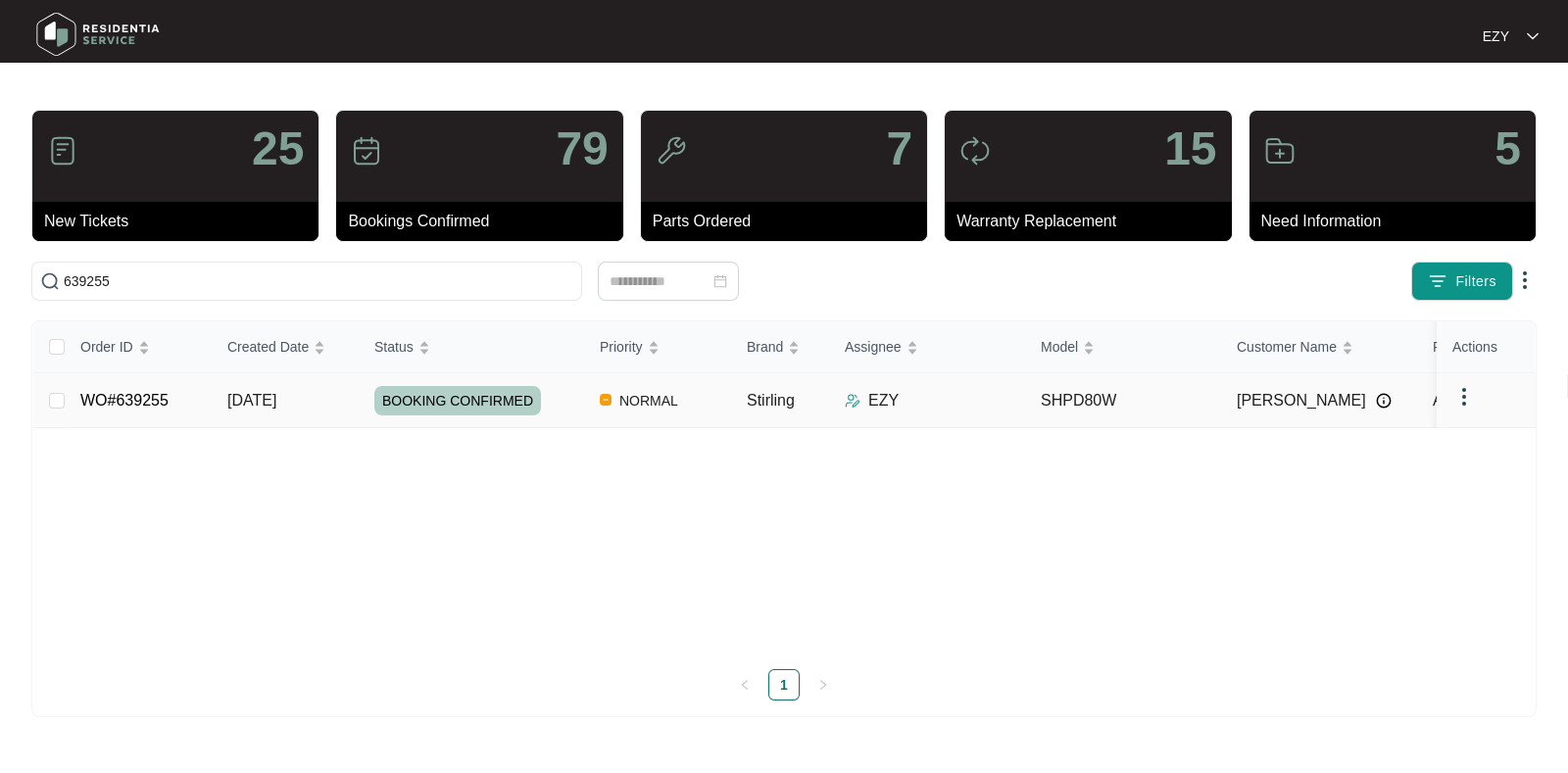
click at [568, 394] on div "BOOKING CONFIRMED" at bounding box center [479, 401] width 209 height 30
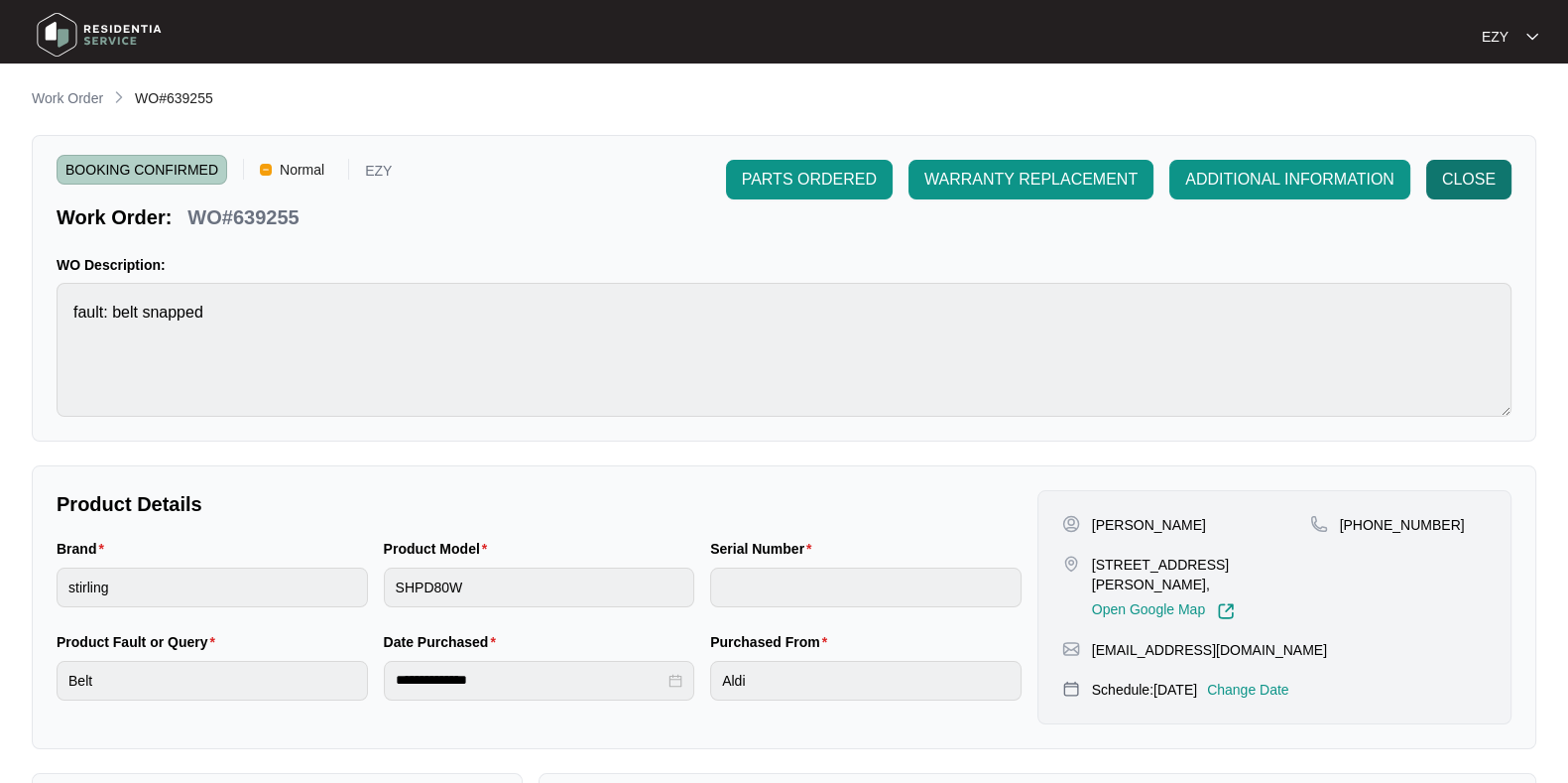
click at [1432, 177] on button "CLOSE" at bounding box center [1468, 180] width 85 height 40
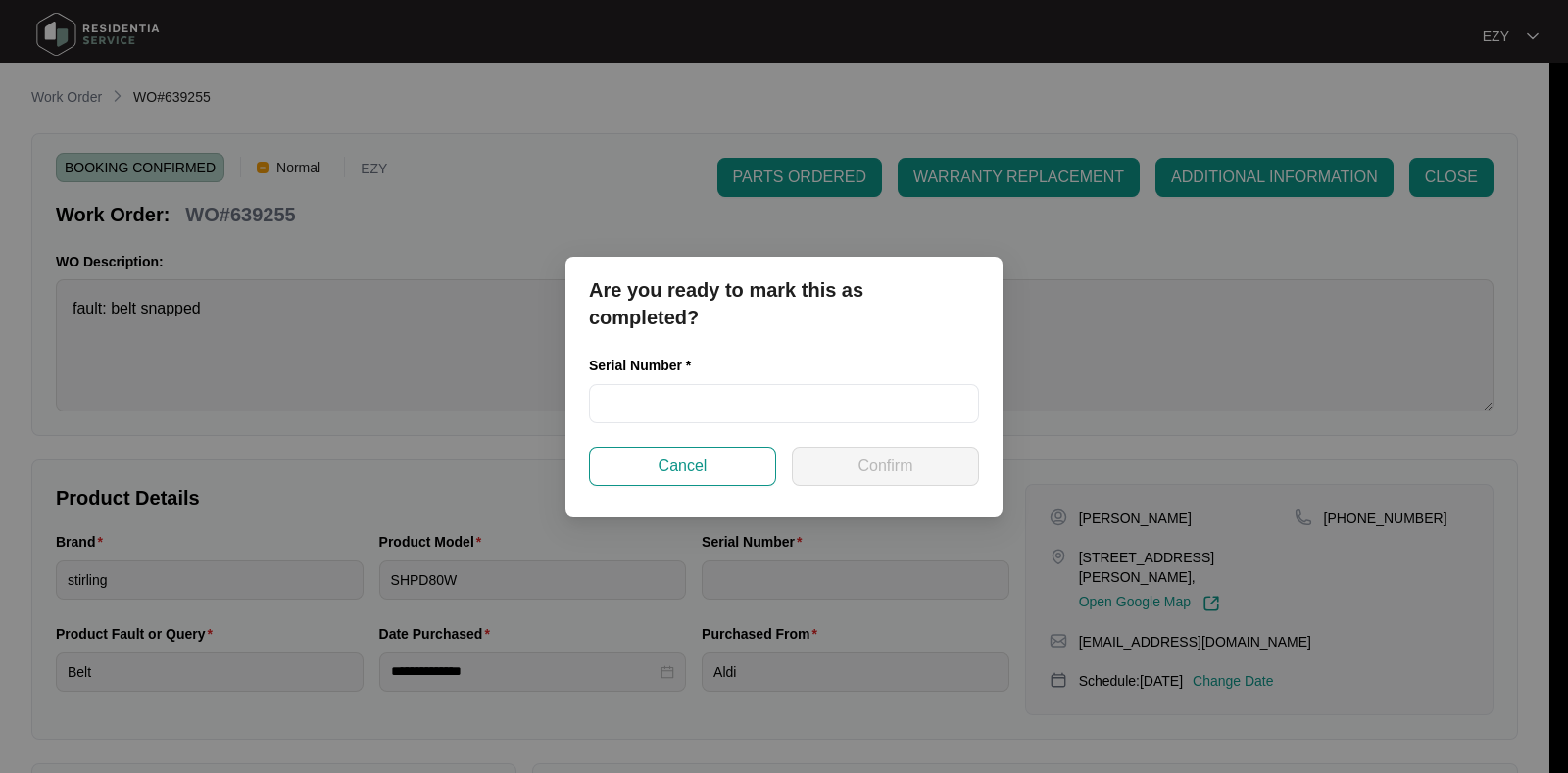
click at [671, 429] on div "Serial Number *" at bounding box center [783, 400] width 406 height 92
click at [664, 420] on input "text" at bounding box center [783, 404] width 390 height 39
paste input "540G061340125135P00219"
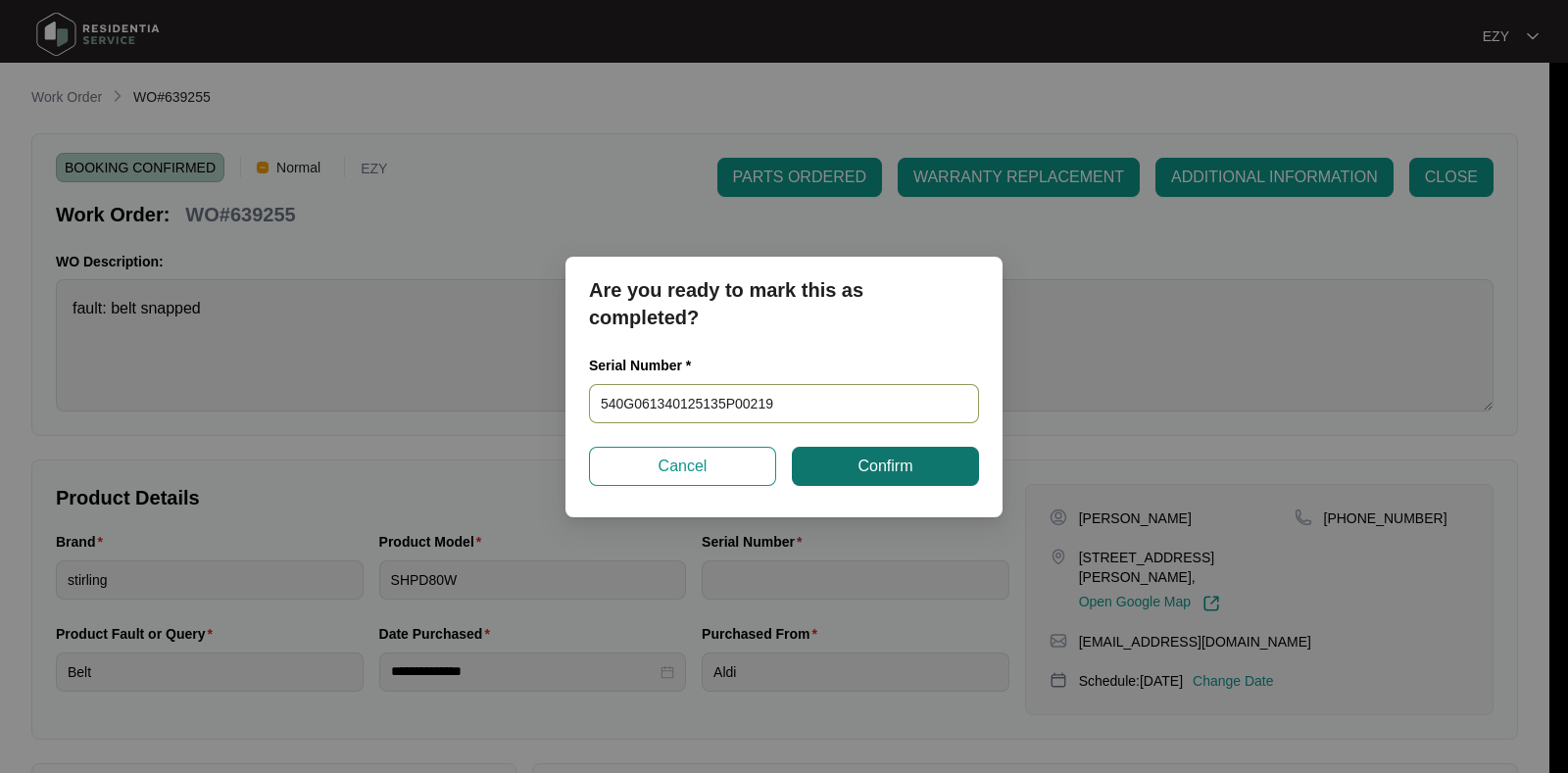
type input "540G061340125135P00219"
click at [873, 454] on span "Confirm" at bounding box center [885, 466] width 55 height 24
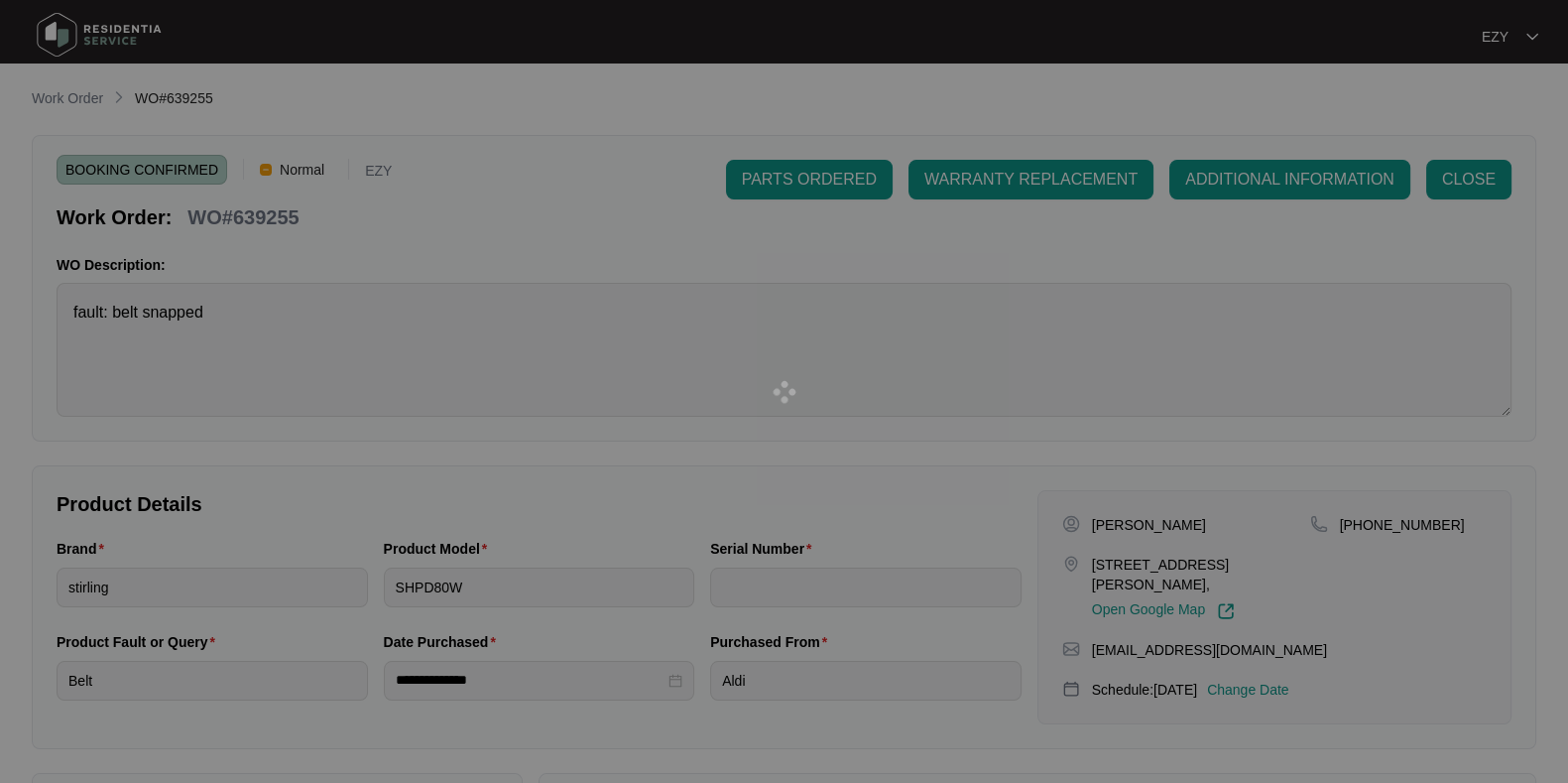
type input "540G061340125135P00219"
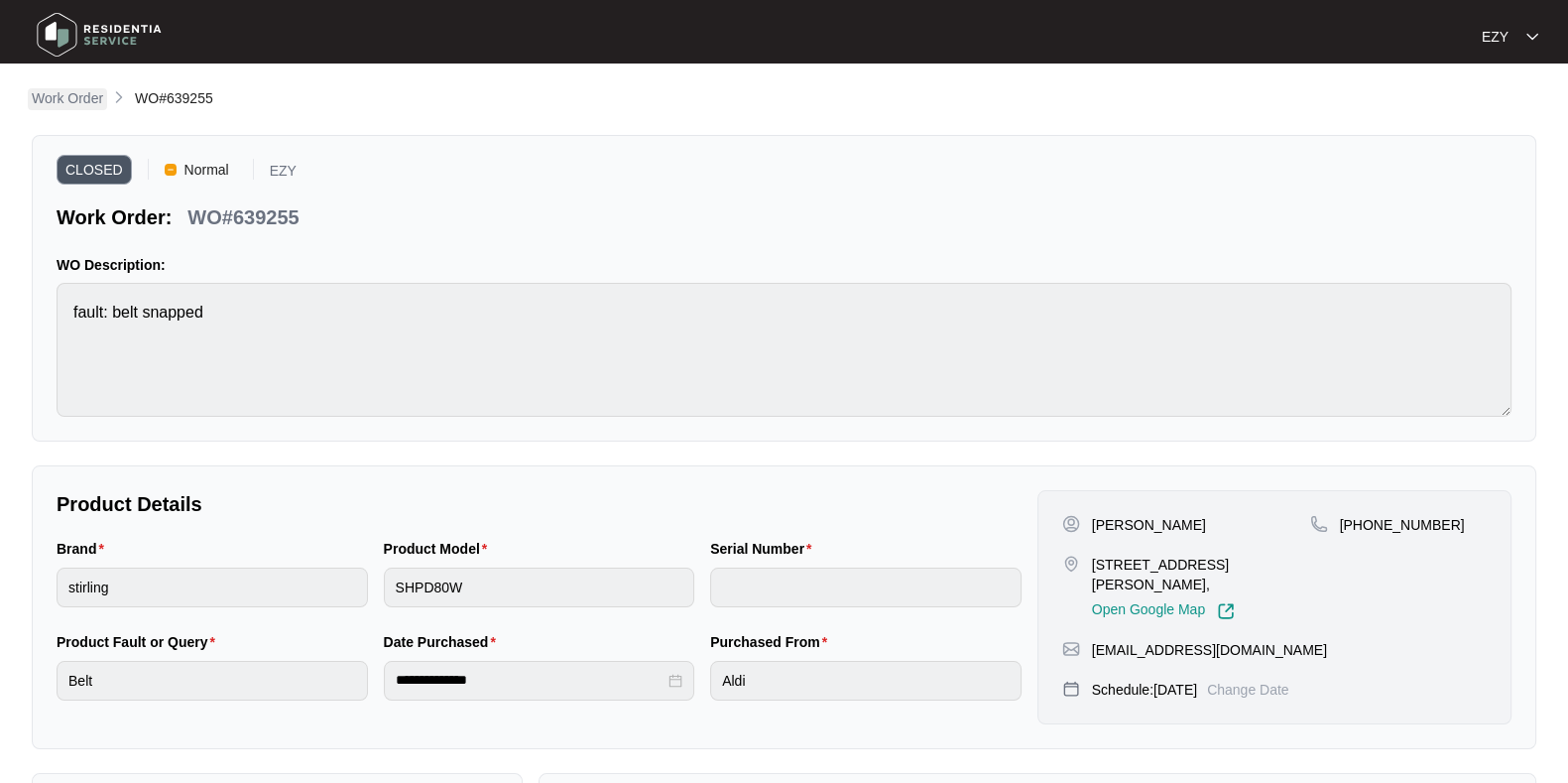
click at [85, 107] on p "Work Order" at bounding box center [67, 98] width 71 height 20
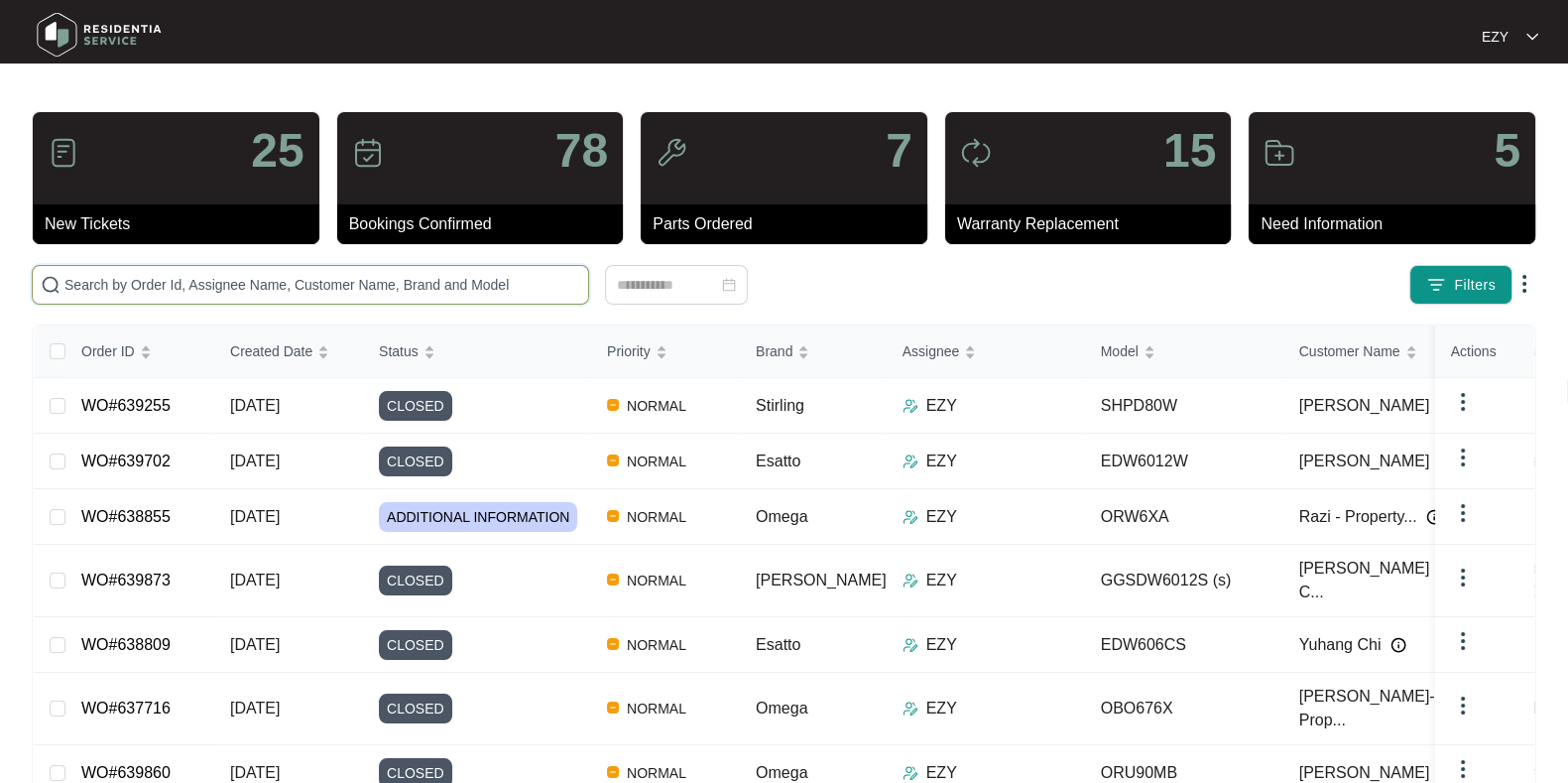
click at [419, 294] on input "text" at bounding box center [323, 285] width 516 height 22
paste input "639461"
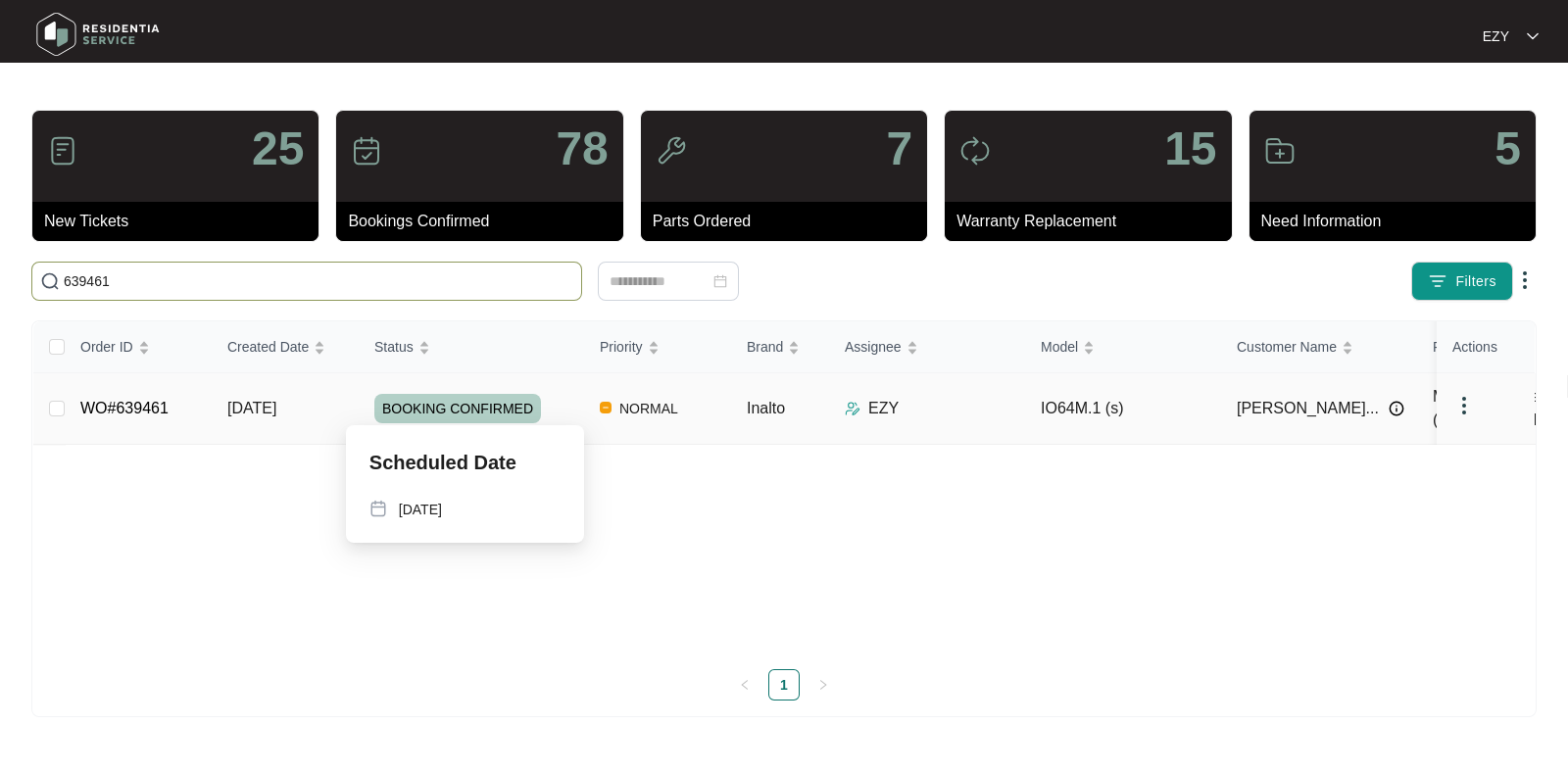
type input "639461"
click at [559, 405] on div "BOOKING CONFIRMED" at bounding box center [479, 409] width 209 height 30
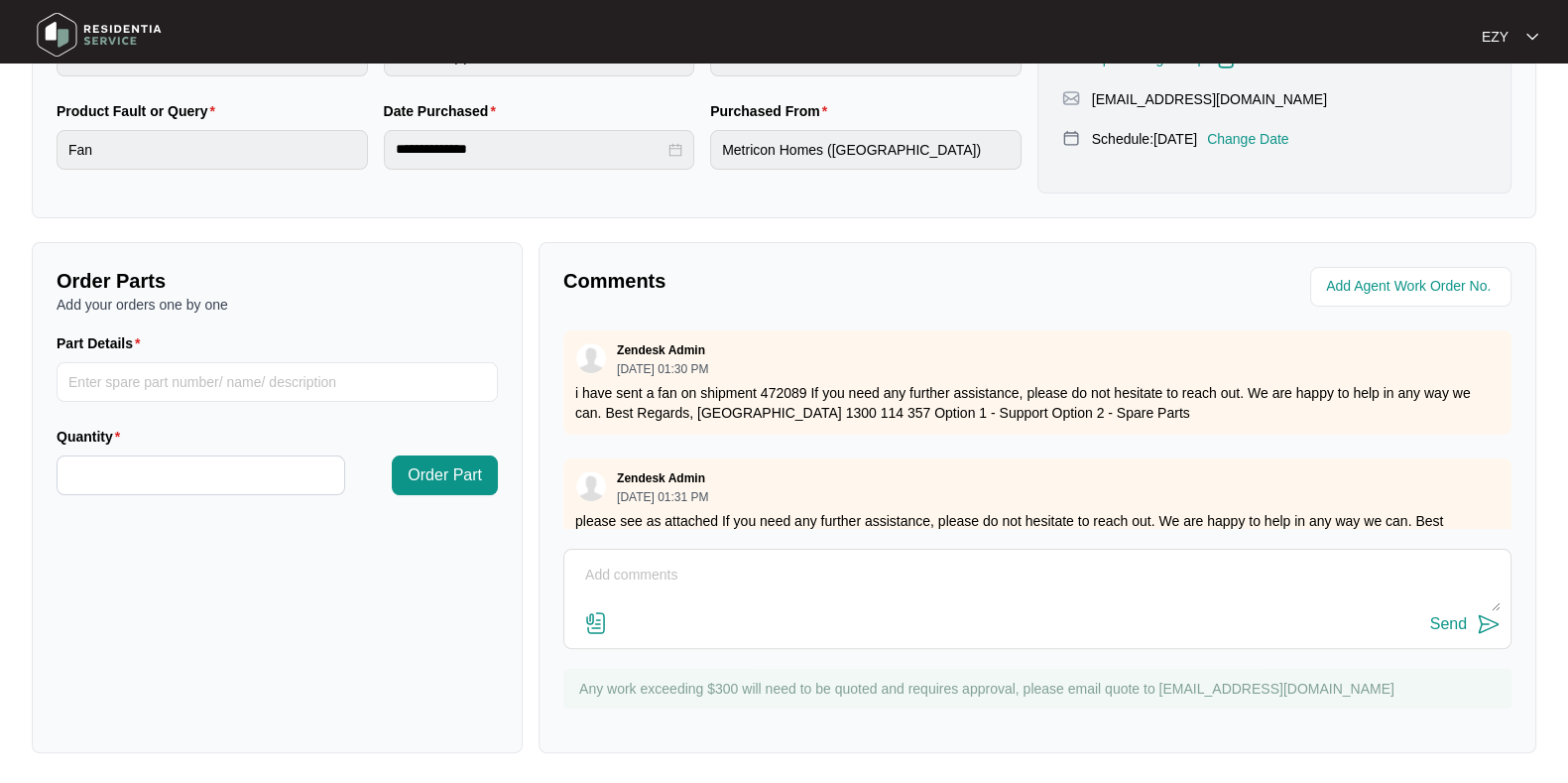
scroll to position [331, 0]
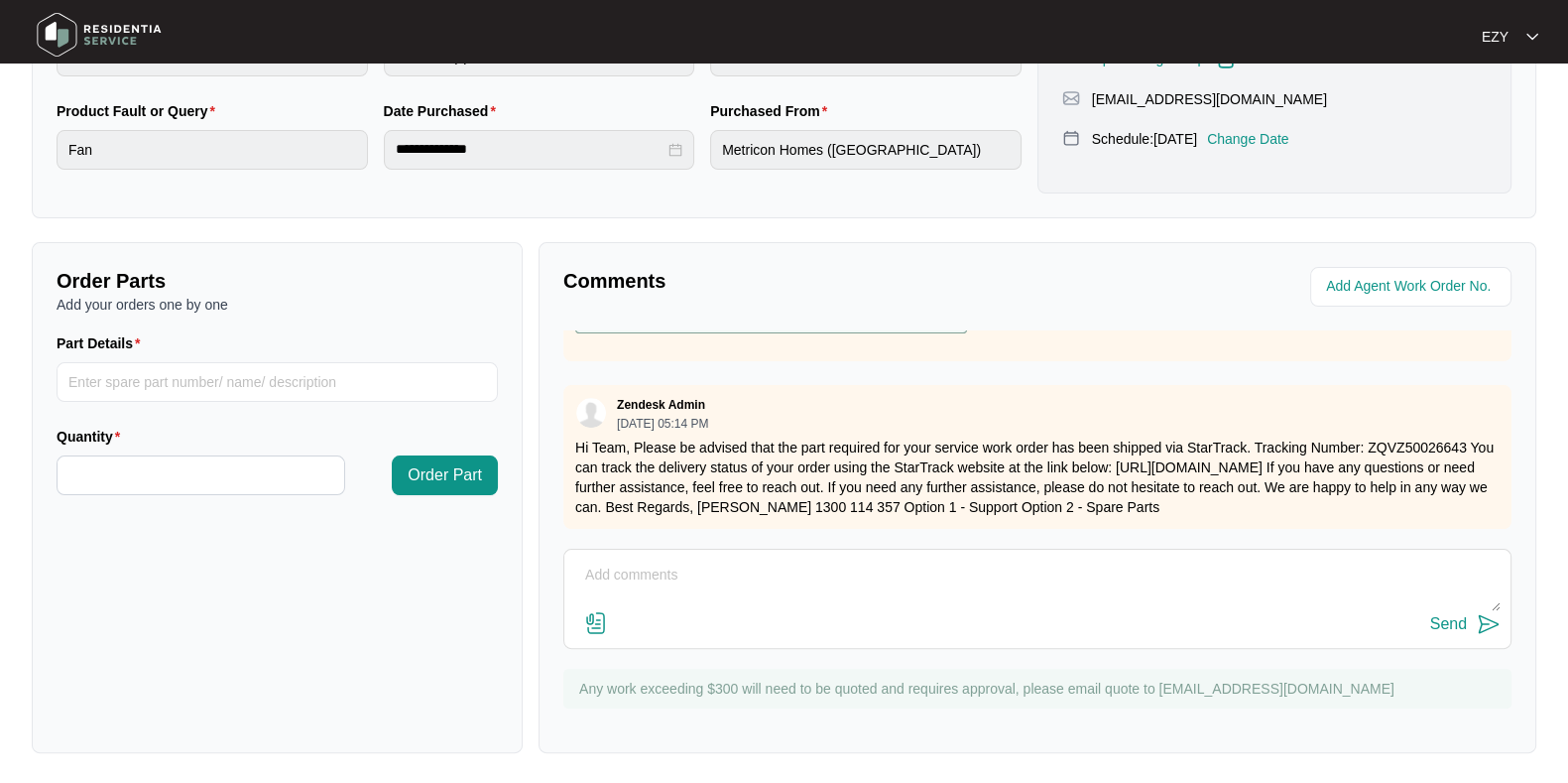
click at [768, 566] on textarea at bounding box center [1037, 586] width 926 height 52
paste textarea "Needs a new ring heating element. It’s distorted which is hitting the fan"
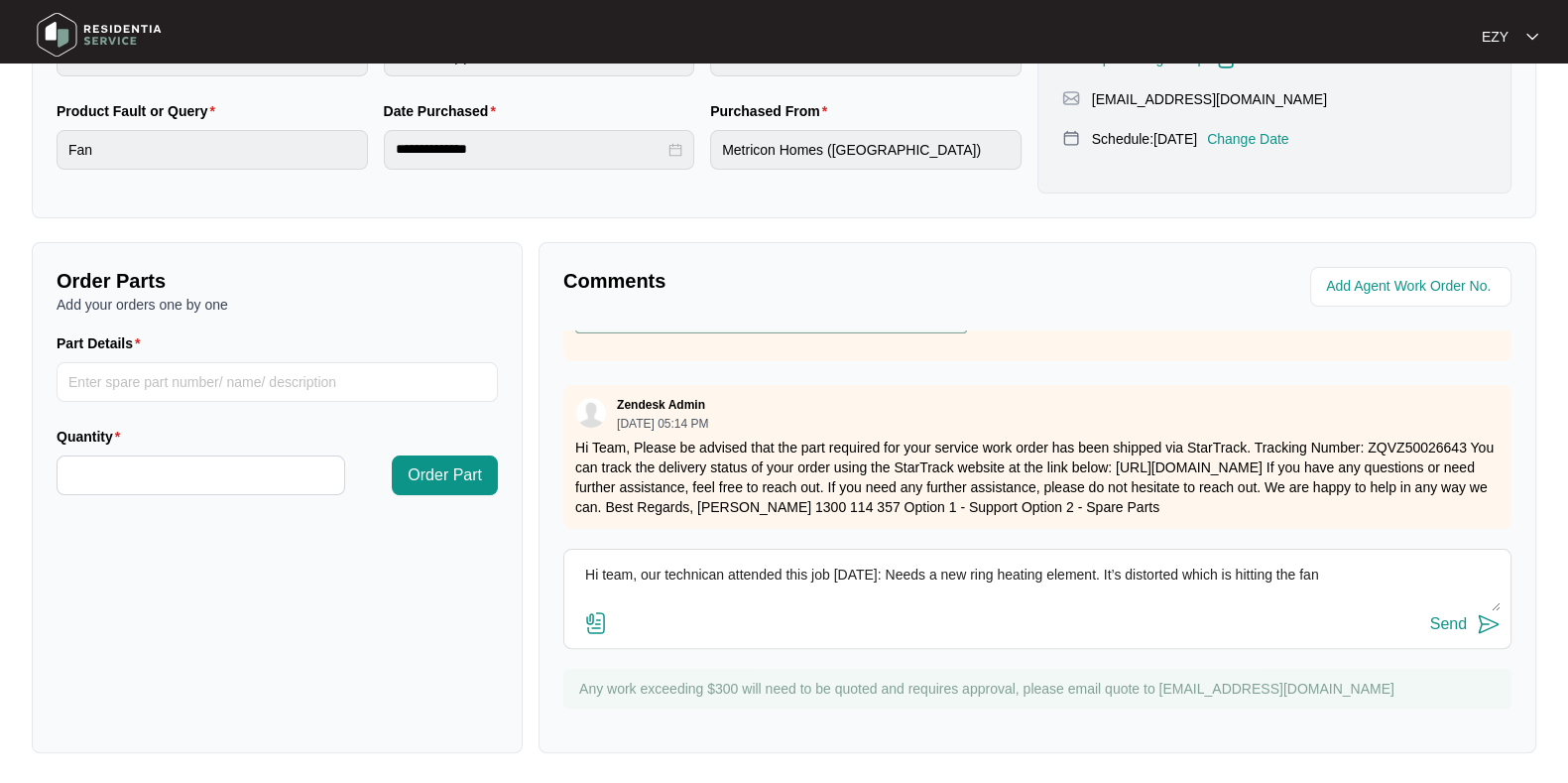
click at [895, 571] on textarea "Hi team, our technican attended this job today: Needs a new ring heating elemen…" at bounding box center [1037, 586] width 926 height 52
click at [1404, 579] on textarea "Hi team, our technican attended this job today: It needs a new ring heating ele…" at bounding box center [1037, 586] width 926 height 52
type textarea "Hi team, our technican attended this job today: It needs a new ring heating ele…"
click at [1470, 622] on button "Send" at bounding box center [1465, 624] width 70 height 27
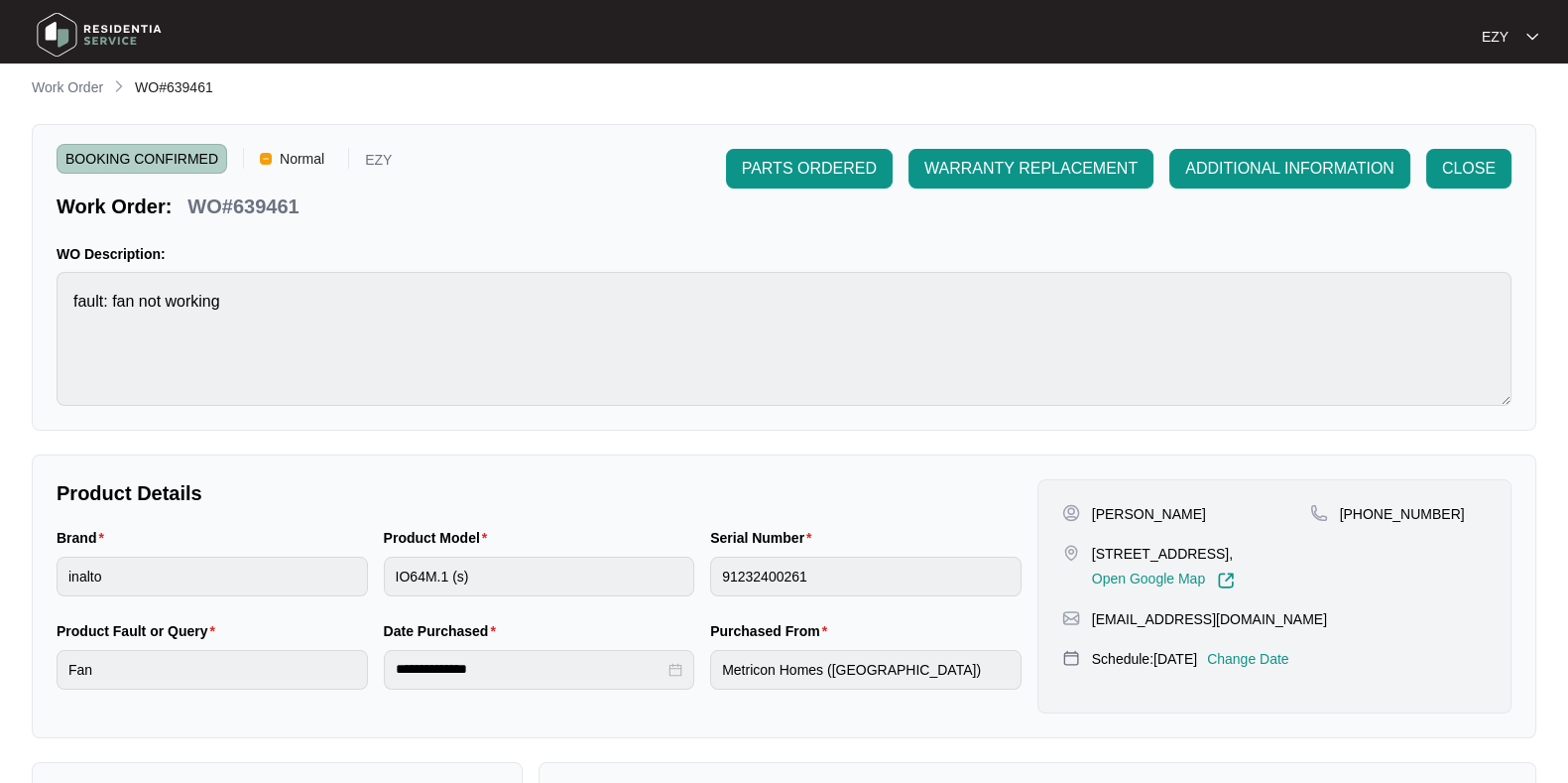
scroll to position [0, 0]
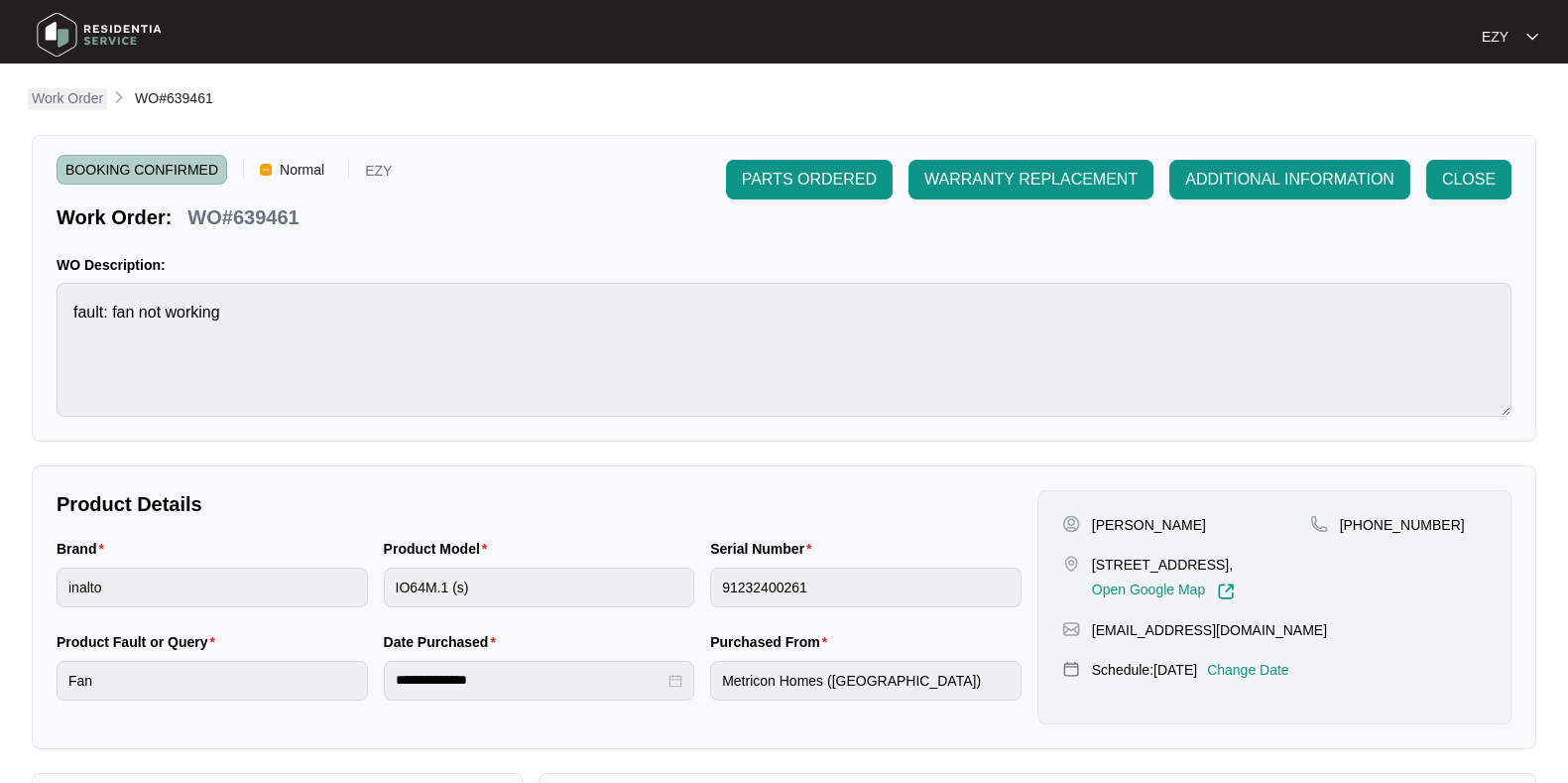
click at [72, 106] on p "Work Order" at bounding box center [67, 98] width 71 height 20
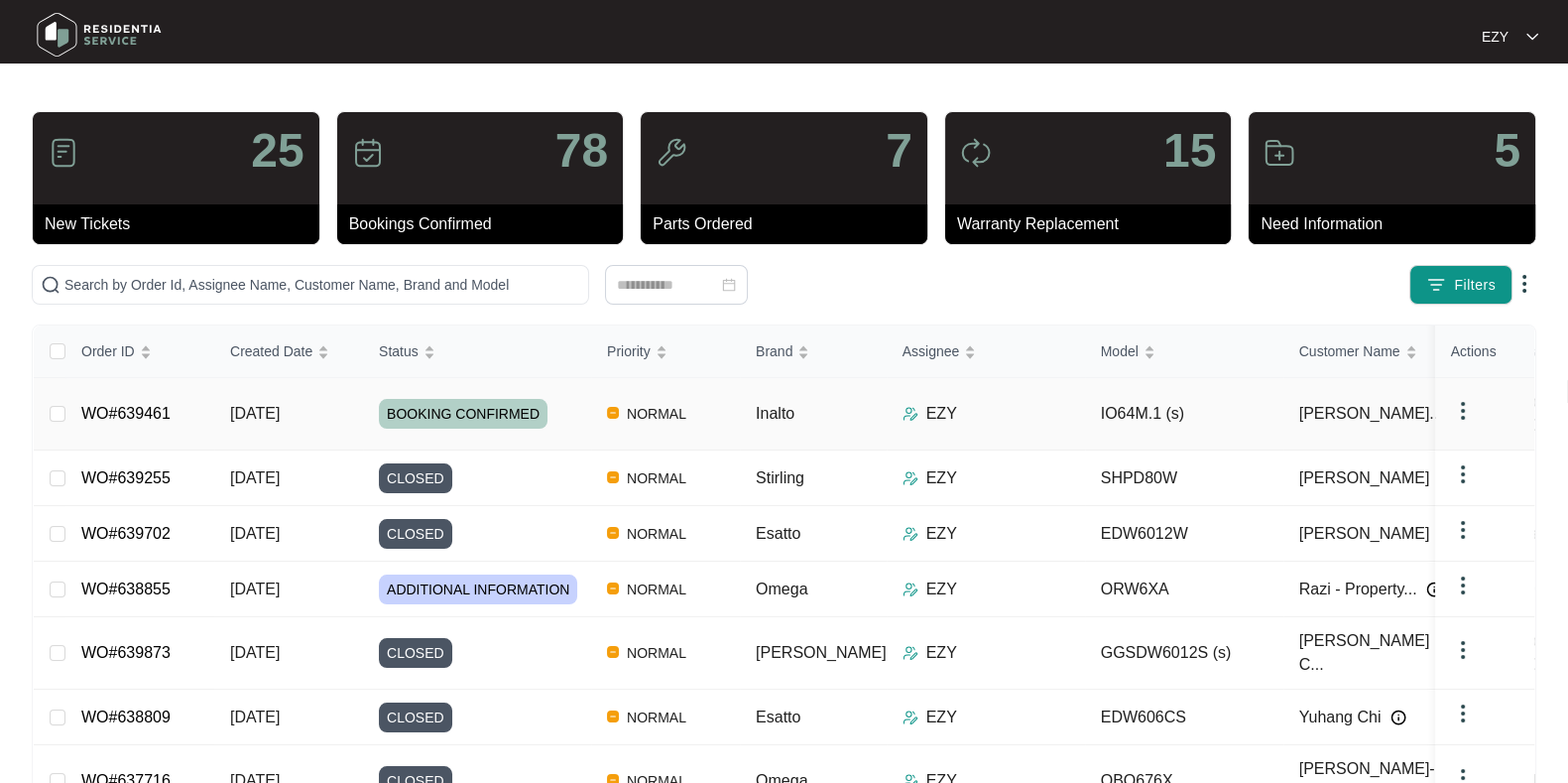
click at [328, 391] on td "[DATE]" at bounding box center [288, 414] width 149 height 72
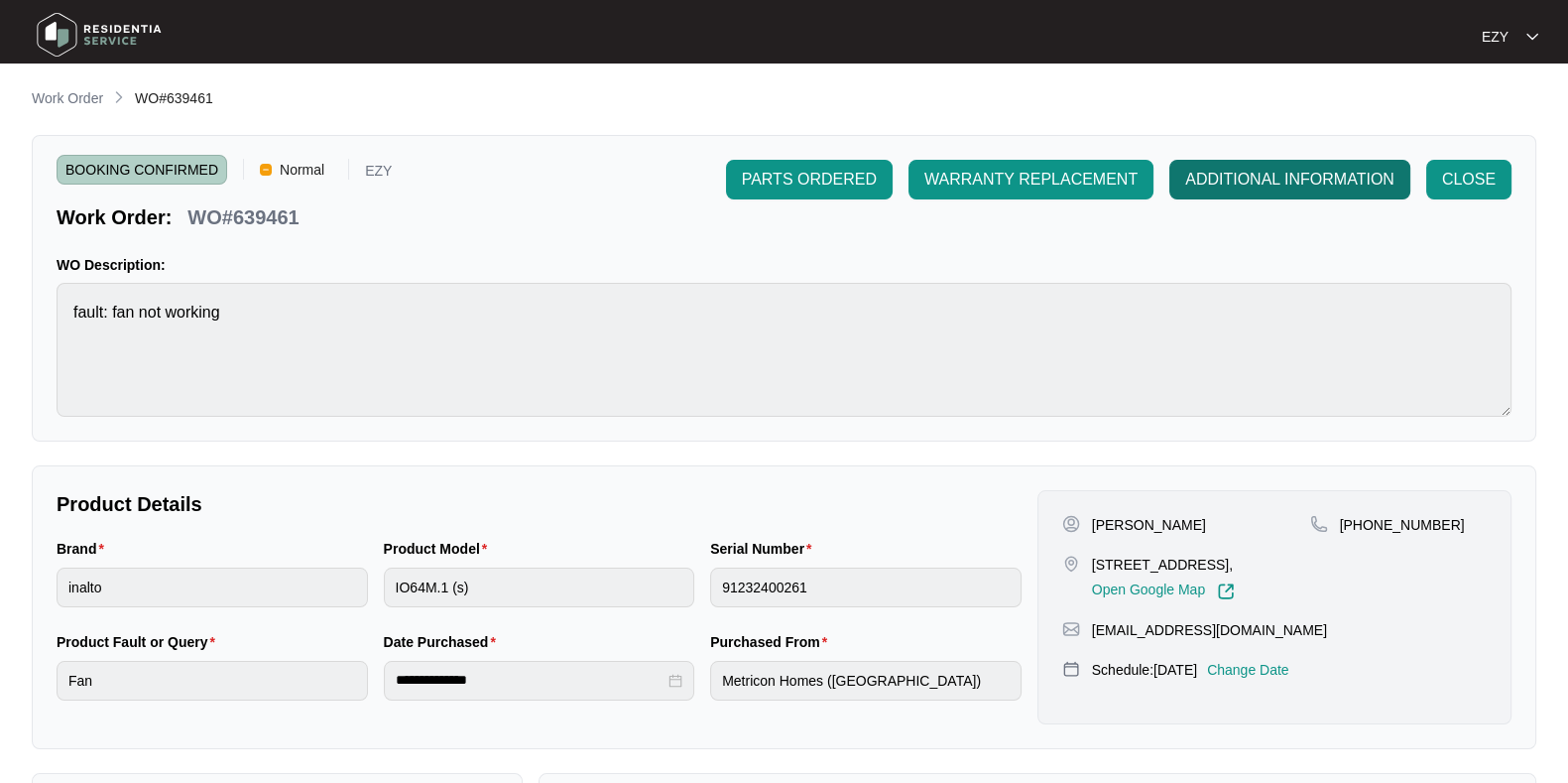
click at [1298, 166] on button "ADDITIONAL INFORMATION" at bounding box center [1289, 180] width 241 height 40
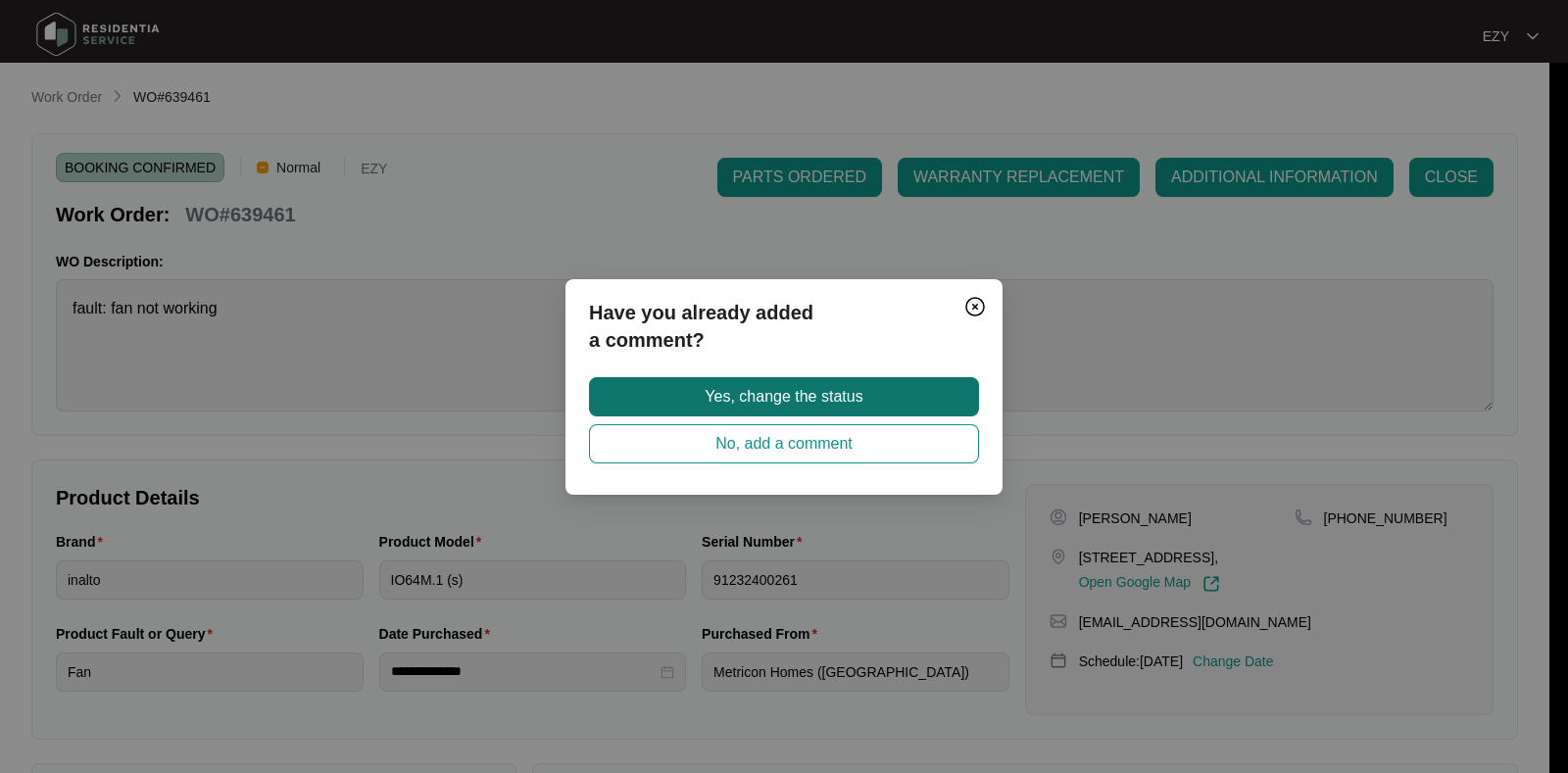
click at [870, 394] on button "Yes, change the status" at bounding box center [783, 397] width 390 height 39
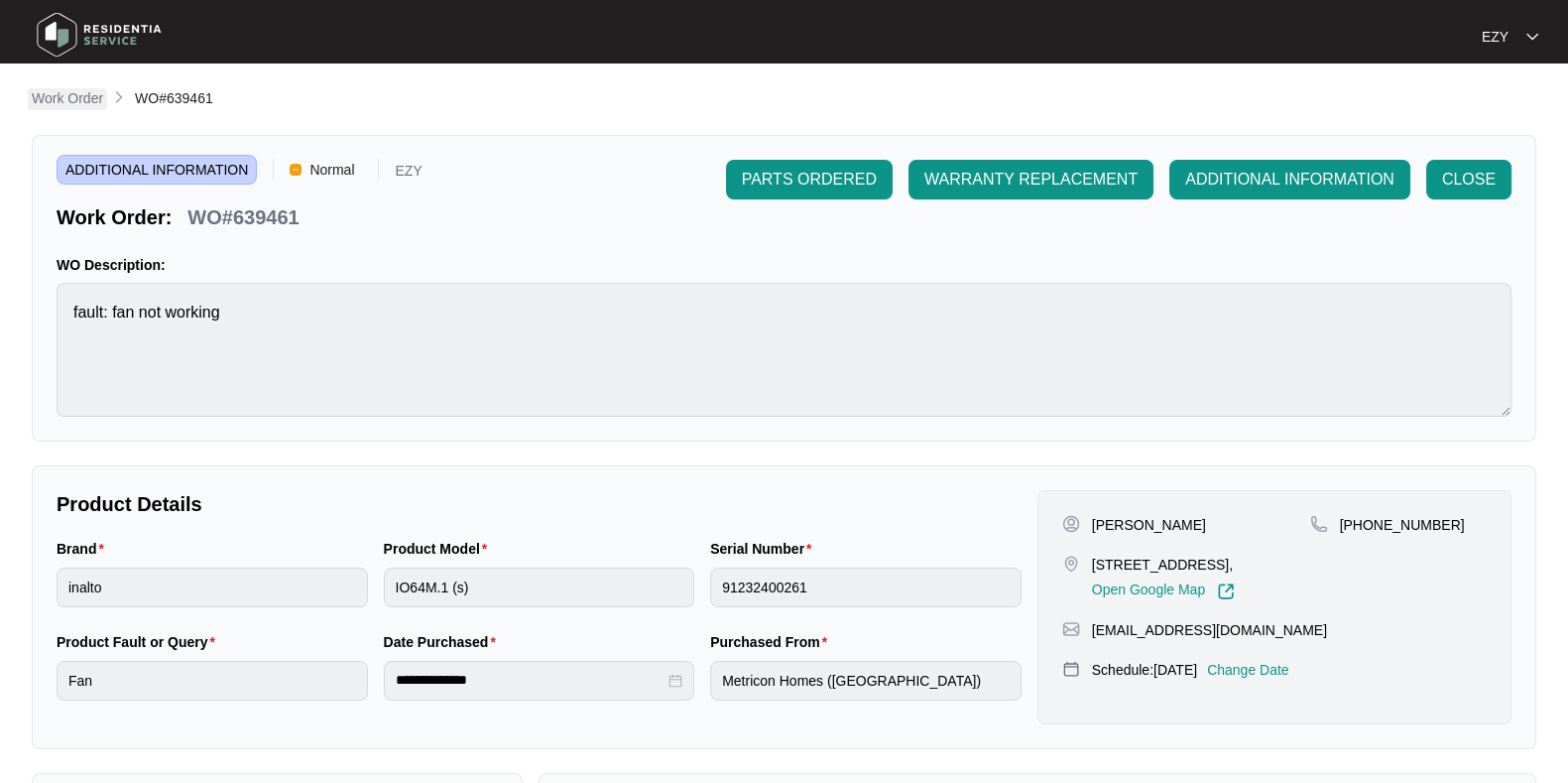
click at [63, 107] on p "Work Order" at bounding box center [67, 98] width 71 height 20
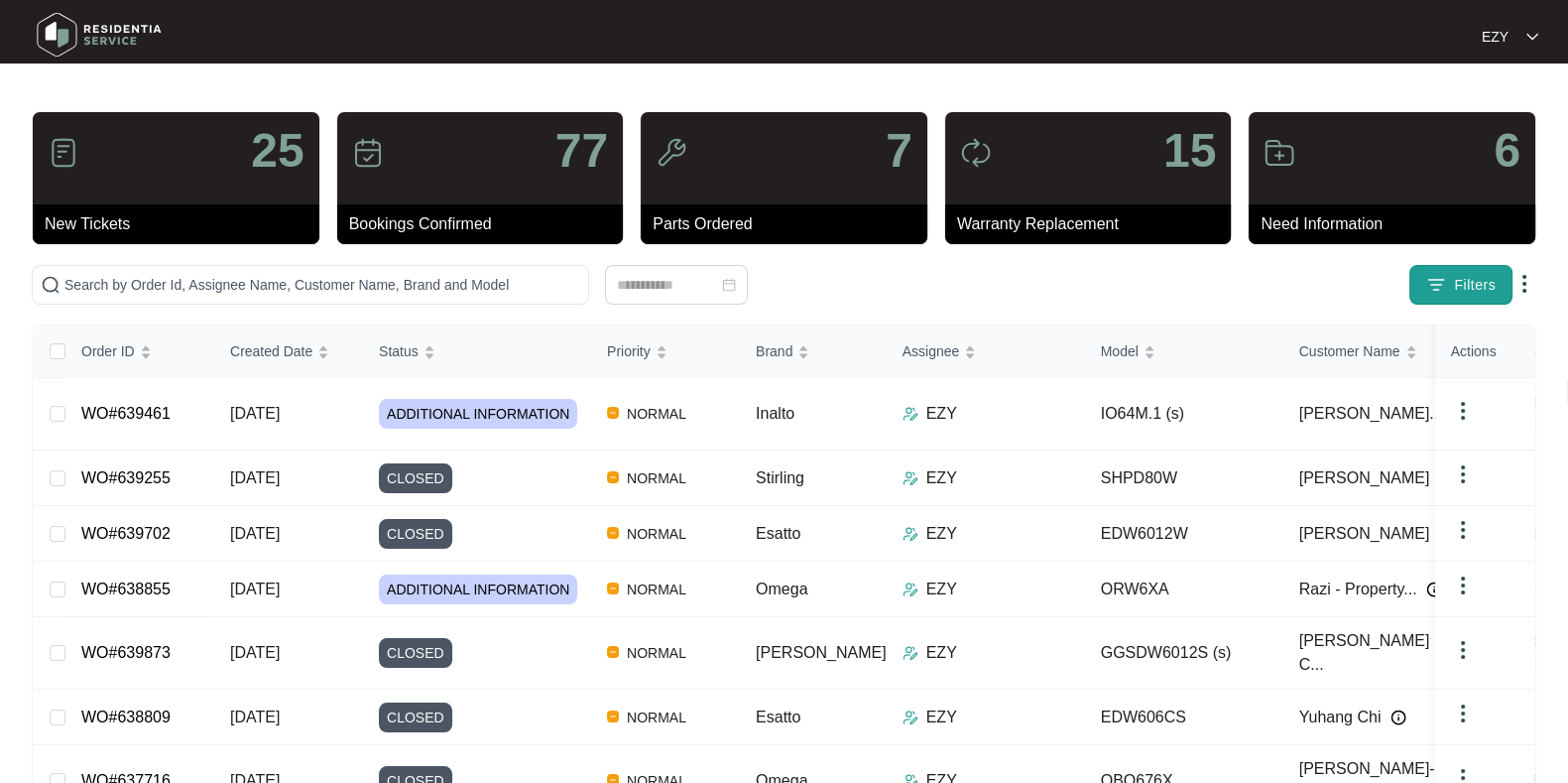
click at [1420, 280] on button "Filters" at bounding box center [1460, 285] width 103 height 40
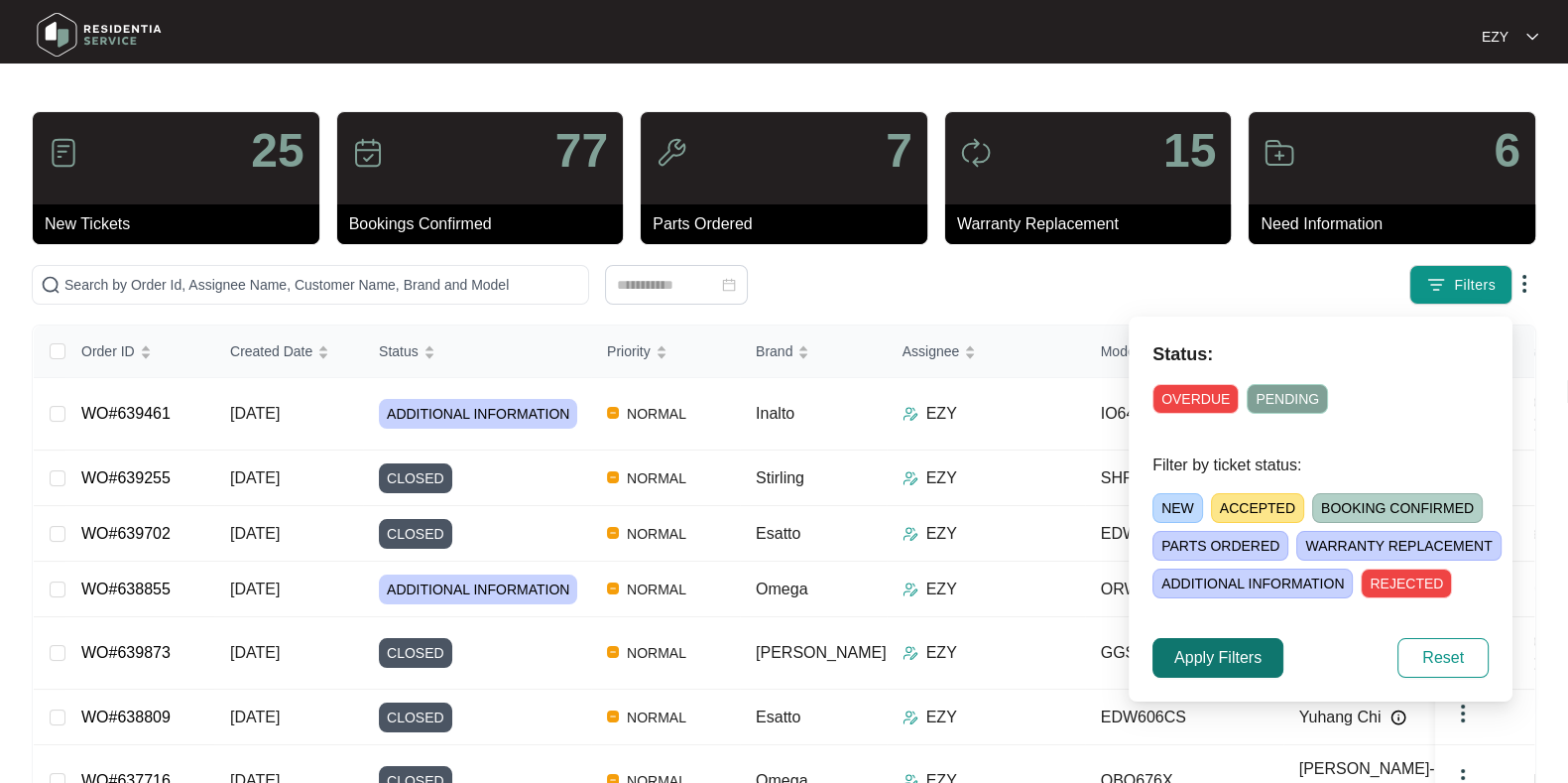
click at [1185, 659] on span "Apply Filters" at bounding box center [1217, 658] width 87 height 24
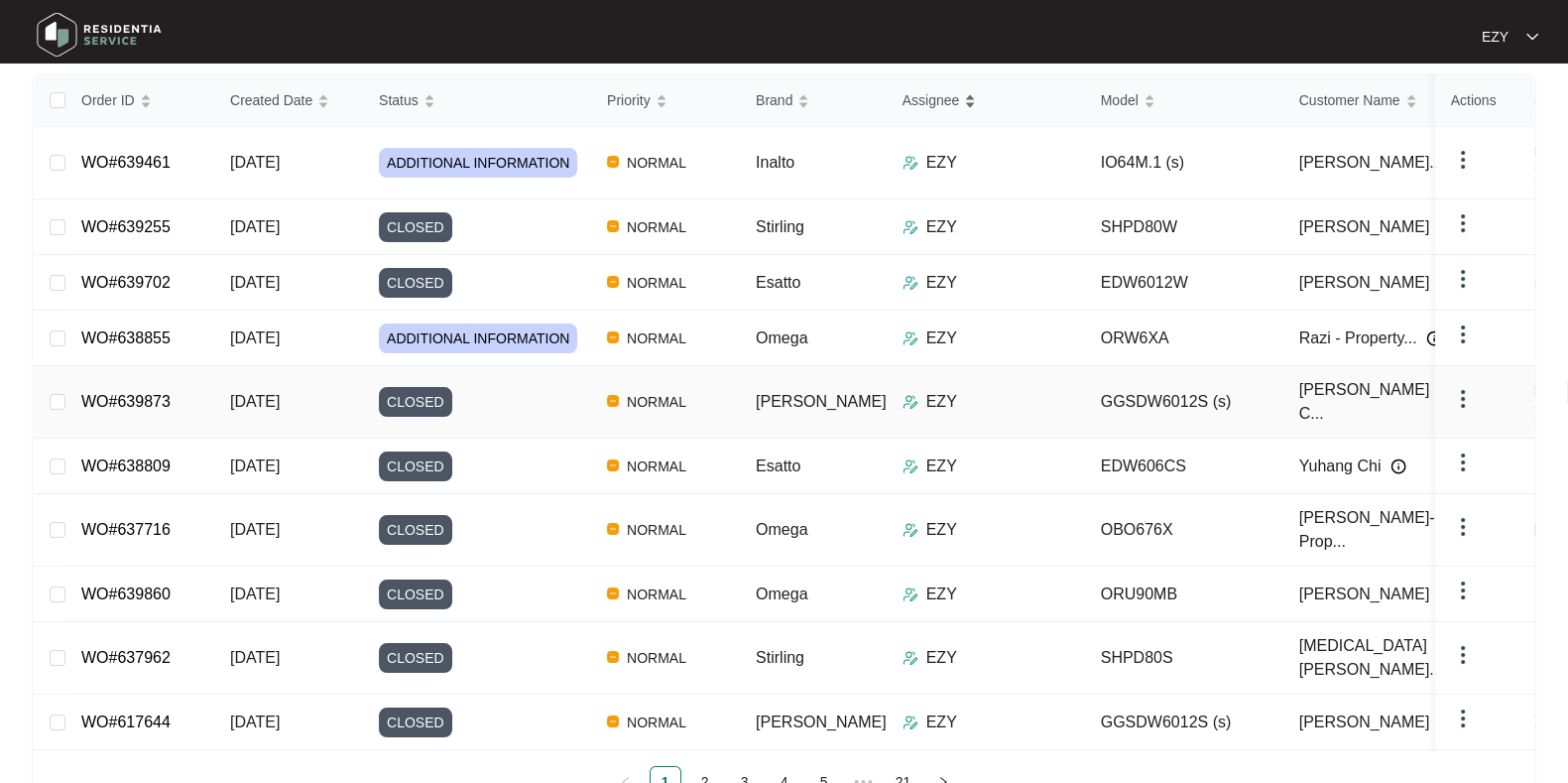
scroll to position [253, 0]
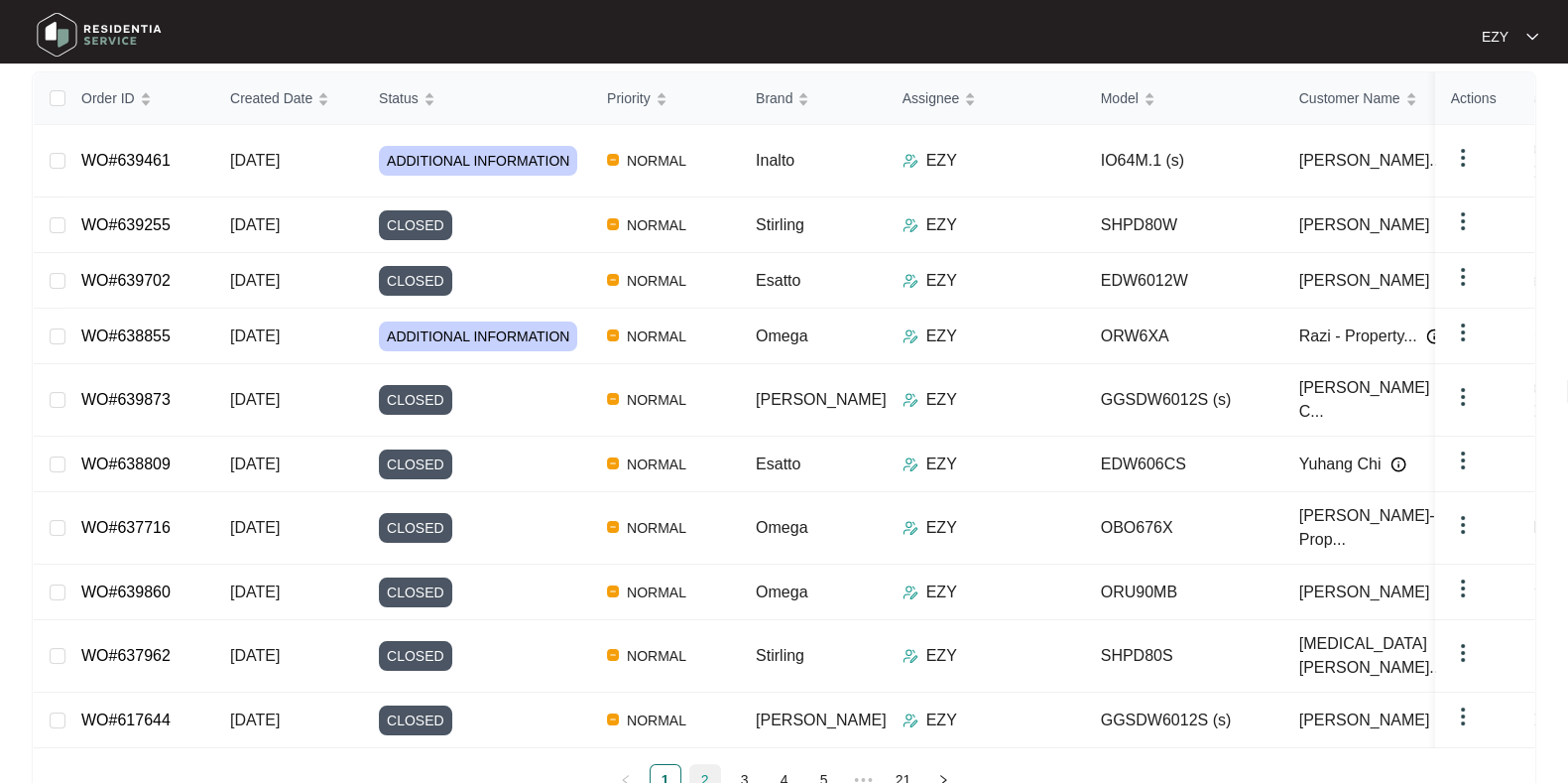
click at [701, 765] on link "2" at bounding box center [706, 780] width 30 height 30
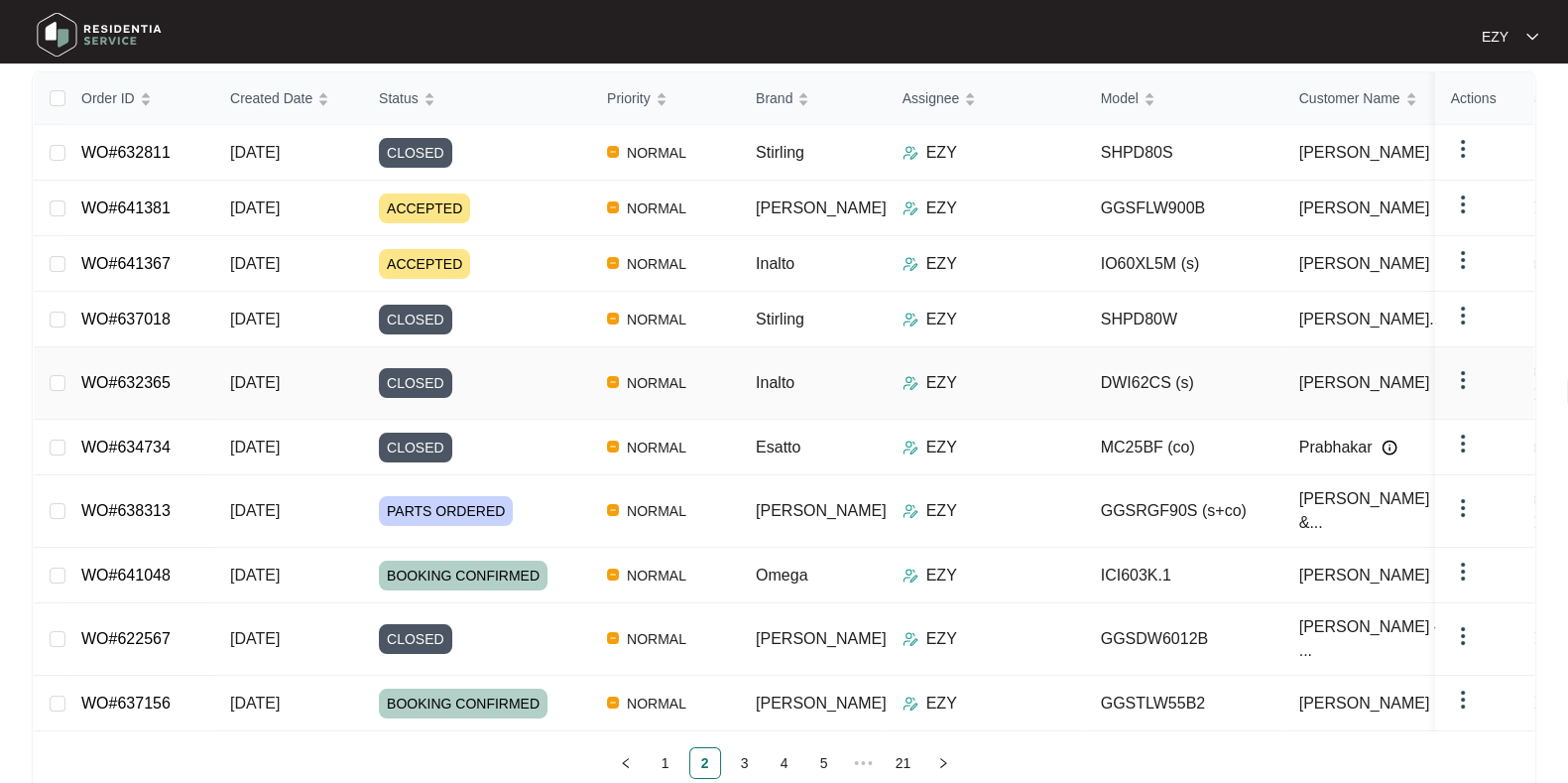
scroll to position [0, 0]
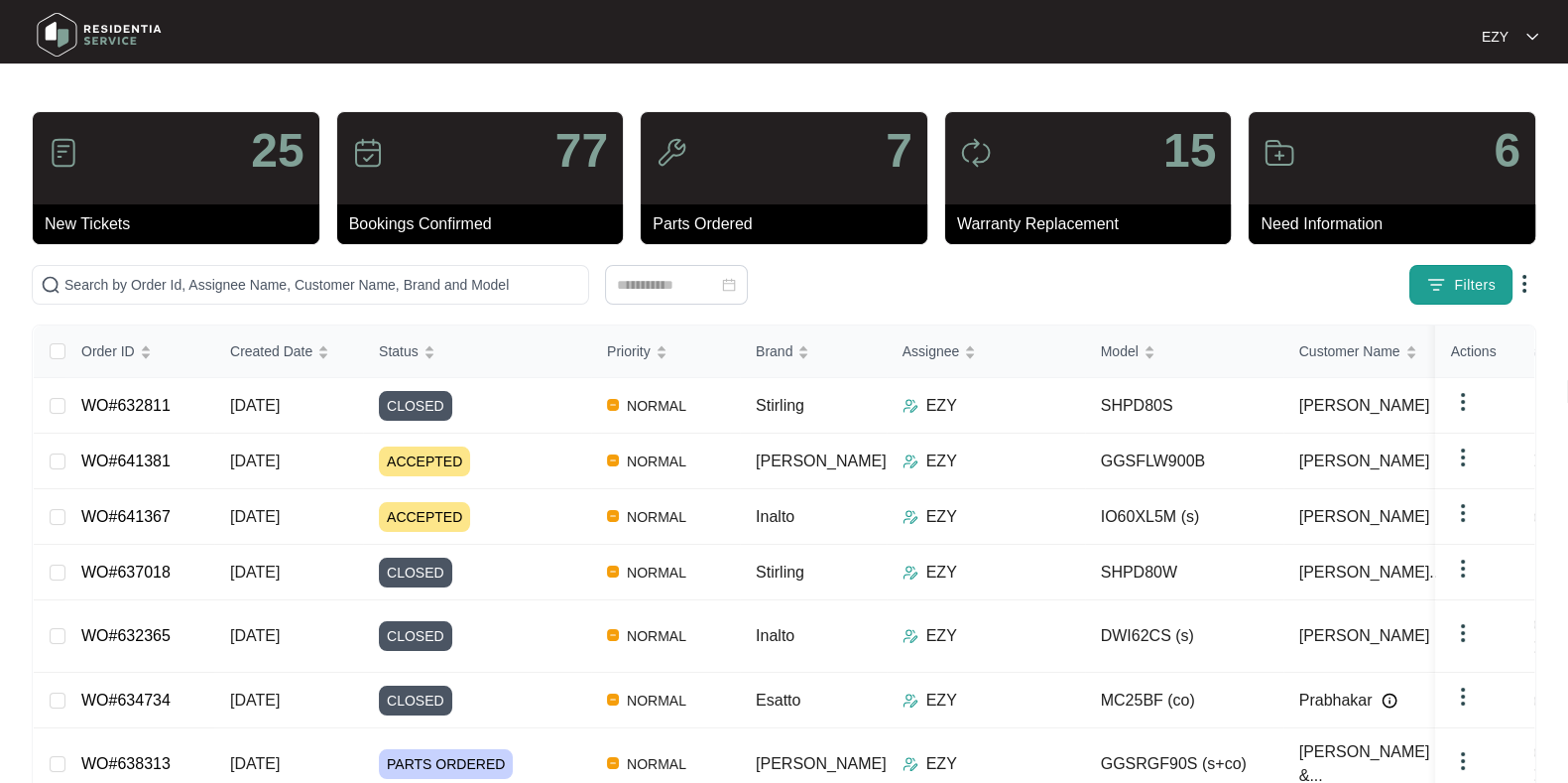
click at [1494, 270] on button "Filters" at bounding box center [1460, 285] width 103 height 40
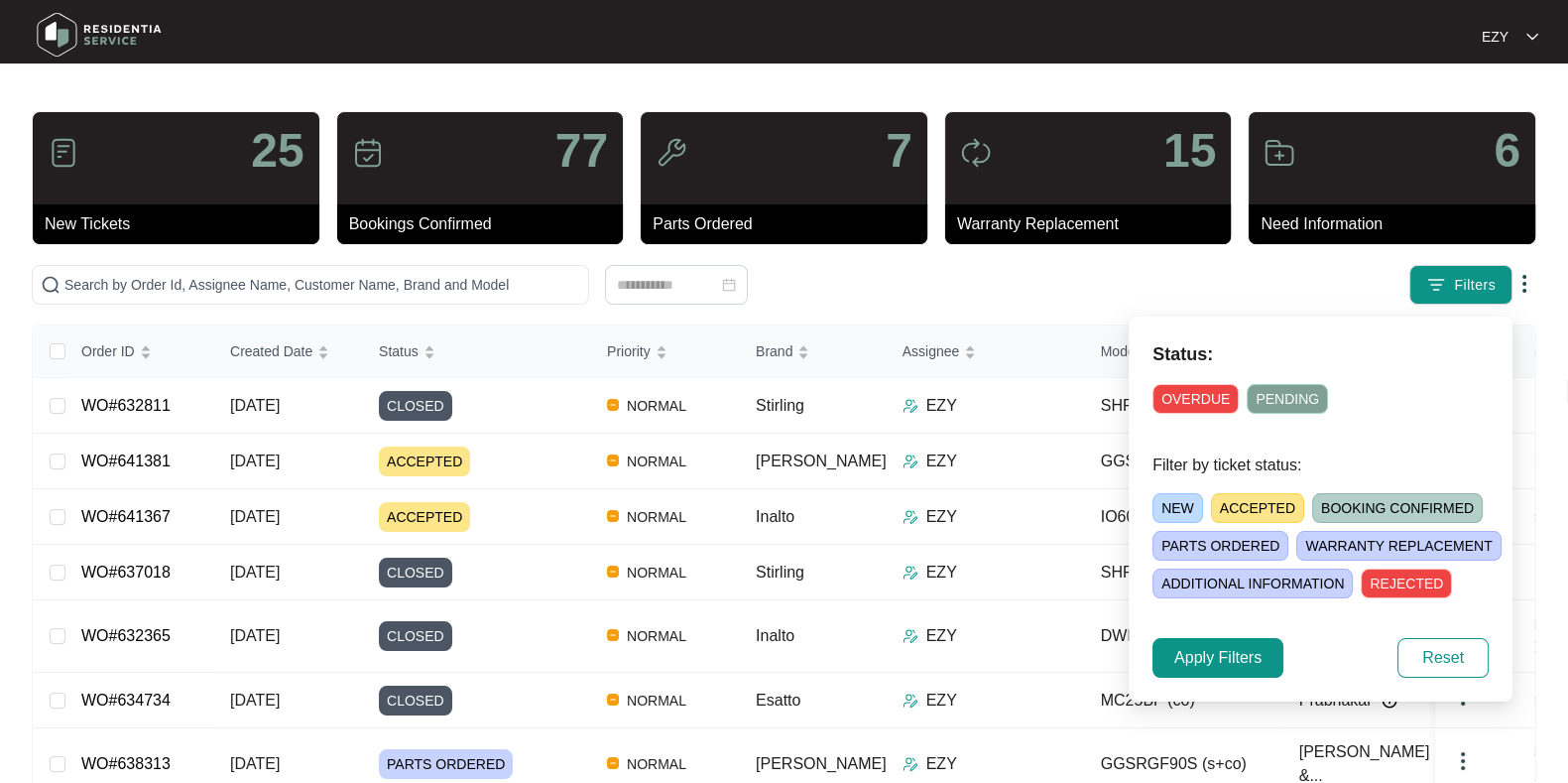
click at [1224, 503] on span "ACCEPTED" at bounding box center [1257, 508] width 93 height 30
click at [1223, 652] on span "Apply Filters" at bounding box center [1217, 658] width 87 height 24
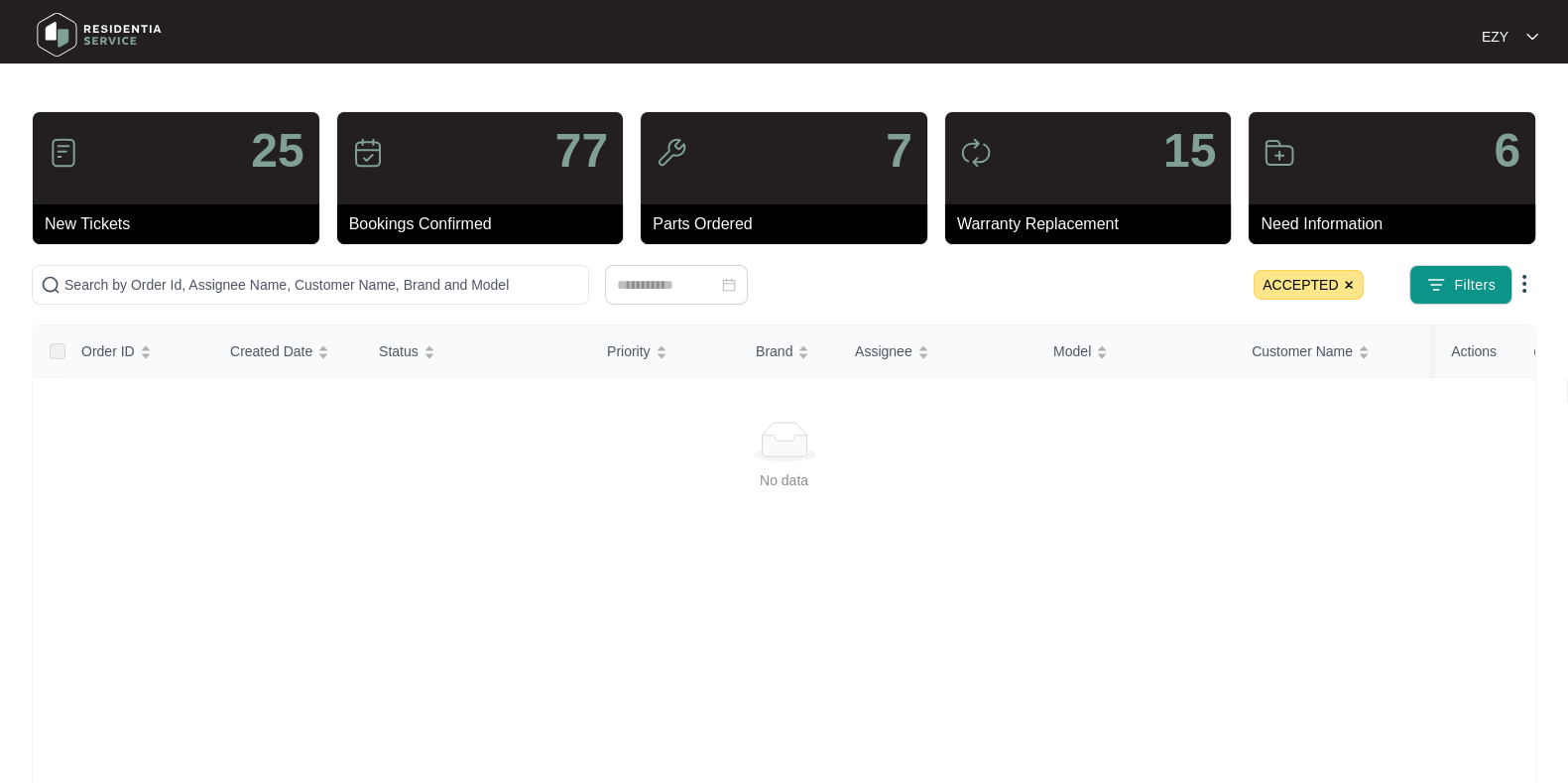
click at [1350, 287] on img at bounding box center [1349, 285] width 12 height 12
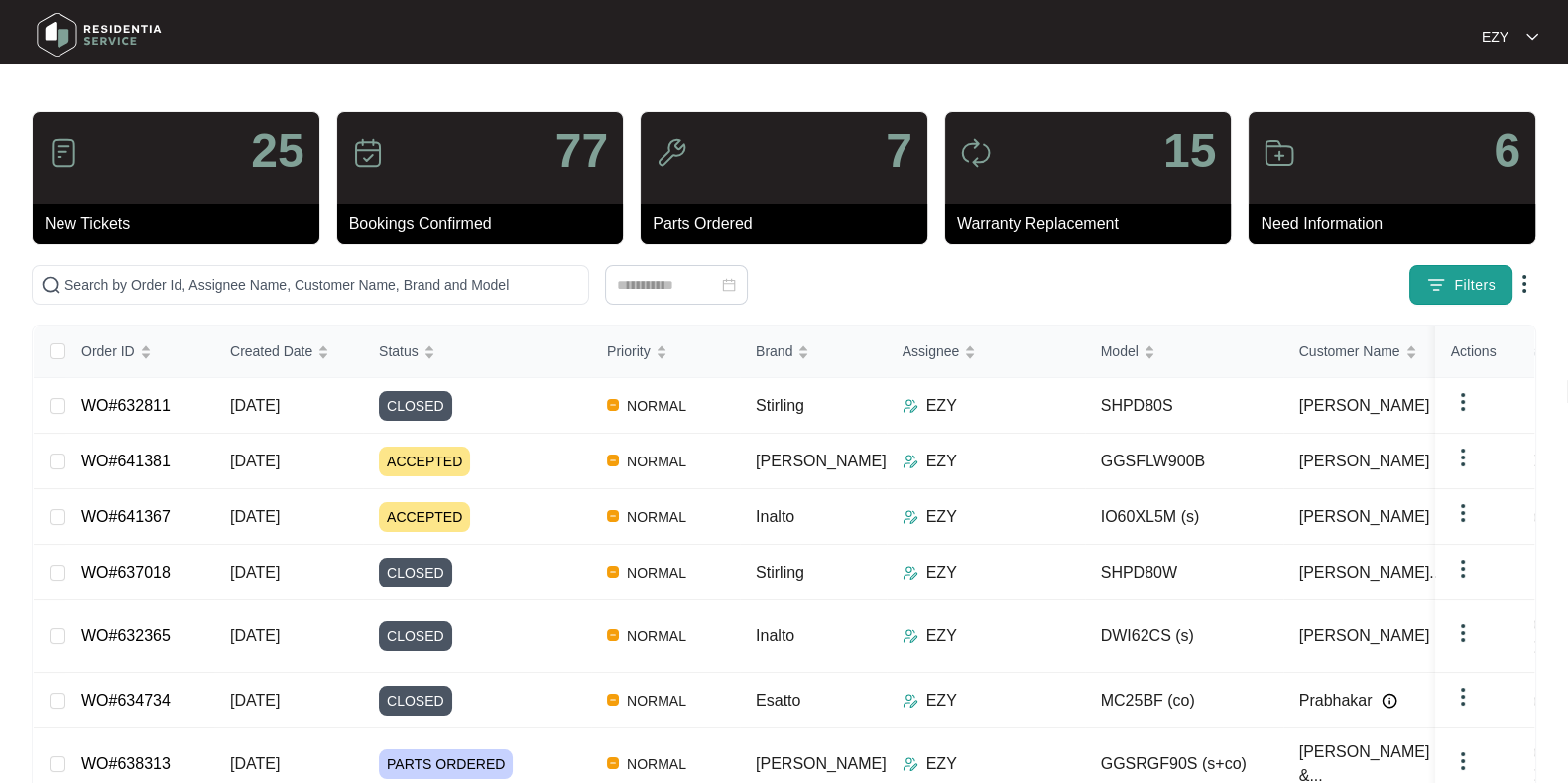
click at [1488, 276] on span "Filters" at bounding box center [1475, 285] width 42 height 21
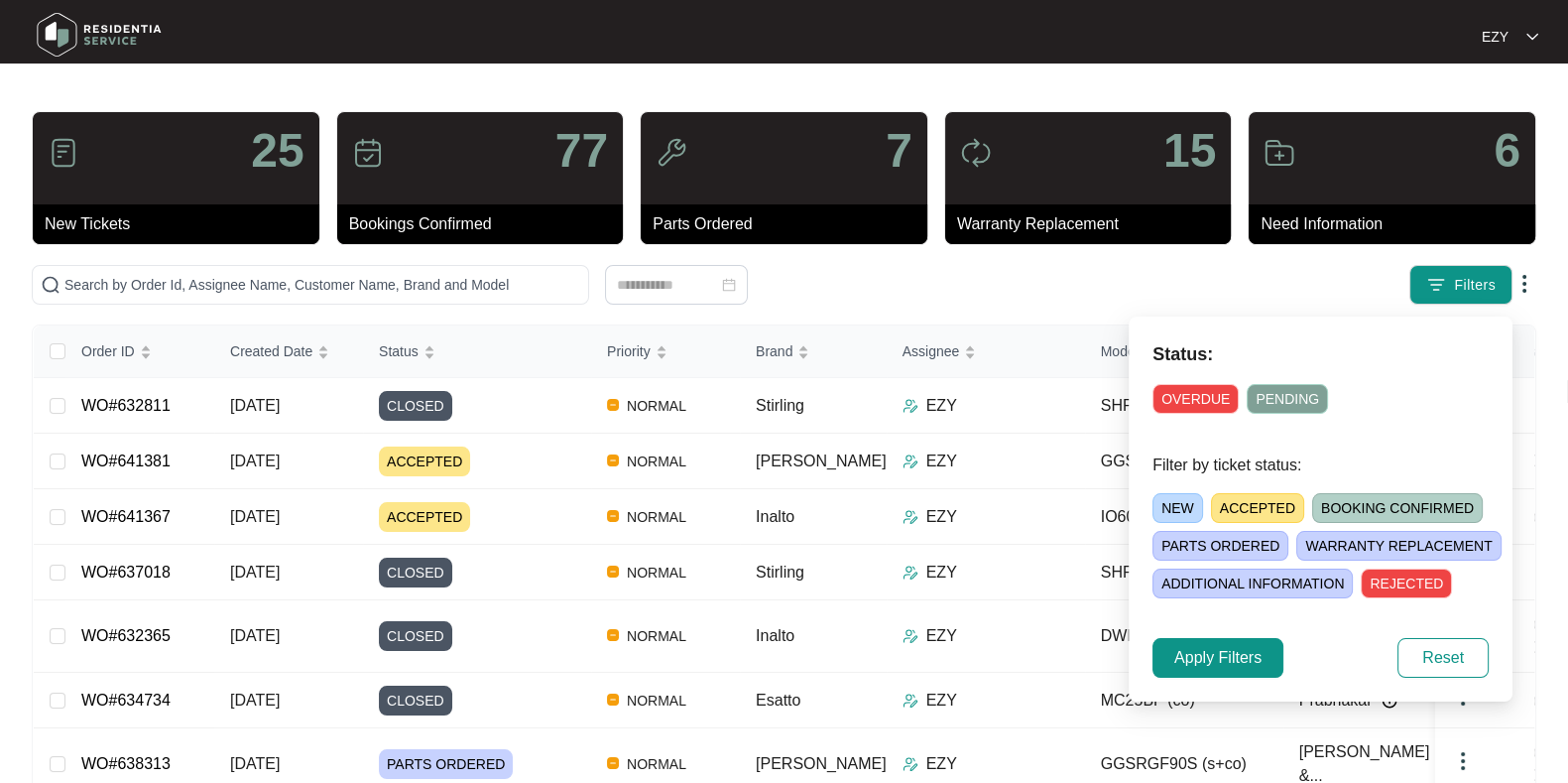
click at [1243, 507] on span "ACCEPTED" at bounding box center [1257, 508] width 93 height 30
click at [1247, 665] on span "Apply Filters" at bounding box center [1217, 658] width 87 height 24
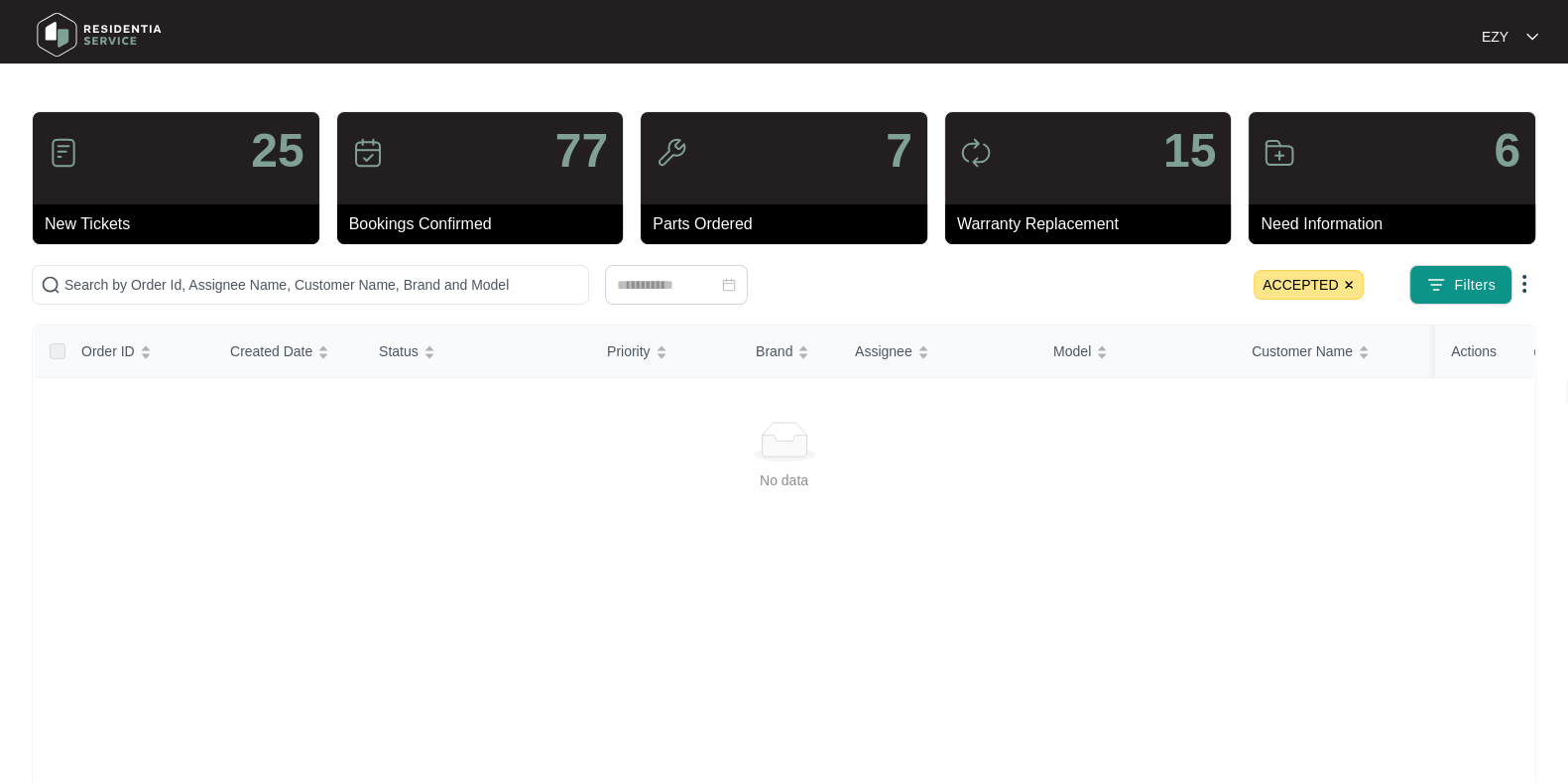
click at [1355, 290] on img at bounding box center [1349, 285] width 12 height 12
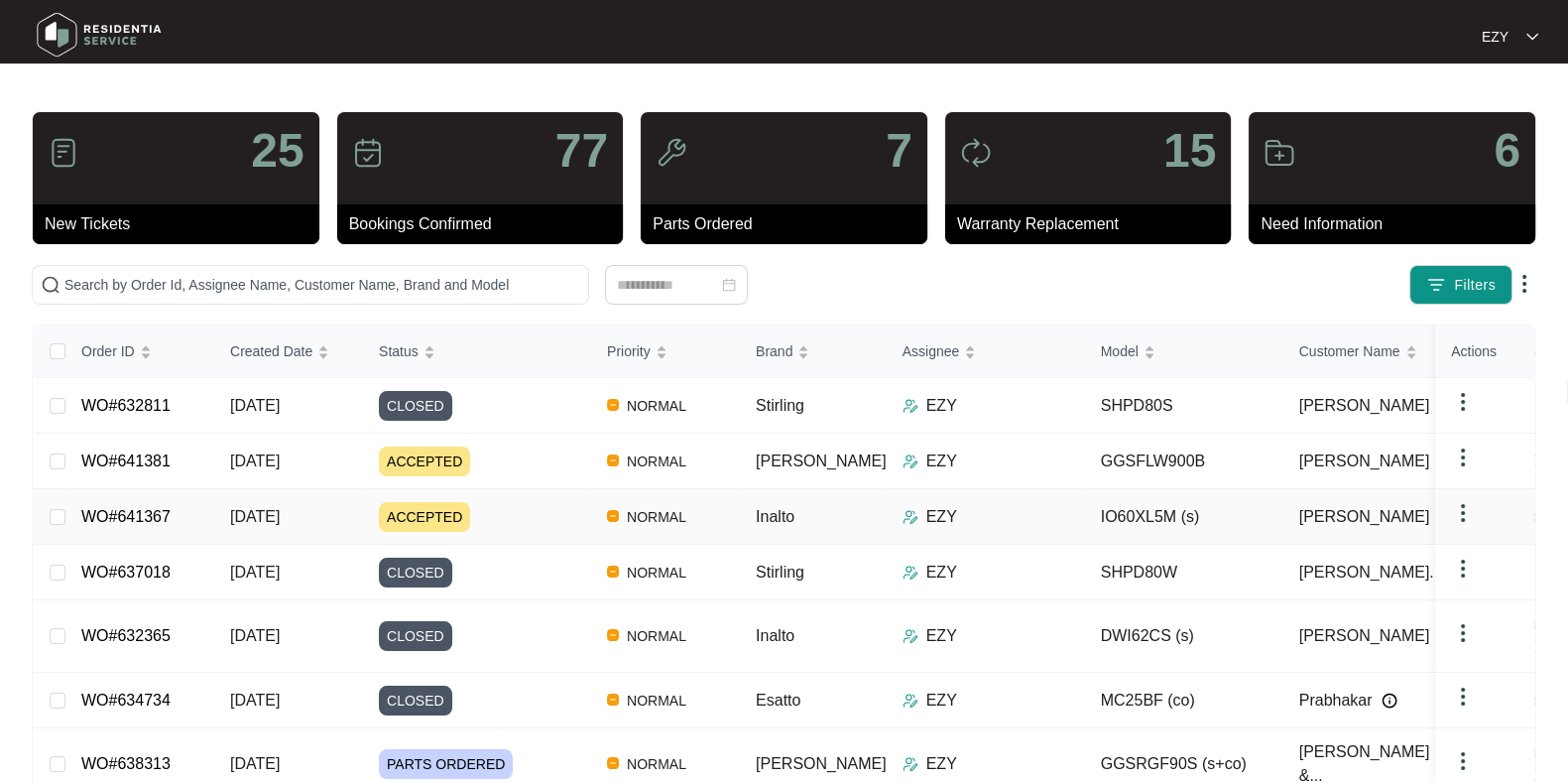
click at [524, 508] on div "ACCEPTED" at bounding box center [485, 517] width 212 height 30
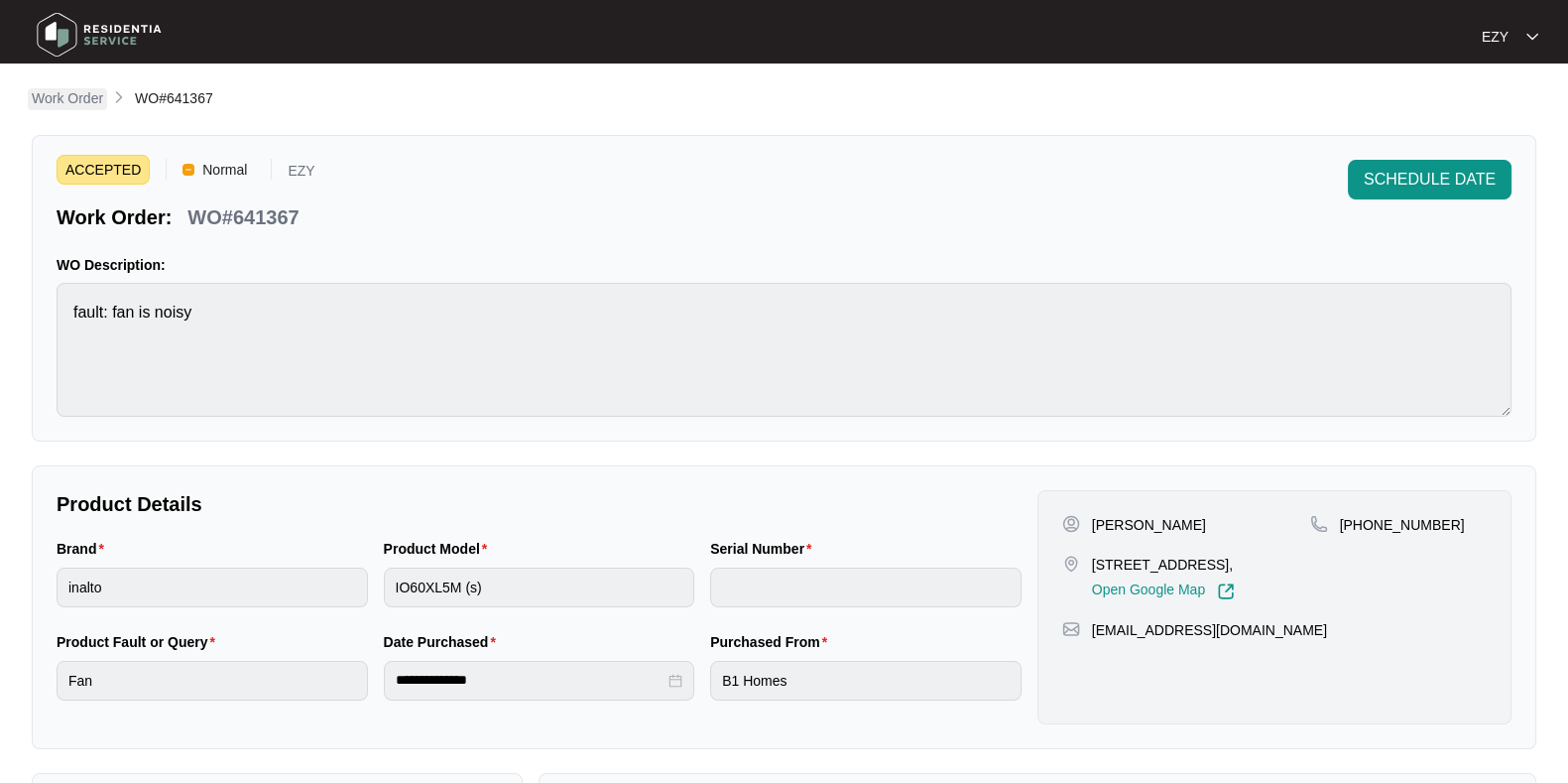
click at [79, 98] on p "Work Order" at bounding box center [67, 98] width 71 height 20
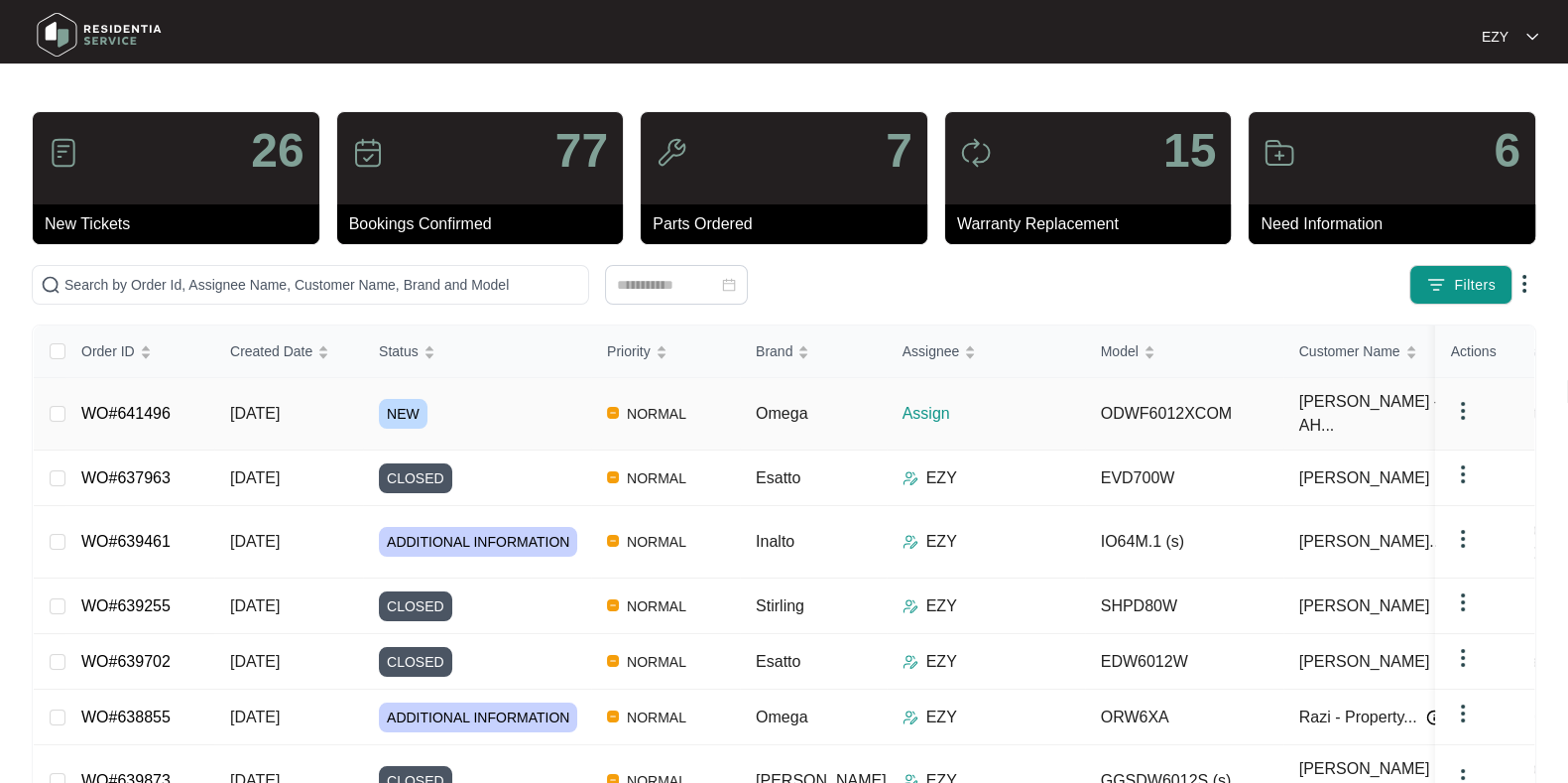
click at [483, 409] on div "NEW" at bounding box center [485, 414] width 212 height 30
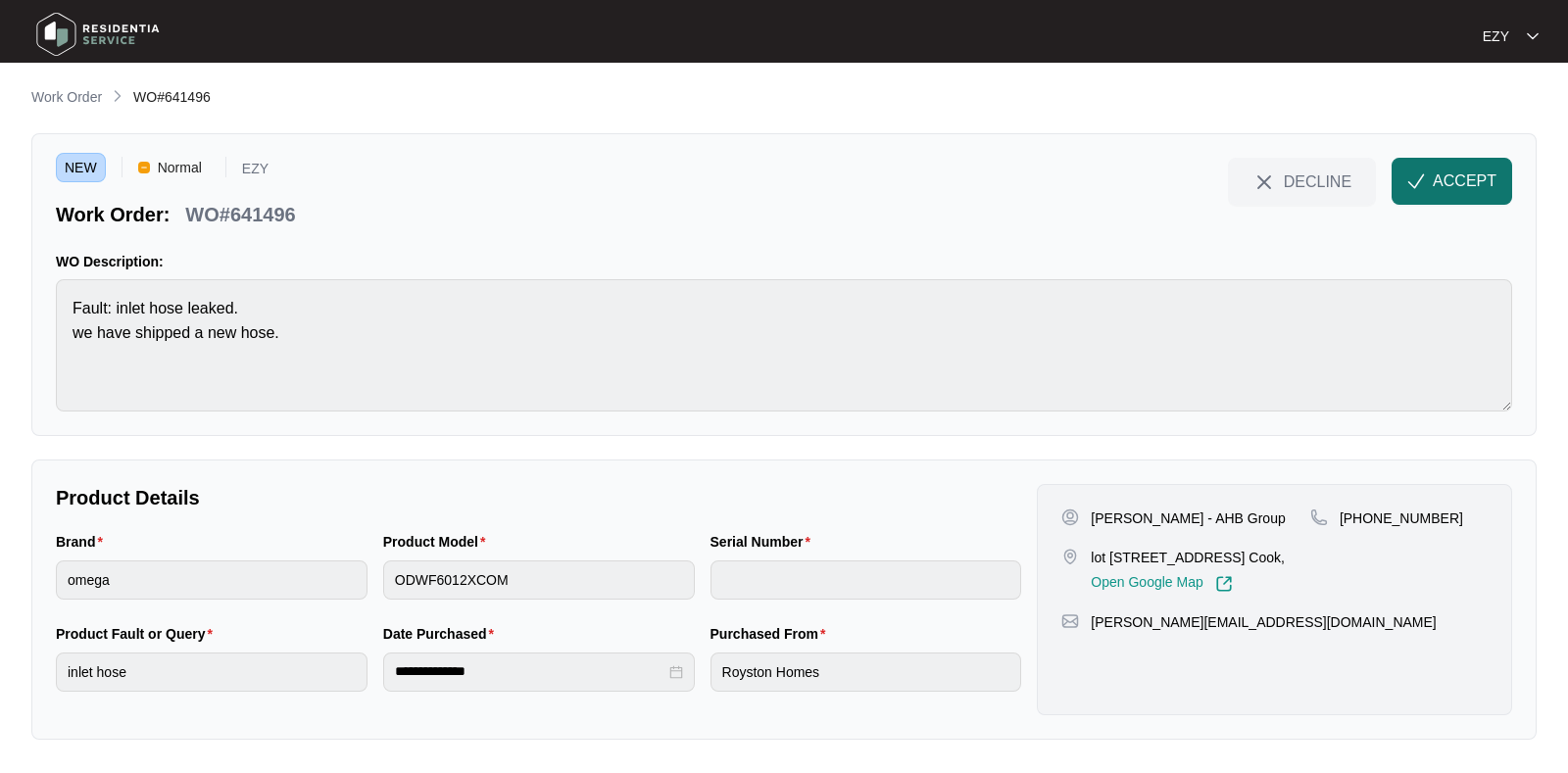
click at [1466, 199] on button "ACCEPT" at bounding box center [1451, 182] width 120 height 47
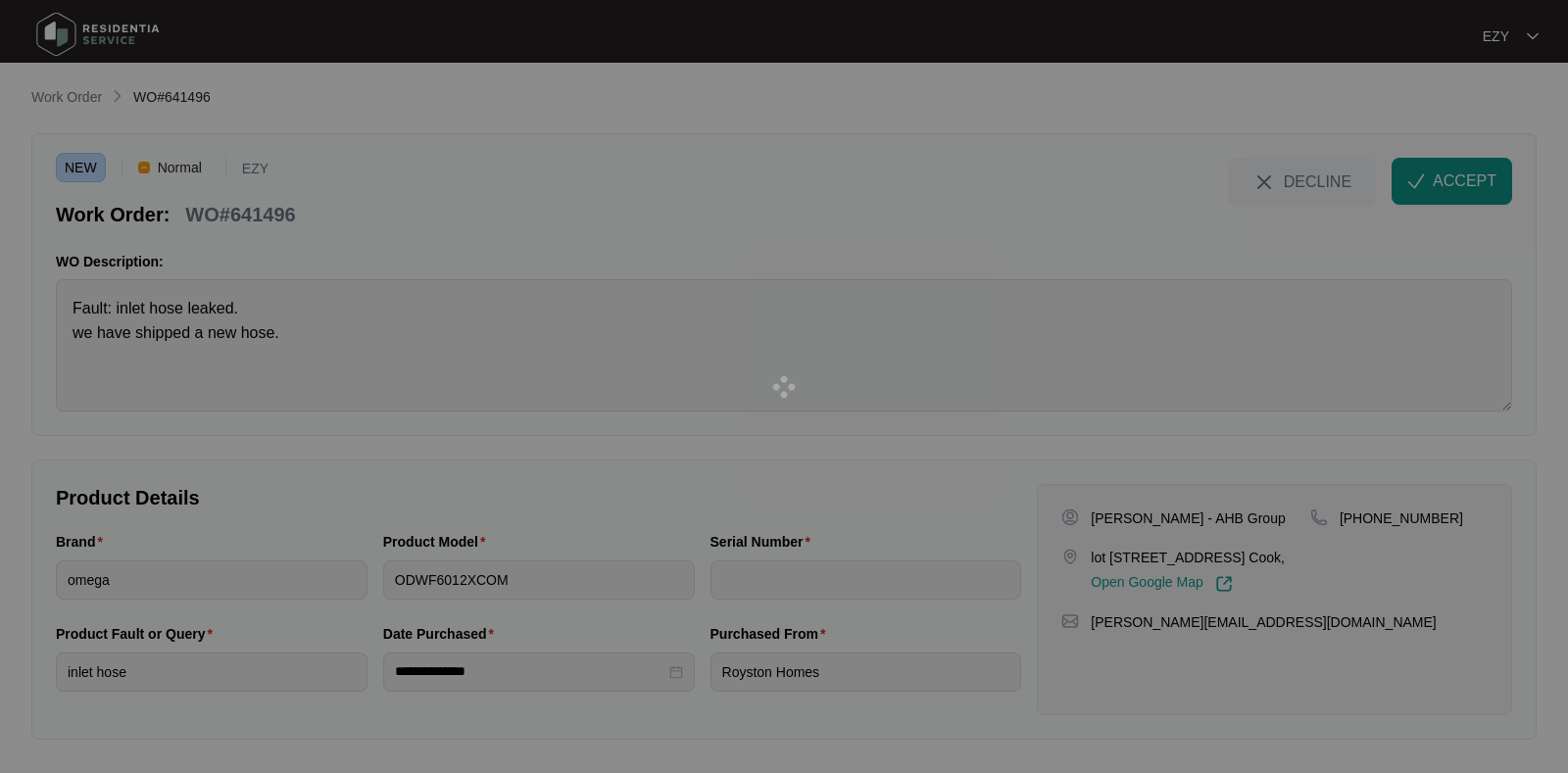
click at [229, 217] on div at bounding box center [784, 386] width 1568 height 773
click at [218, 207] on div at bounding box center [784, 386] width 1568 height 773
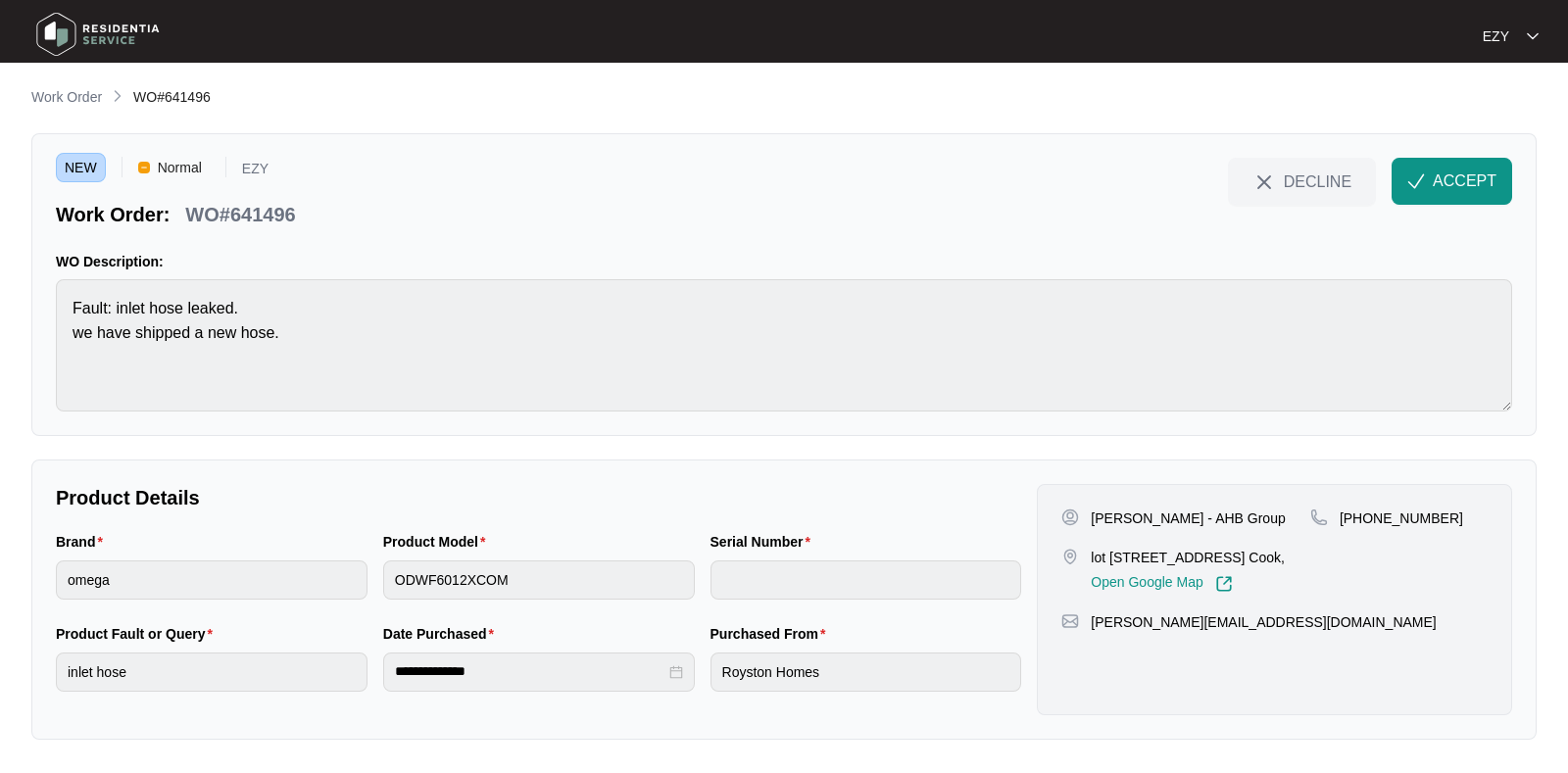
click at [218, 207] on div at bounding box center [784, 386] width 1568 height 773
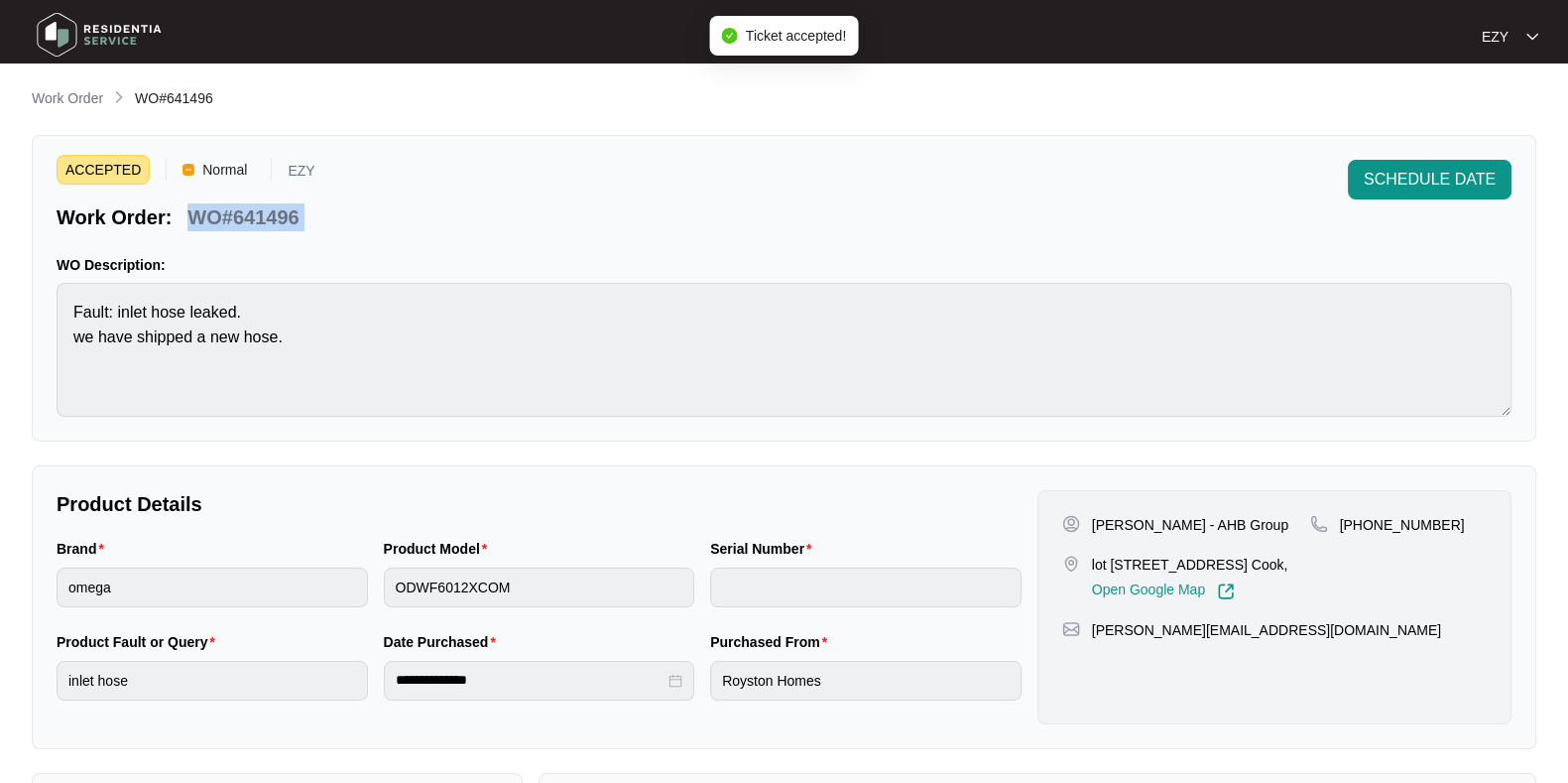
click at [221, 210] on p "WO#641496" at bounding box center [243, 217] width 111 height 28
click at [38, 310] on div "ACCEPTED Normal EZY Work Order: WO#641496 SCHEDULE DATE WO Description: Fault: …" at bounding box center [784, 288] width 1504 height 307
click at [1108, 533] on div "Michael Le - AHB Group lot 445, 75 Cordata Road Point Cook, Open Google Map" at bounding box center [1186, 557] width 248 height 85
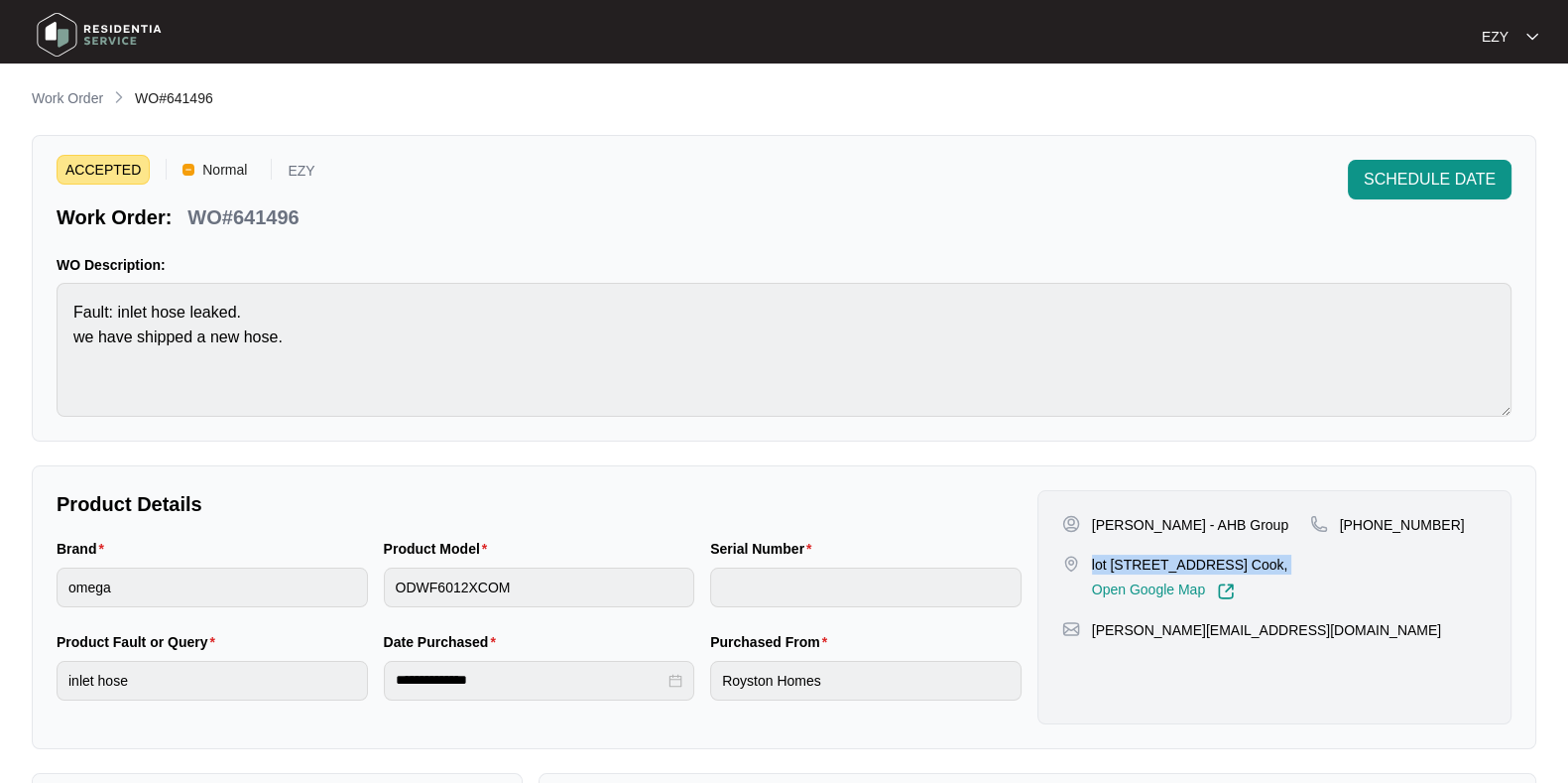
click at [1108, 533] on div "Michael Le - AHB Group lot 445, 75 Cordata Road Point Cook, Open Google Map" at bounding box center [1186, 557] width 248 height 85
click at [1093, 522] on p "Michael Le - AHB Group" at bounding box center [1190, 525] width 196 height 20
click at [1105, 558] on p "lot 445, 75 Cordata Road Point Cook," at bounding box center [1190, 565] width 196 height 20
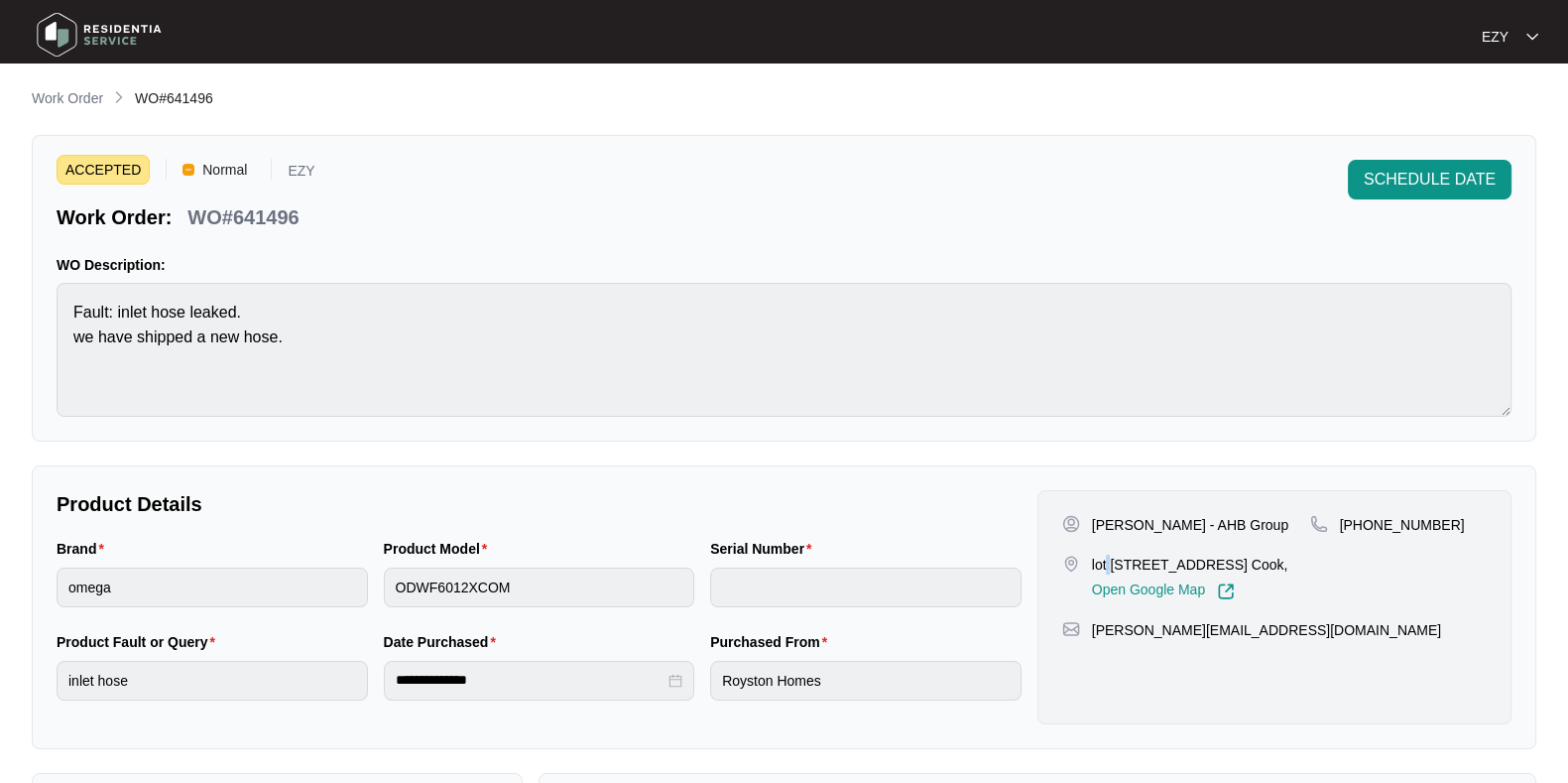
click at [1105, 558] on p "lot 445, 75 Cordata Road Point Cook," at bounding box center [1190, 565] width 196 height 20
drag, startPoint x: 1476, startPoint y: 548, endPoint x: 1361, endPoint y: 533, distance: 116.0
click at [1361, 533] on div "+61427021741" at bounding box center [1398, 557] width 177 height 85
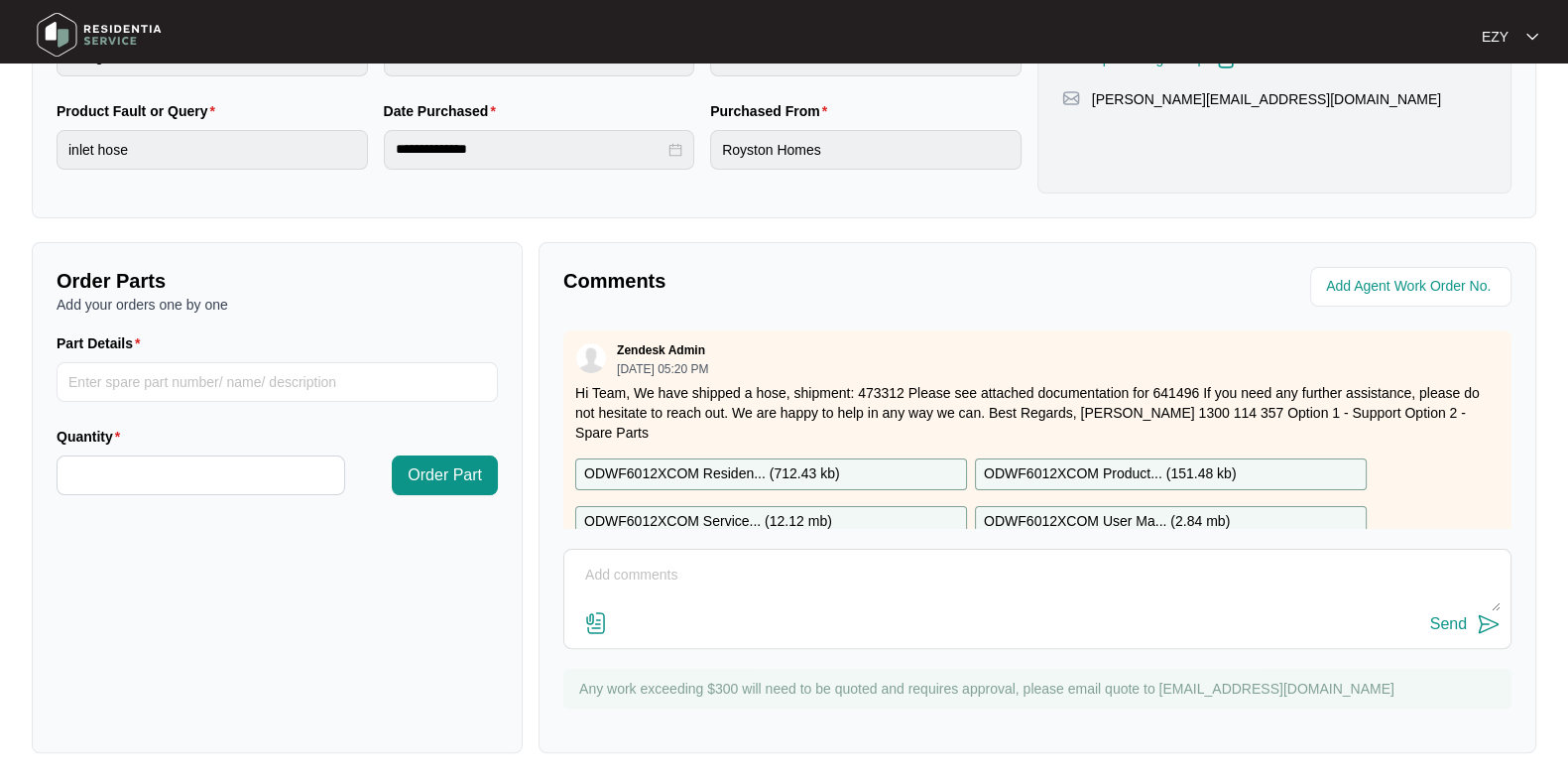
scroll to position [24, 0]
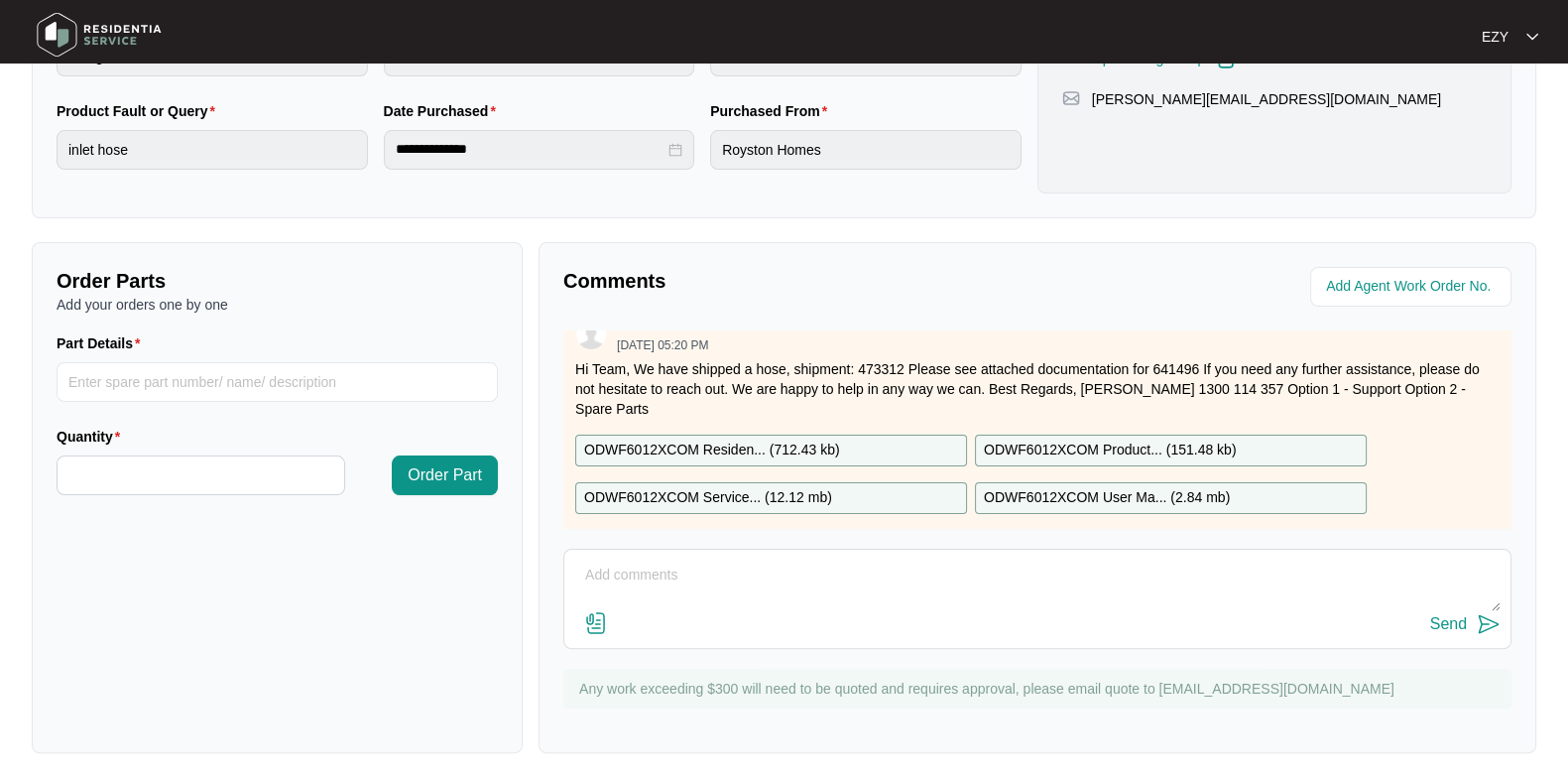
click at [717, 440] on p "ODWF6012XCOM Residen... ( 712.43 kb )" at bounding box center [713, 451] width 256 height 22
click at [716, 482] on div "ODWF6012XCOM Service... ( 12.12 mb )" at bounding box center [772, 498] width 392 height 32
click at [1022, 440] on p "ODWF6012XCOM Product... ( 151.48 kb )" at bounding box center [1109, 451] width 252 height 22
click at [1040, 487] on p "ODWF6012XCOM User Ma... ( 2.84 mb )" at bounding box center [1106, 498] width 246 height 22
drag, startPoint x: 694, startPoint y: 361, endPoint x: 903, endPoint y: 358, distance: 209.0
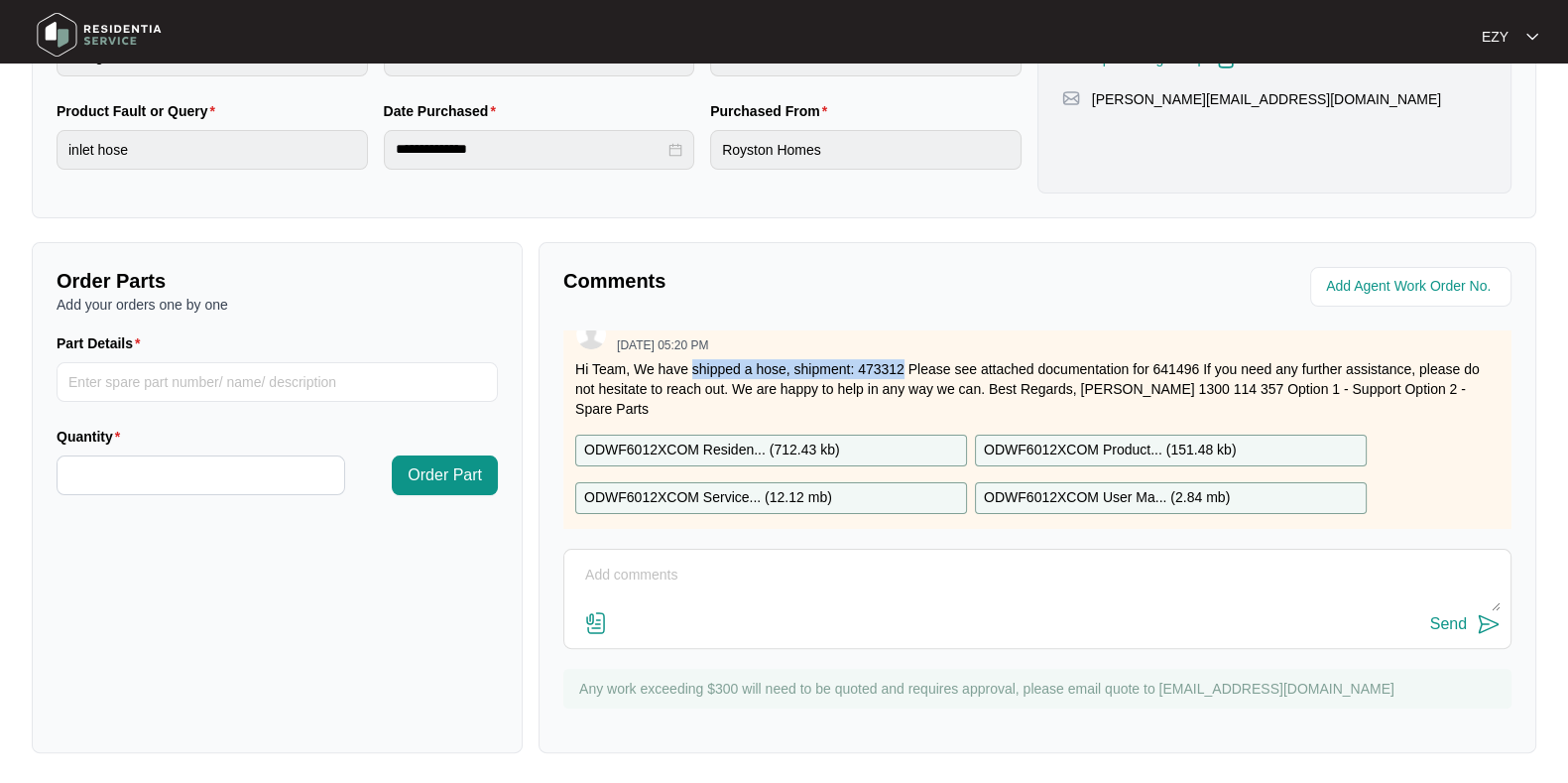
click at [903, 359] on p "Hi Team, We have shipped a hose, shipment: 473312 Please see attached documenta…" at bounding box center [1037, 389] width 924 height 60
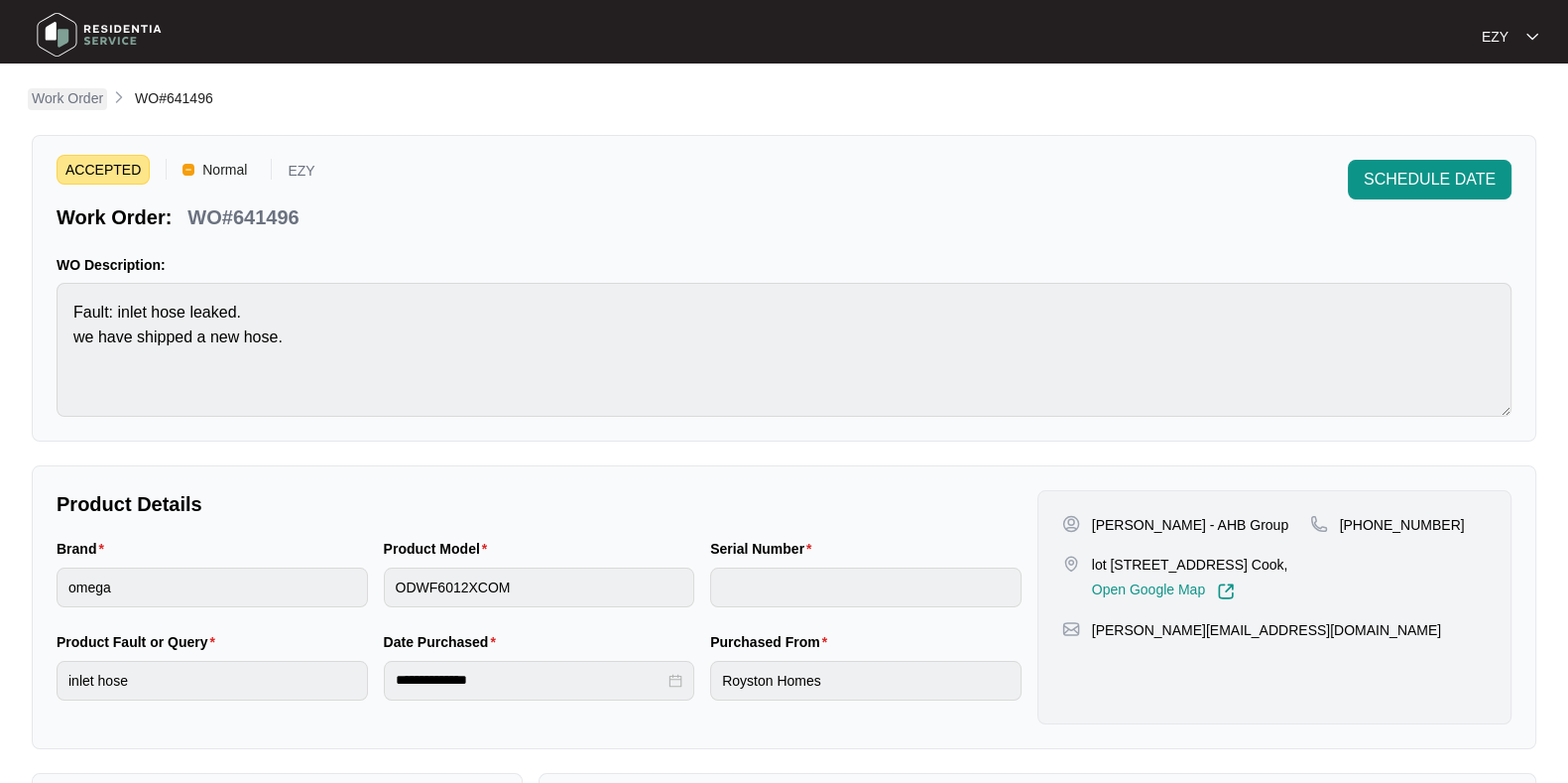
click at [72, 96] on p "Work Order" at bounding box center [67, 98] width 71 height 20
